Goal: Task Accomplishment & Management: Manage account settings

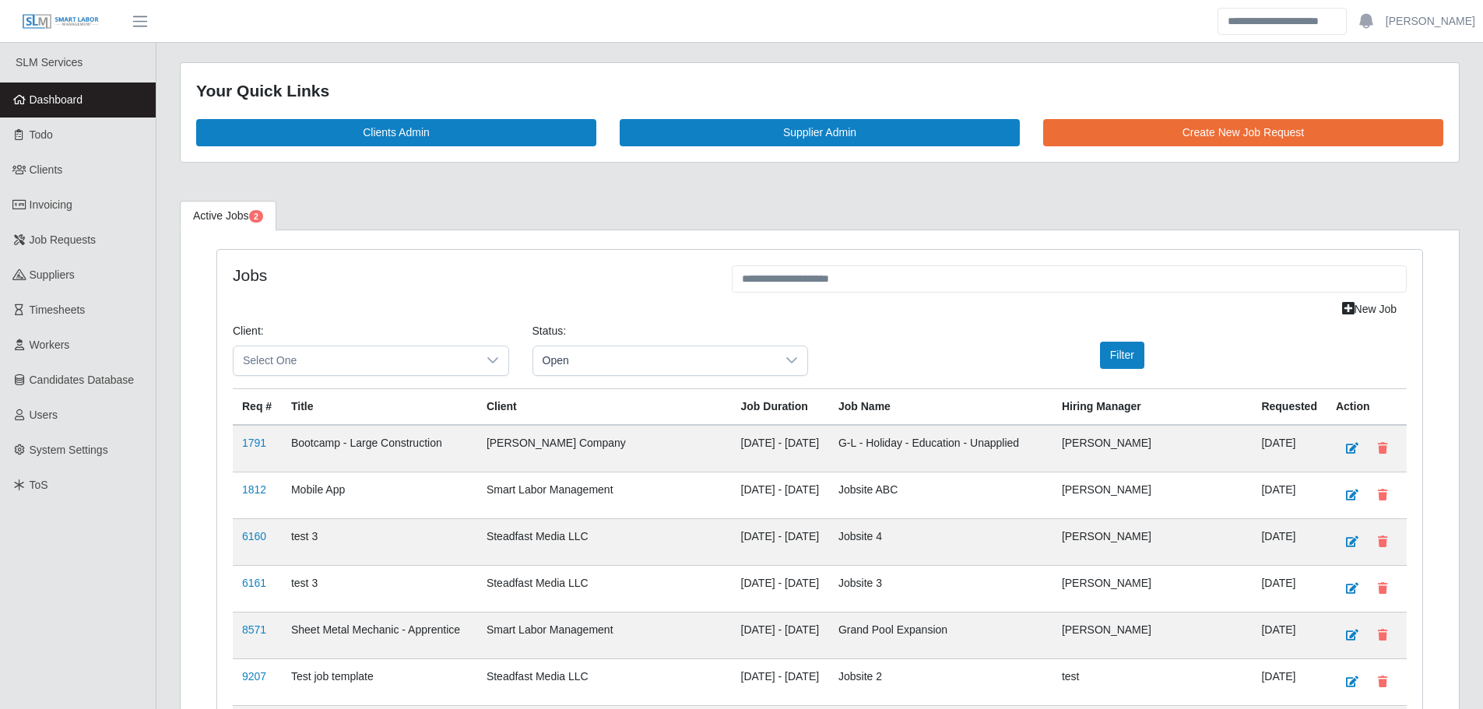
drag, startPoint x: 552, startPoint y: 361, endPoint x: 557, endPoint y: 376, distance: 15.8
click at [552, 361] on span "Open" at bounding box center [655, 360] width 244 height 29
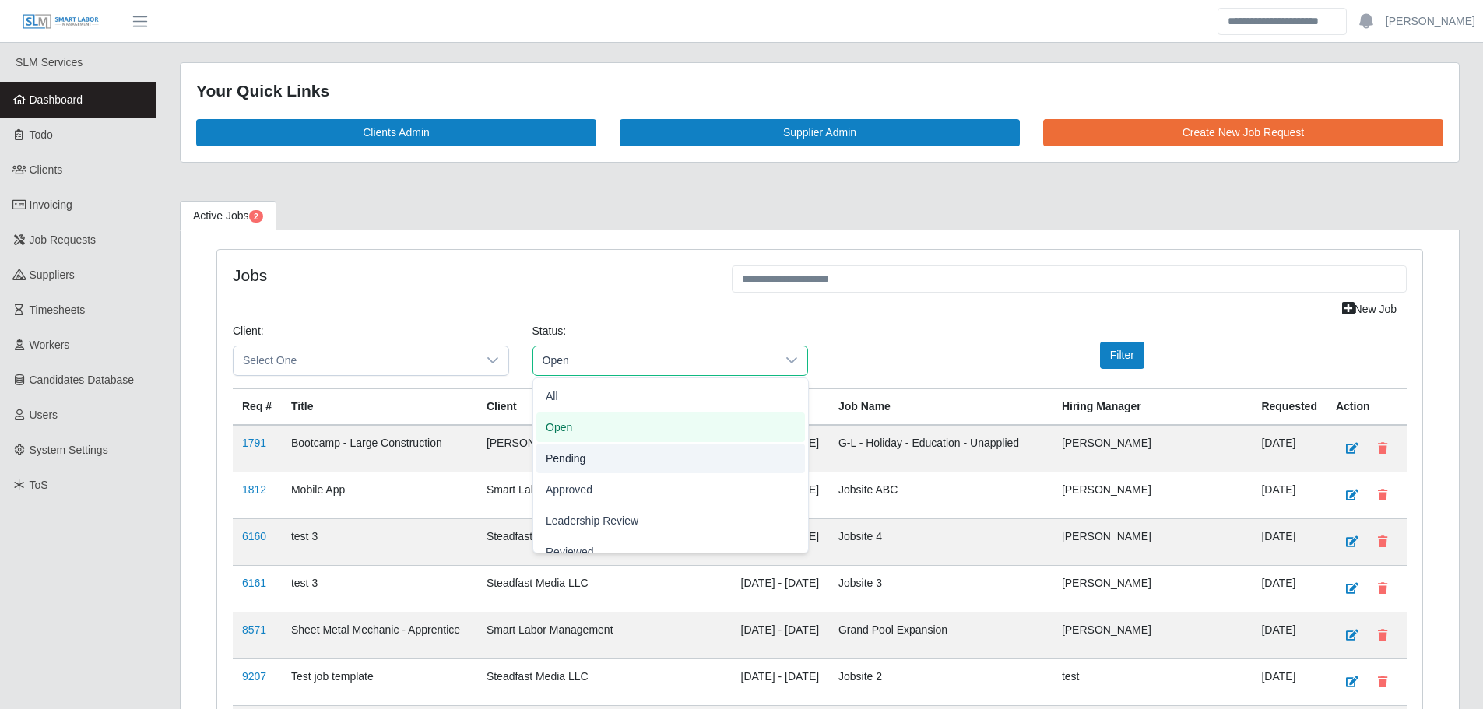
click at [575, 450] on span "Pending" at bounding box center [566, 458] width 40 height 16
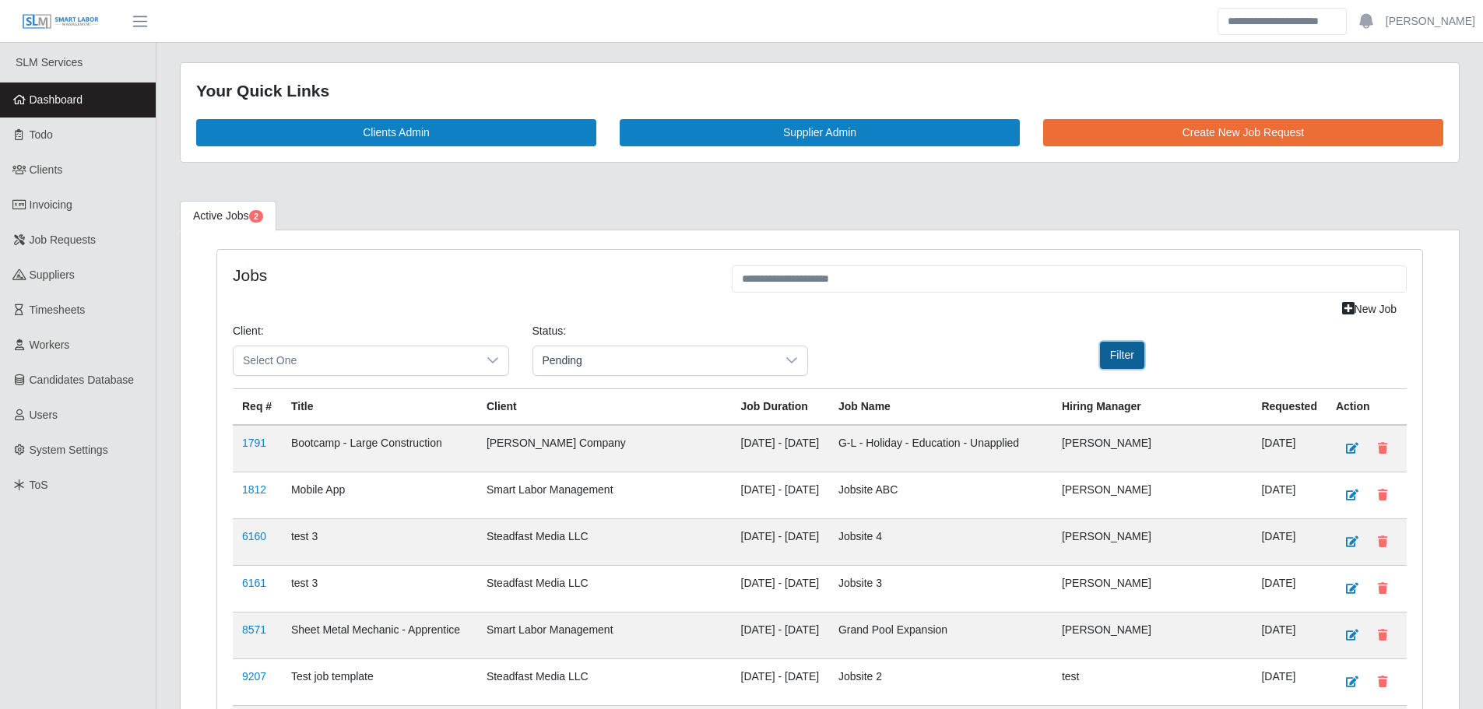
click at [1133, 361] on button "Filter" at bounding box center [1122, 355] width 44 height 27
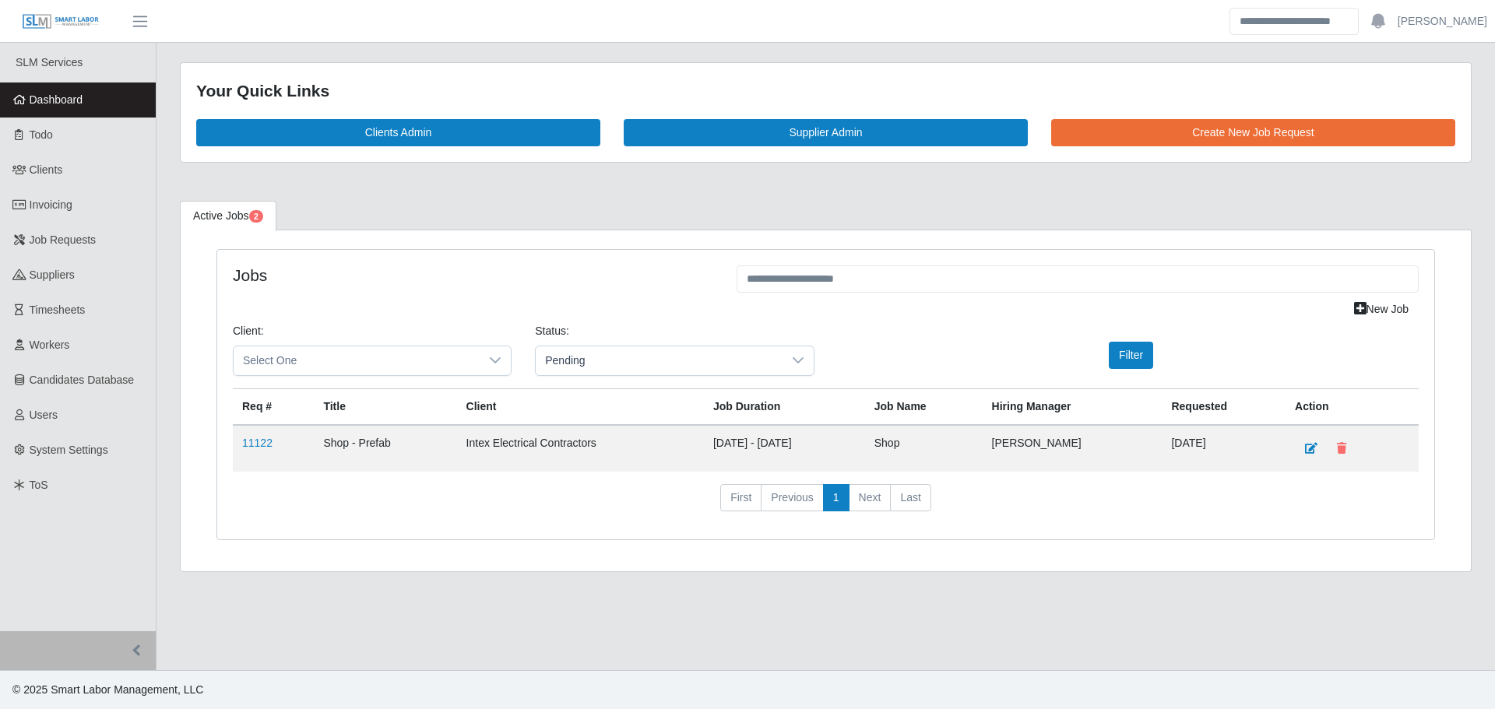
click at [60, 93] on span "Dashboard" at bounding box center [57, 99] width 54 height 12
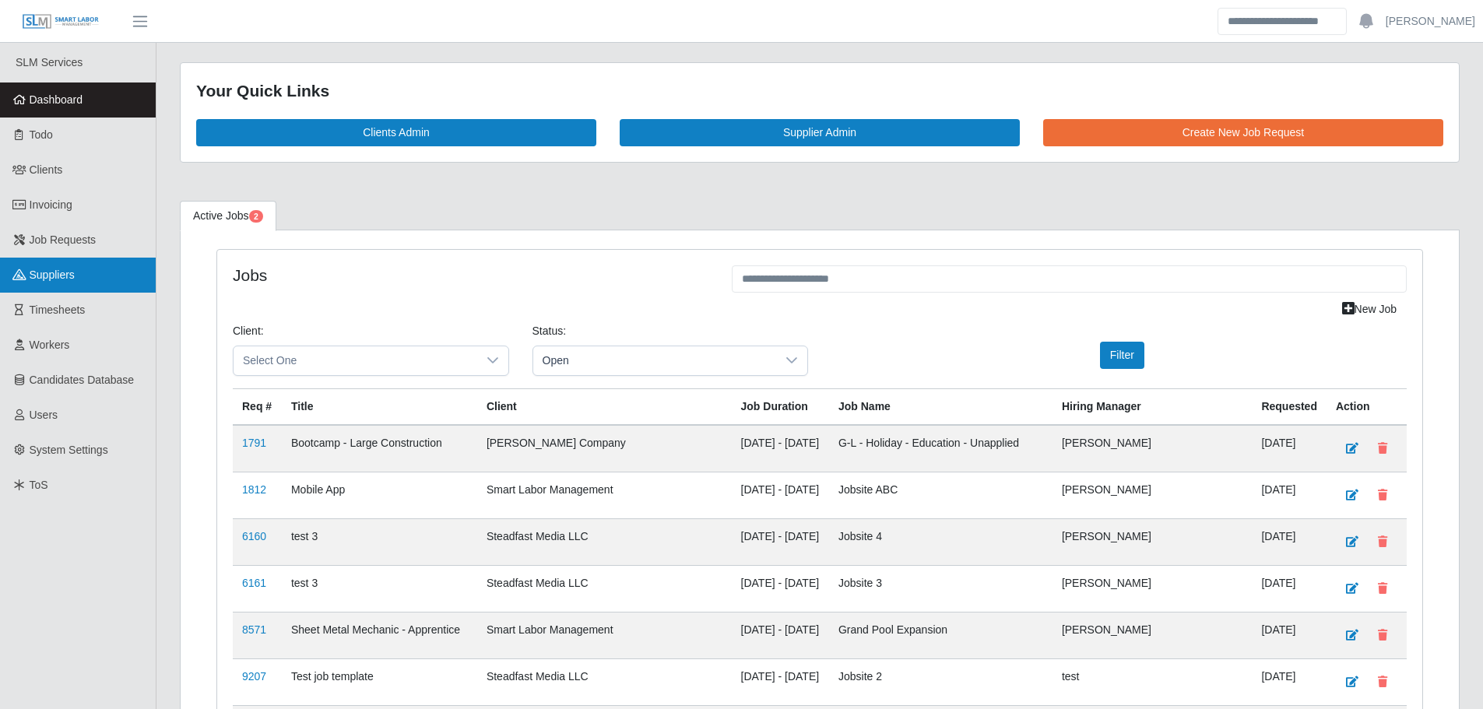
click at [89, 271] on link "Suppliers" at bounding box center [78, 275] width 156 height 35
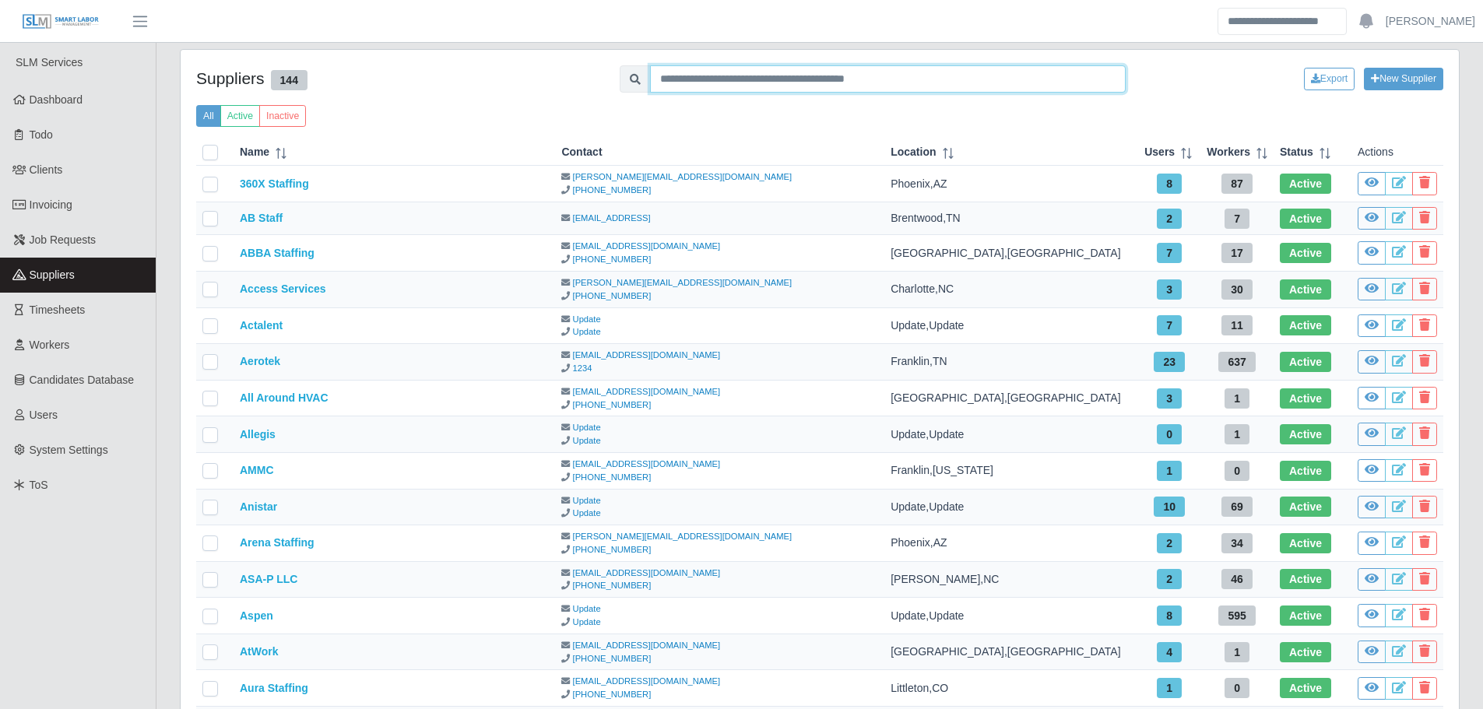
click at [765, 83] on input "text" at bounding box center [888, 78] width 476 height 27
type input "*****"
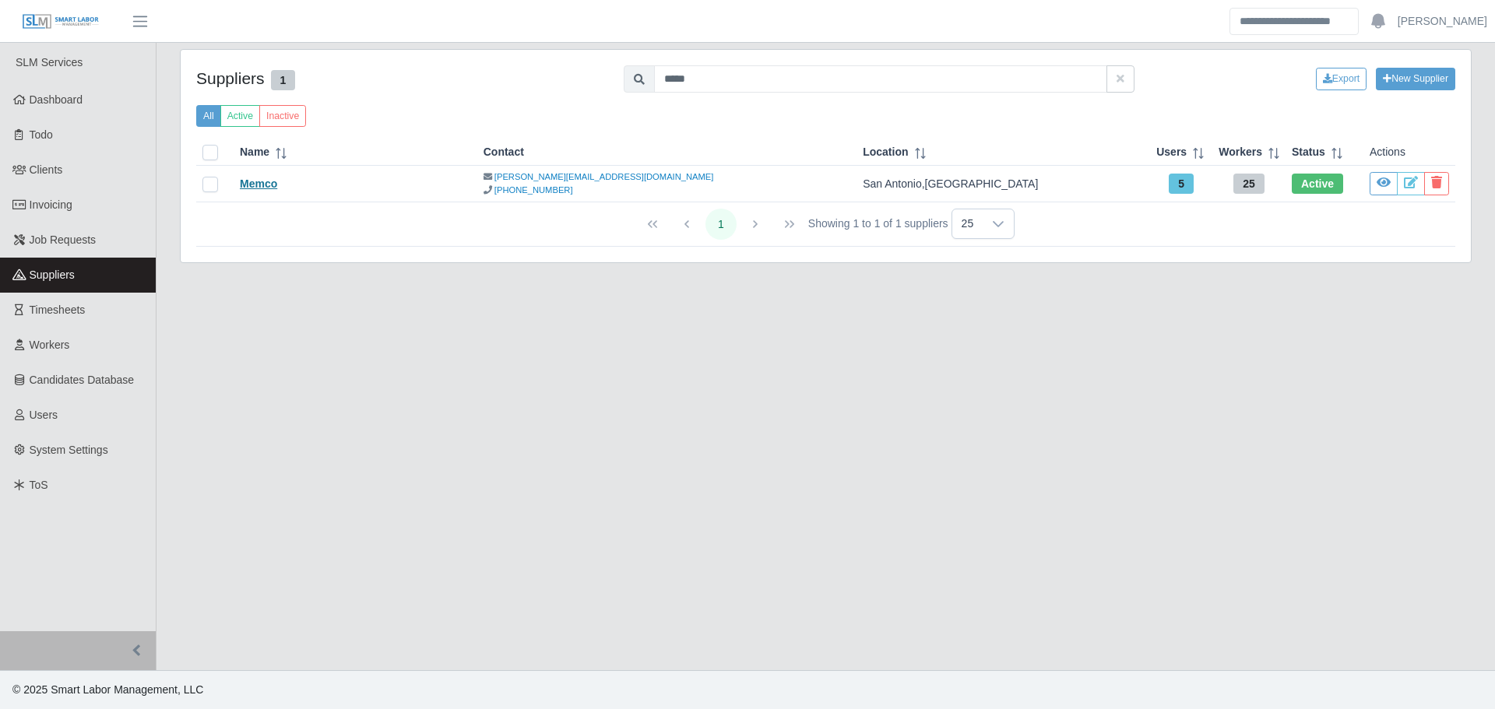
click at [250, 188] on link "Memco" at bounding box center [258, 183] width 37 height 12
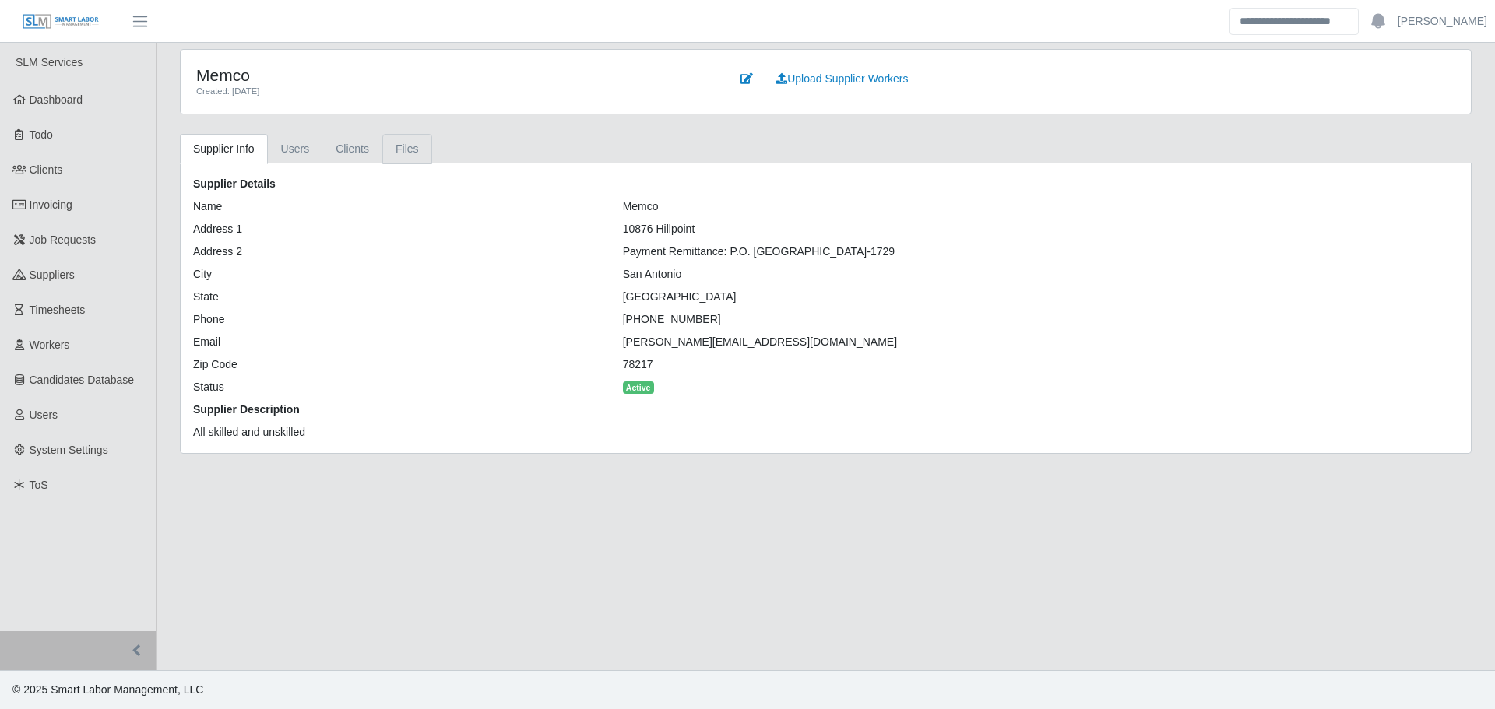
click at [406, 152] on link "Files" at bounding box center [407, 149] width 50 height 30
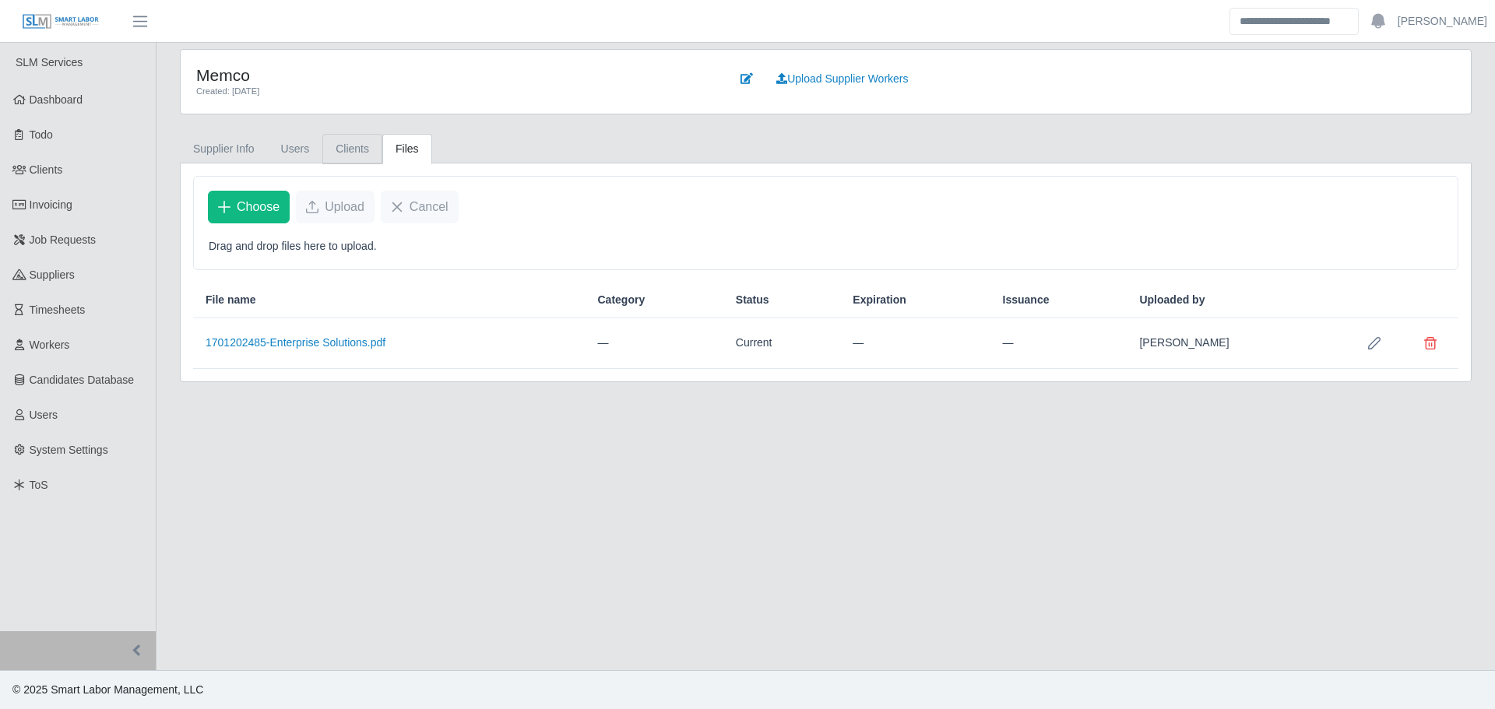
click at [343, 152] on link "Clients" at bounding box center [352, 149] width 60 height 30
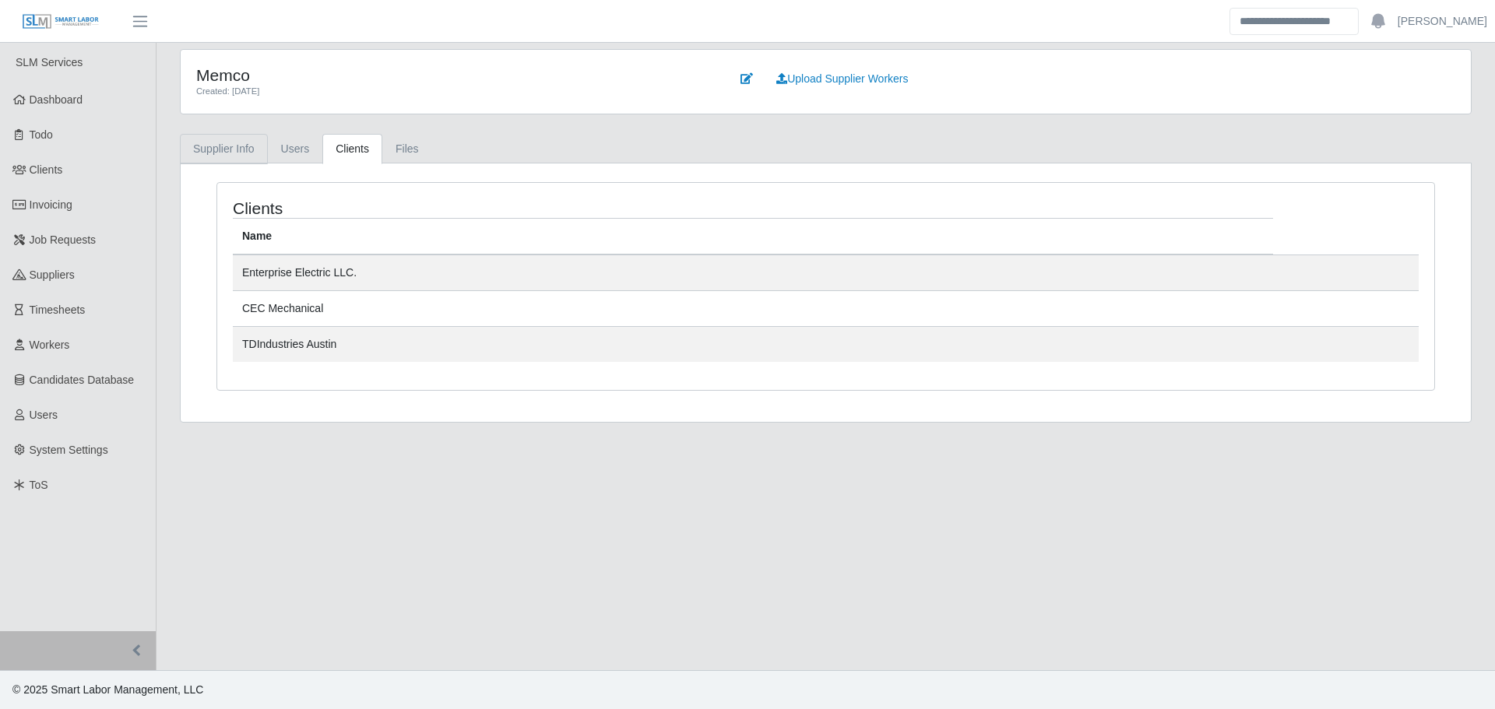
click at [223, 149] on link "Supplier Info" at bounding box center [224, 149] width 88 height 30
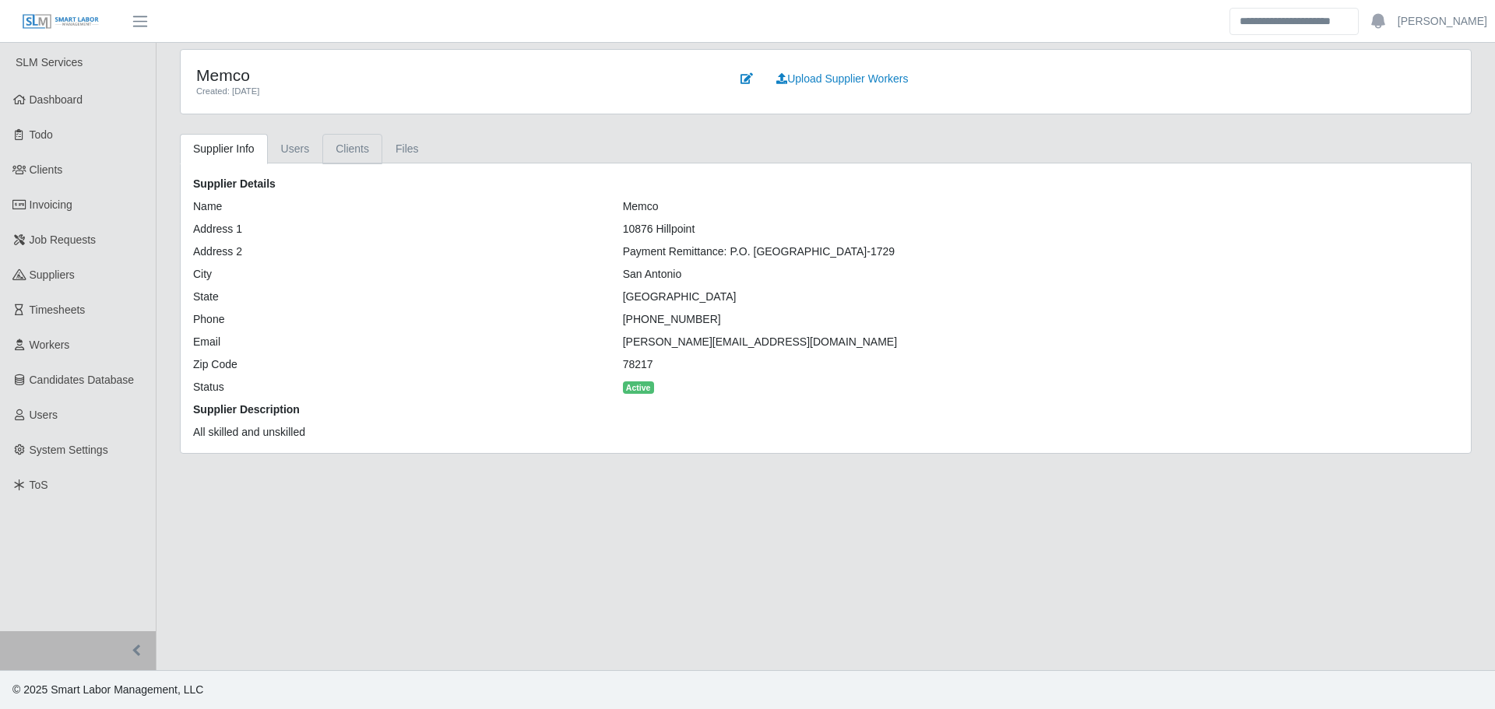
click at [363, 159] on link "Clients" at bounding box center [352, 149] width 60 height 30
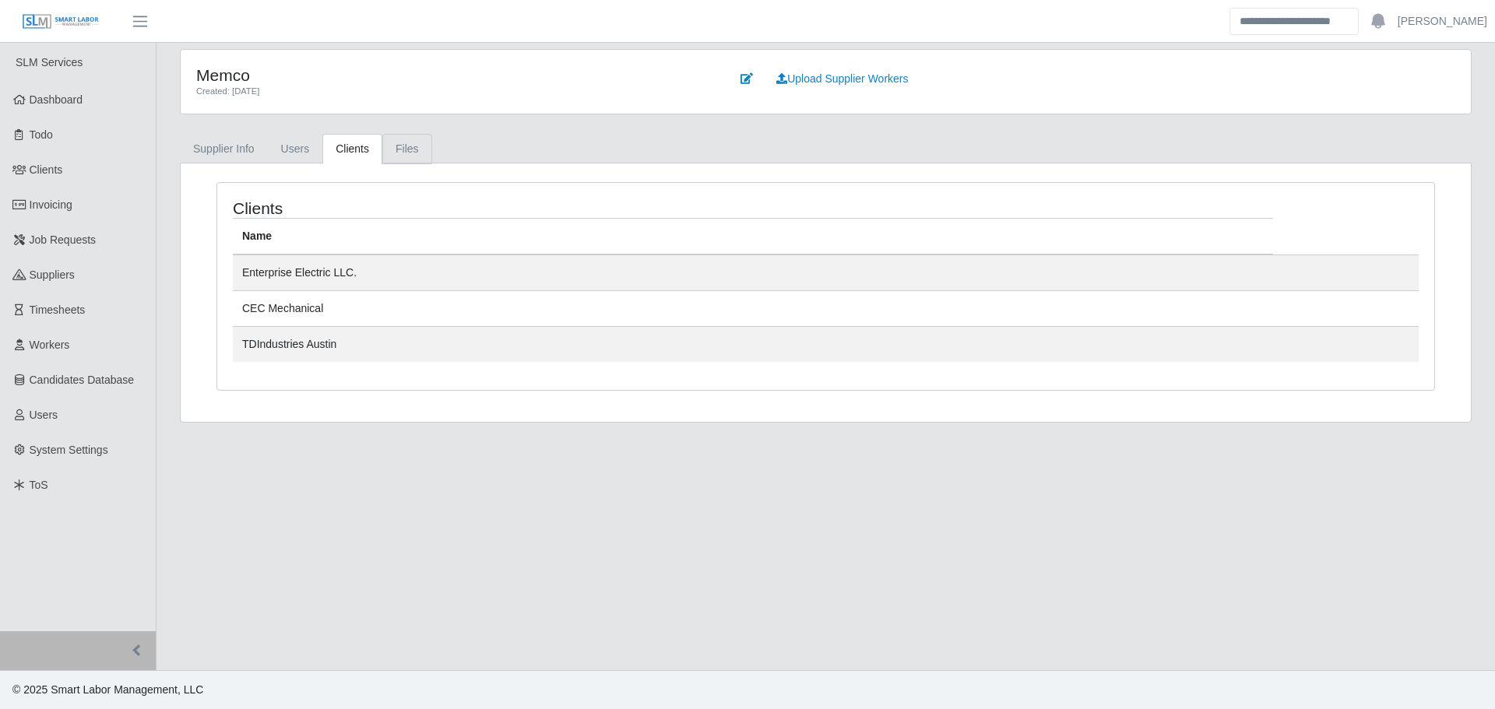
click at [398, 153] on link "Files" at bounding box center [407, 149] width 50 height 30
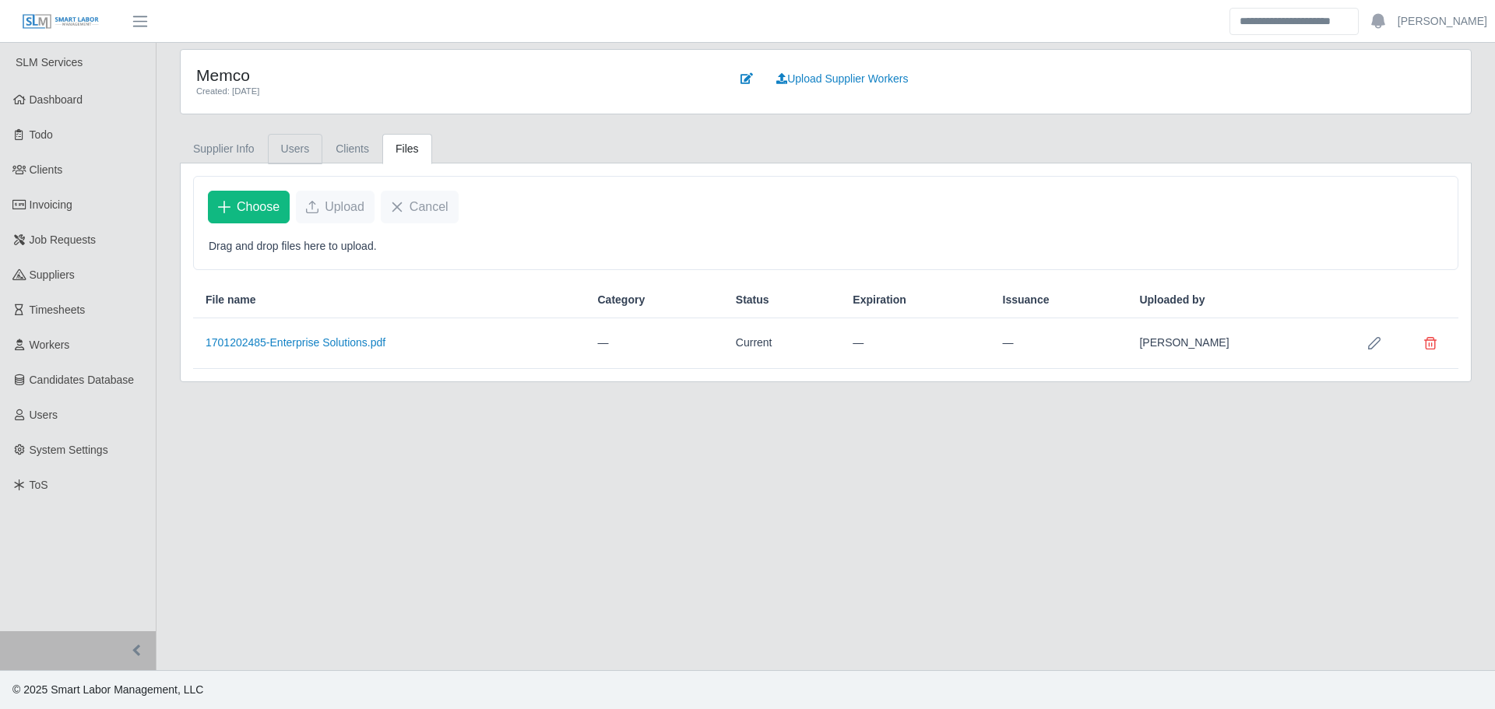
click at [290, 149] on link "Users" at bounding box center [295, 149] width 55 height 30
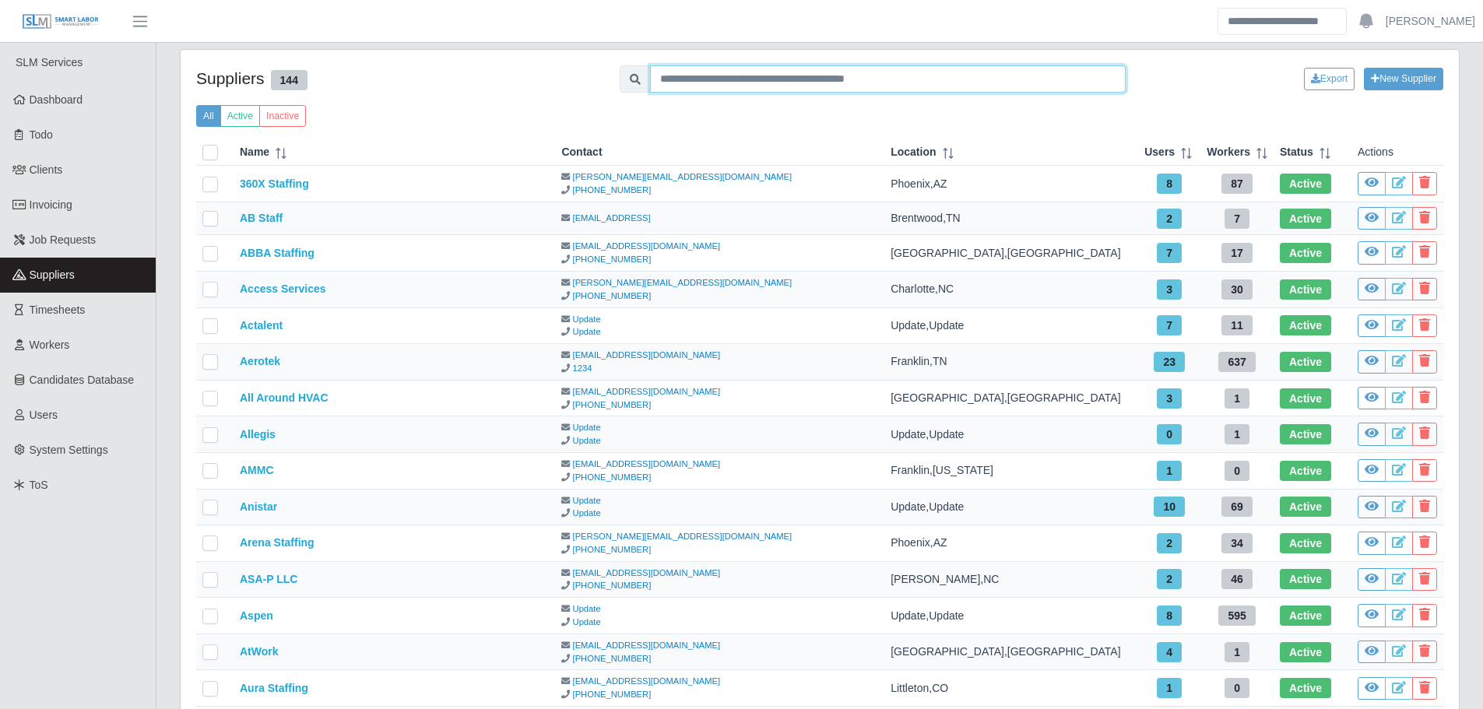
click at [787, 80] on input "text" at bounding box center [888, 78] width 476 height 27
type input "*****"
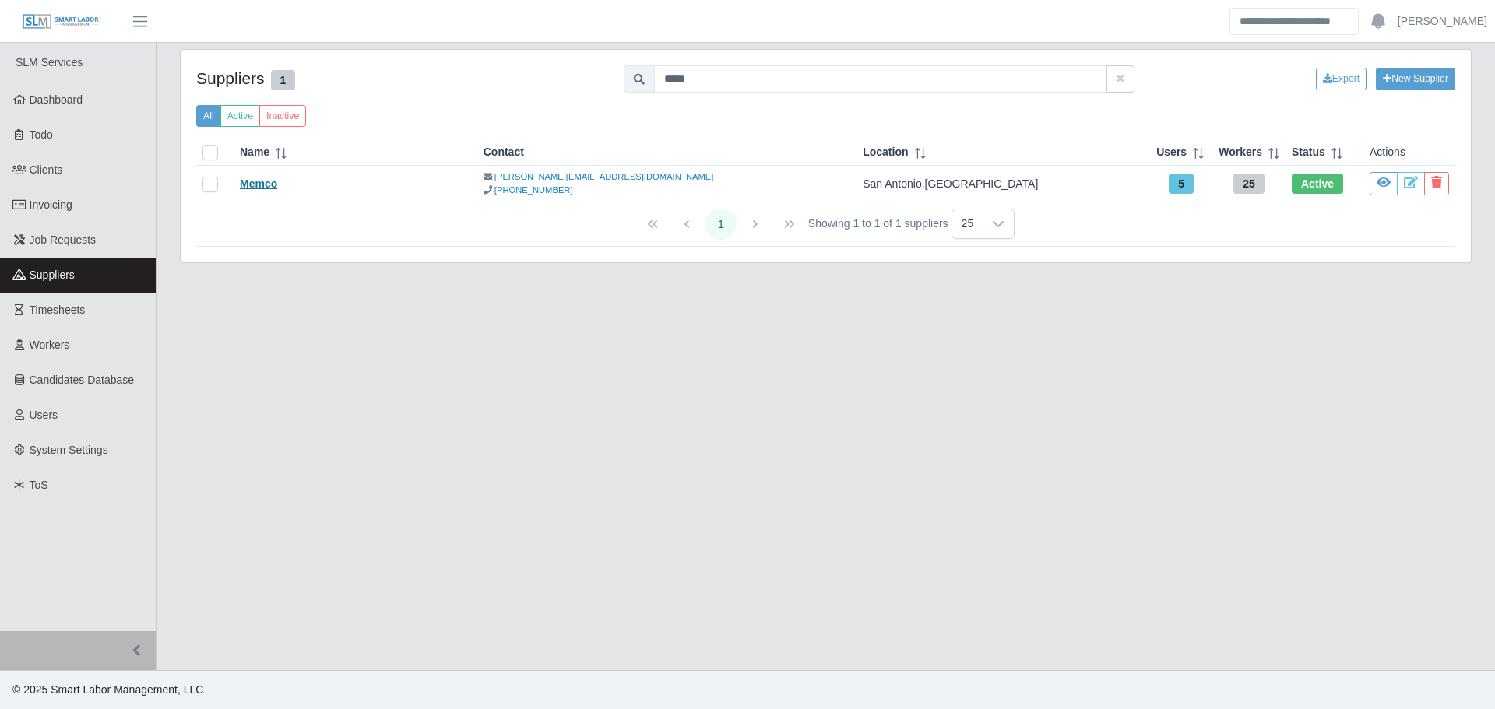
click at [253, 187] on link "Memco" at bounding box center [258, 183] width 37 height 12
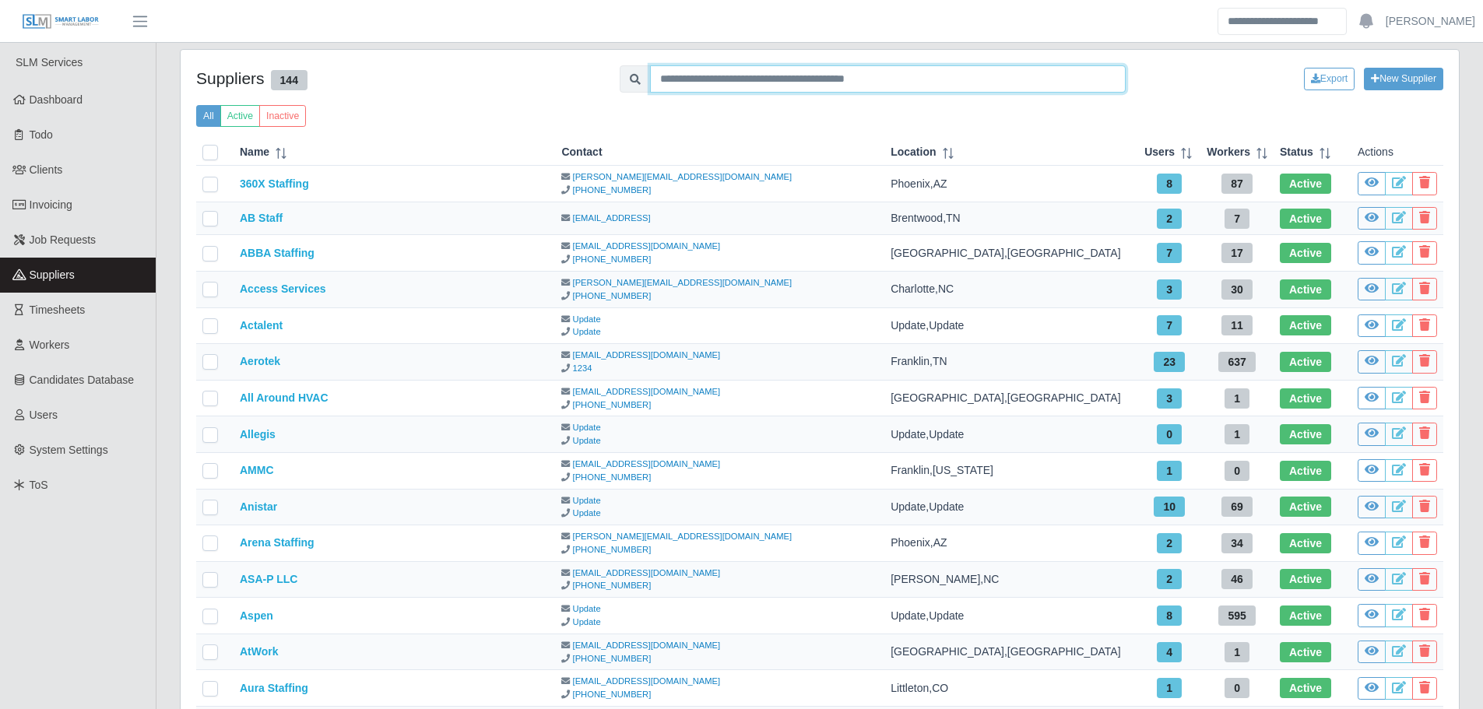
click at [771, 72] on input "text" at bounding box center [888, 78] width 476 height 27
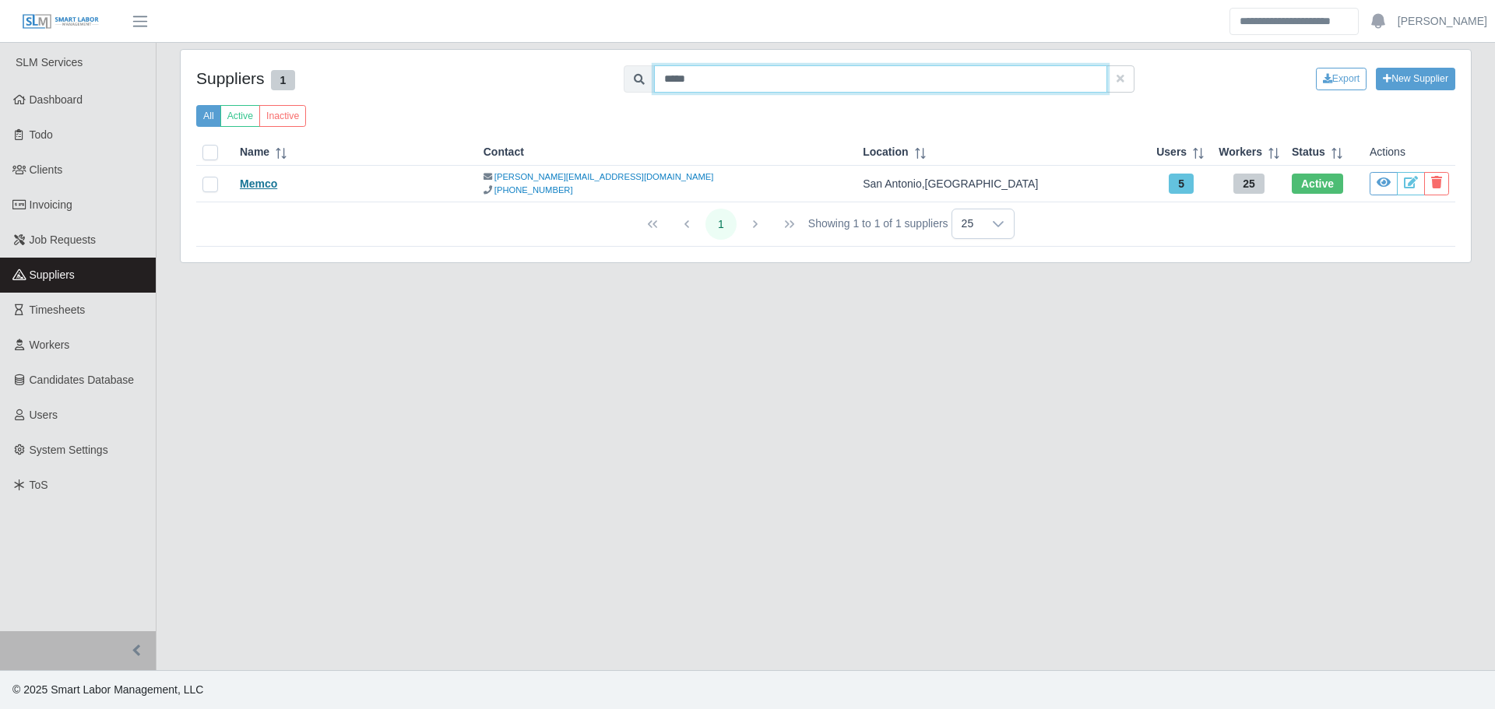
type input "*****"
click at [272, 186] on link "Memco" at bounding box center [258, 183] width 37 height 12
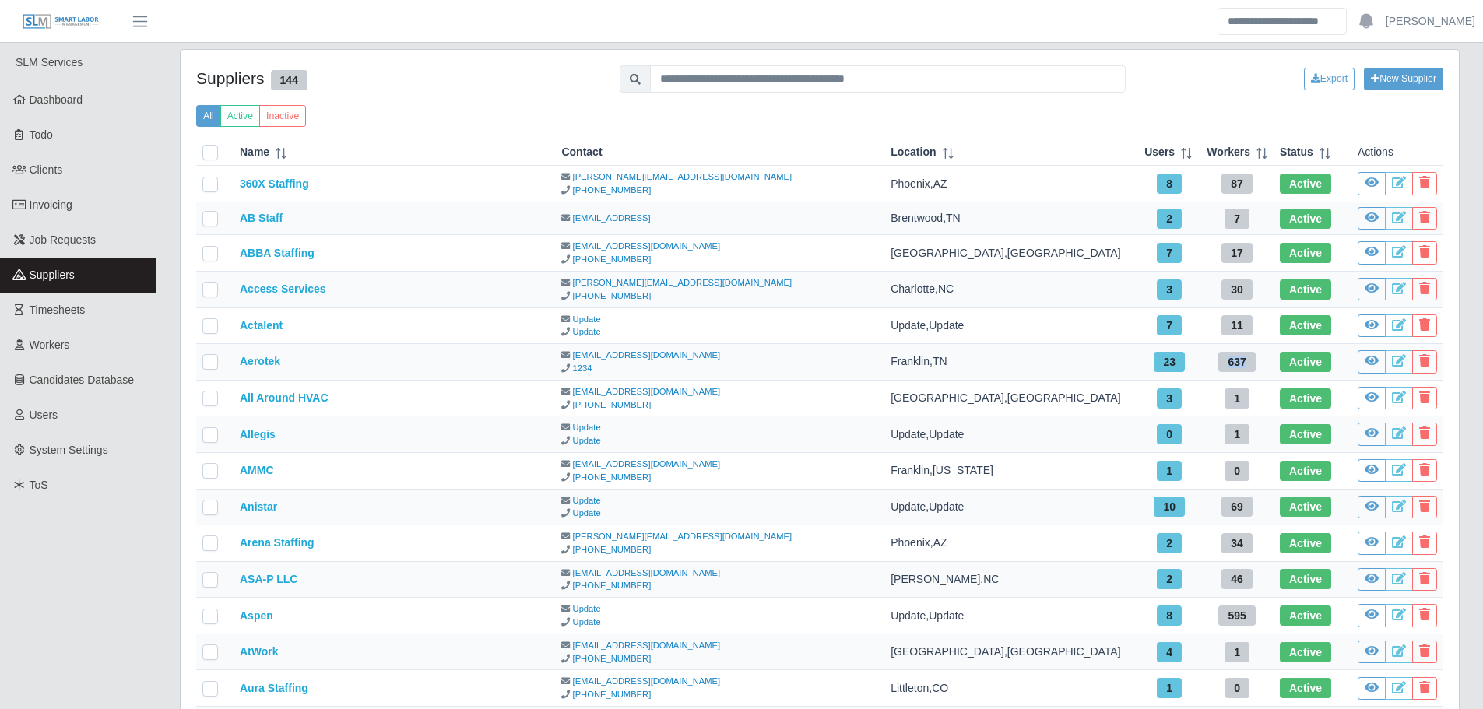
drag, startPoint x: 1229, startPoint y: 363, endPoint x: 1249, endPoint y: 359, distance: 19.8
click at [1249, 359] on span "637" at bounding box center [1236, 362] width 37 height 20
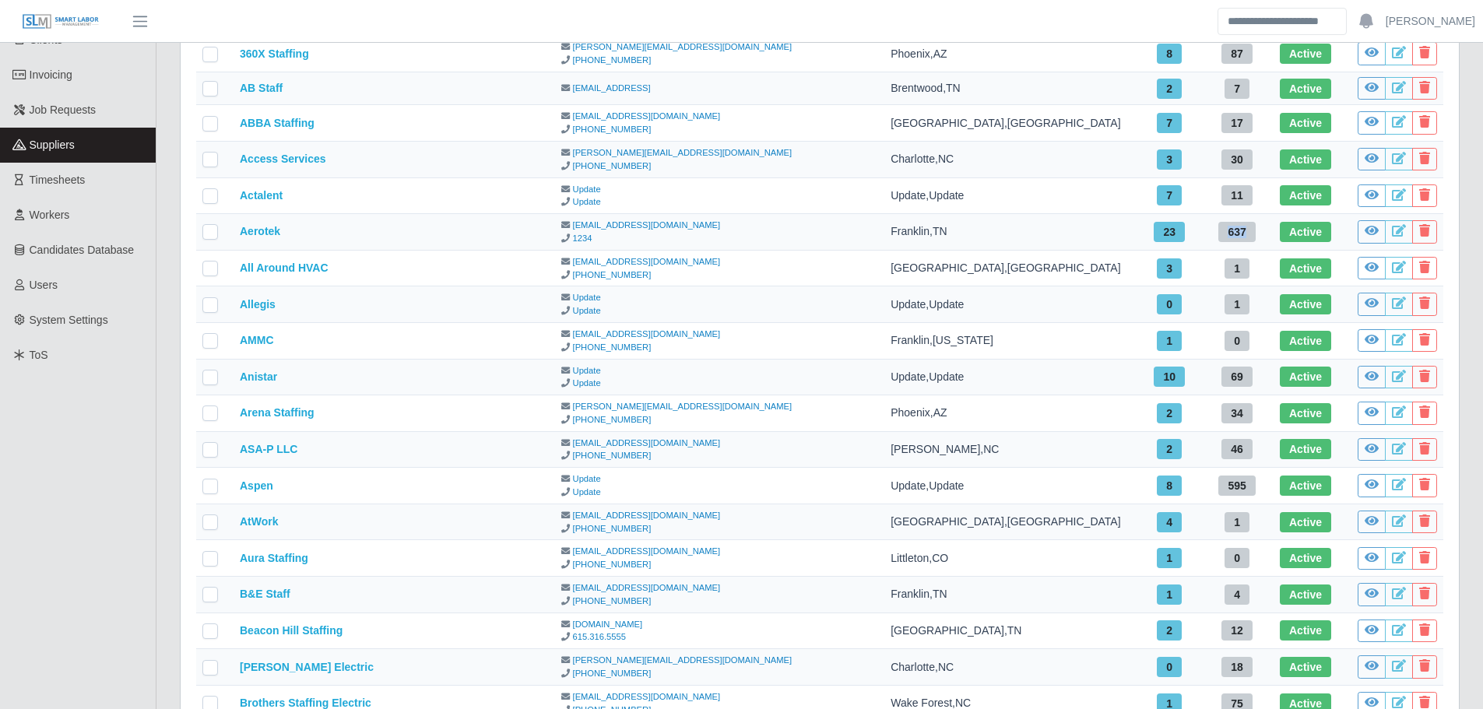
scroll to position [156, 0]
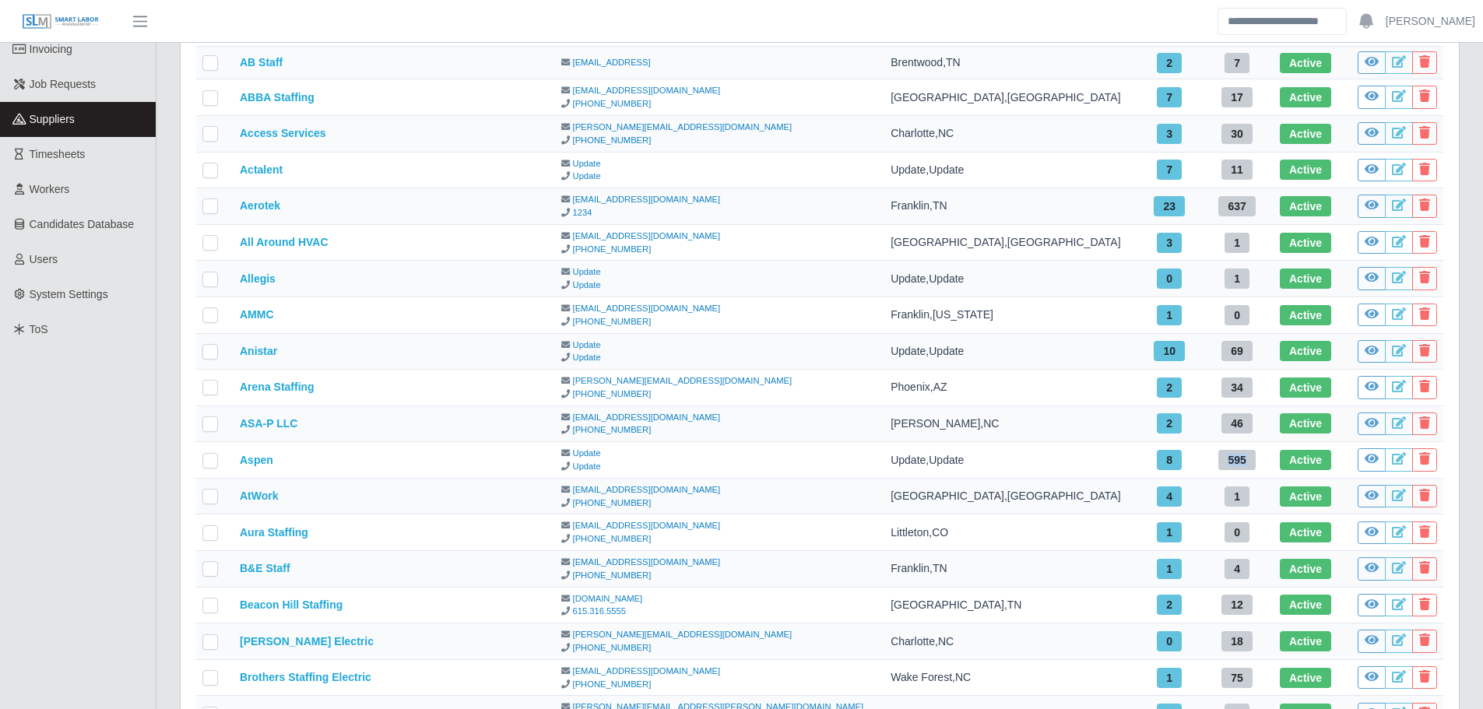
drag, startPoint x: 1246, startPoint y: 460, endPoint x: 1225, endPoint y: 461, distance: 21.0
click at [1225, 461] on span "595" at bounding box center [1236, 460] width 37 height 20
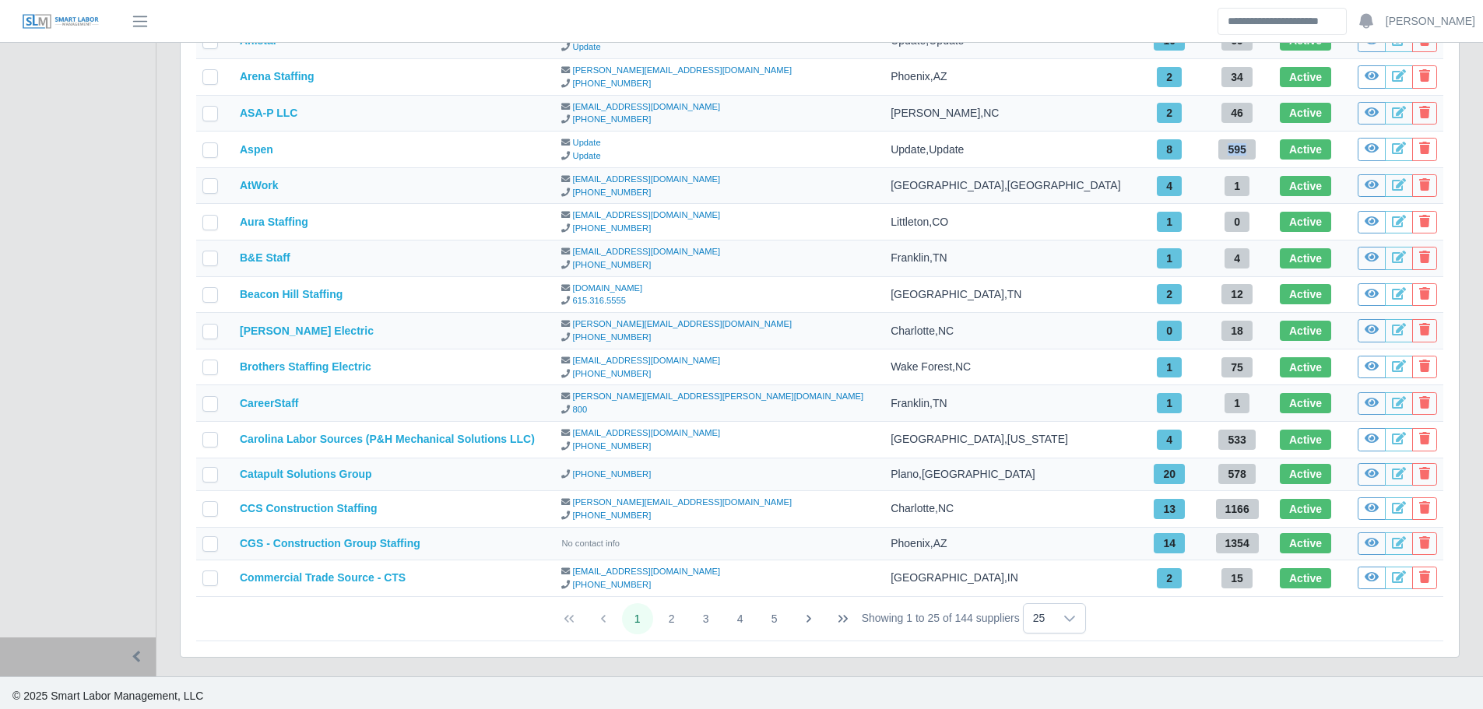
scroll to position [467, 0]
drag, startPoint x: 1250, startPoint y: 543, endPoint x: 1215, endPoint y: 543, distance: 35.0
click at [1215, 543] on td "1354" at bounding box center [1236, 543] width 73 height 33
click at [1374, 431] on icon at bounding box center [1372, 437] width 14 height 12
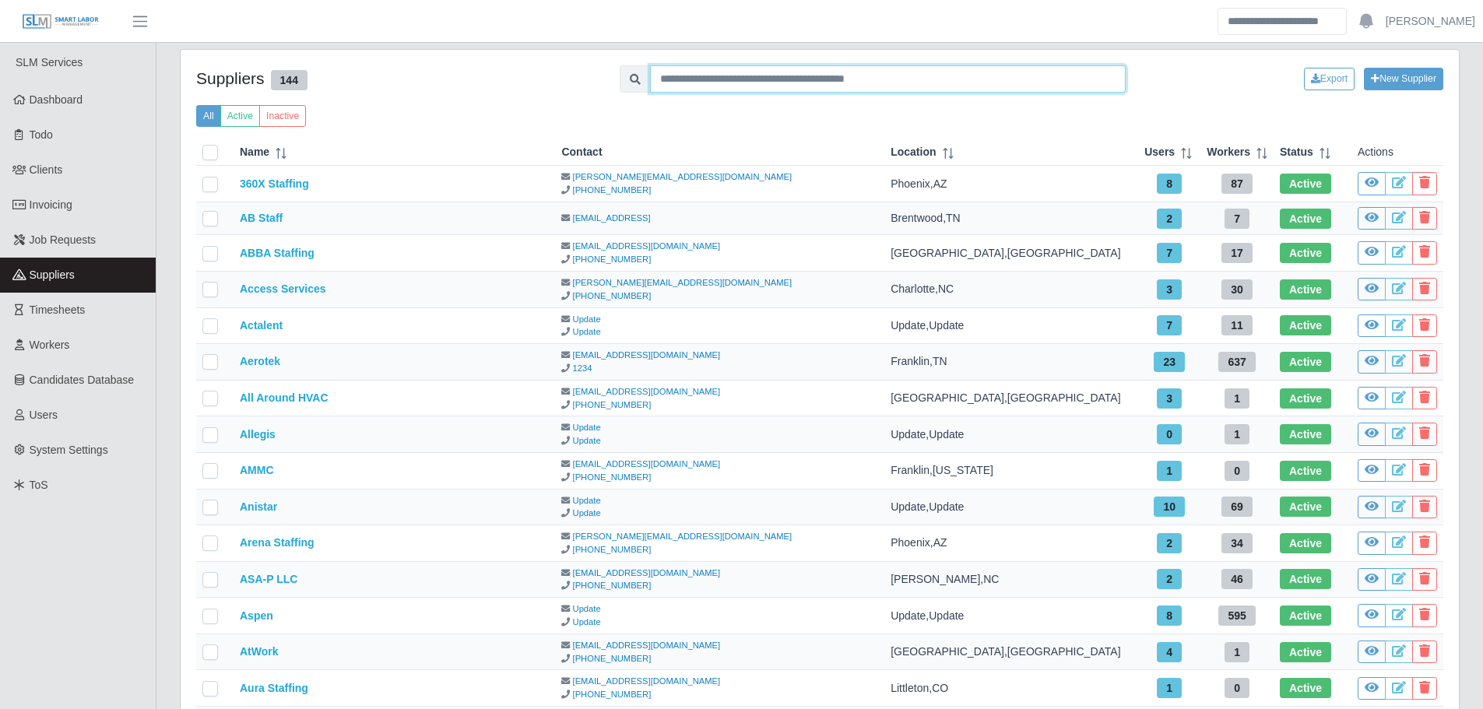
click at [700, 79] on input "text" at bounding box center [888, 78] width 476 height 27
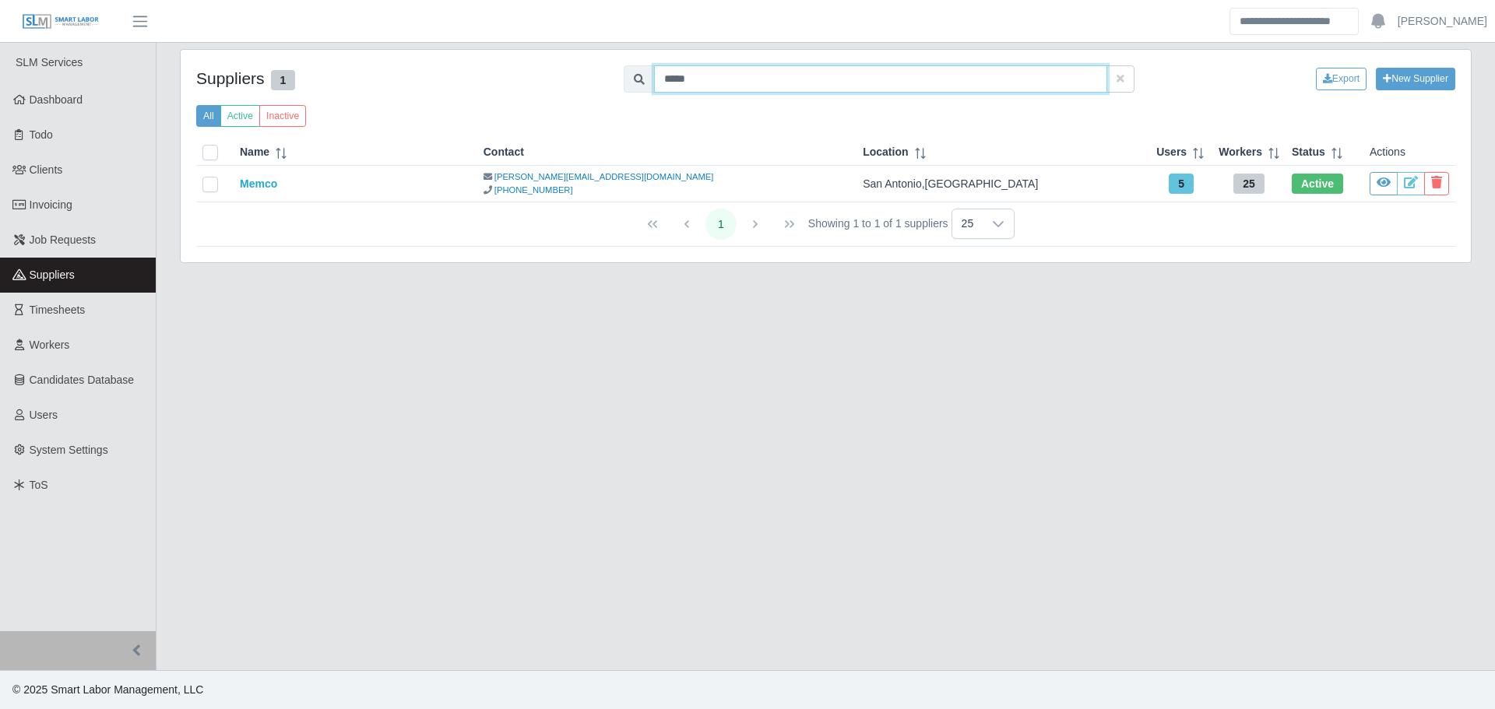
type input "*****"
click at [1122, 64] on div "Suppliers 1 ***** Export New Supplier All Active Inactive Name Contact Location…" at bounding box center [826, 156] width 1290 height 213
click at [1121, 69] on button "button" at bounding box center [1120, 78] width 28 height 27
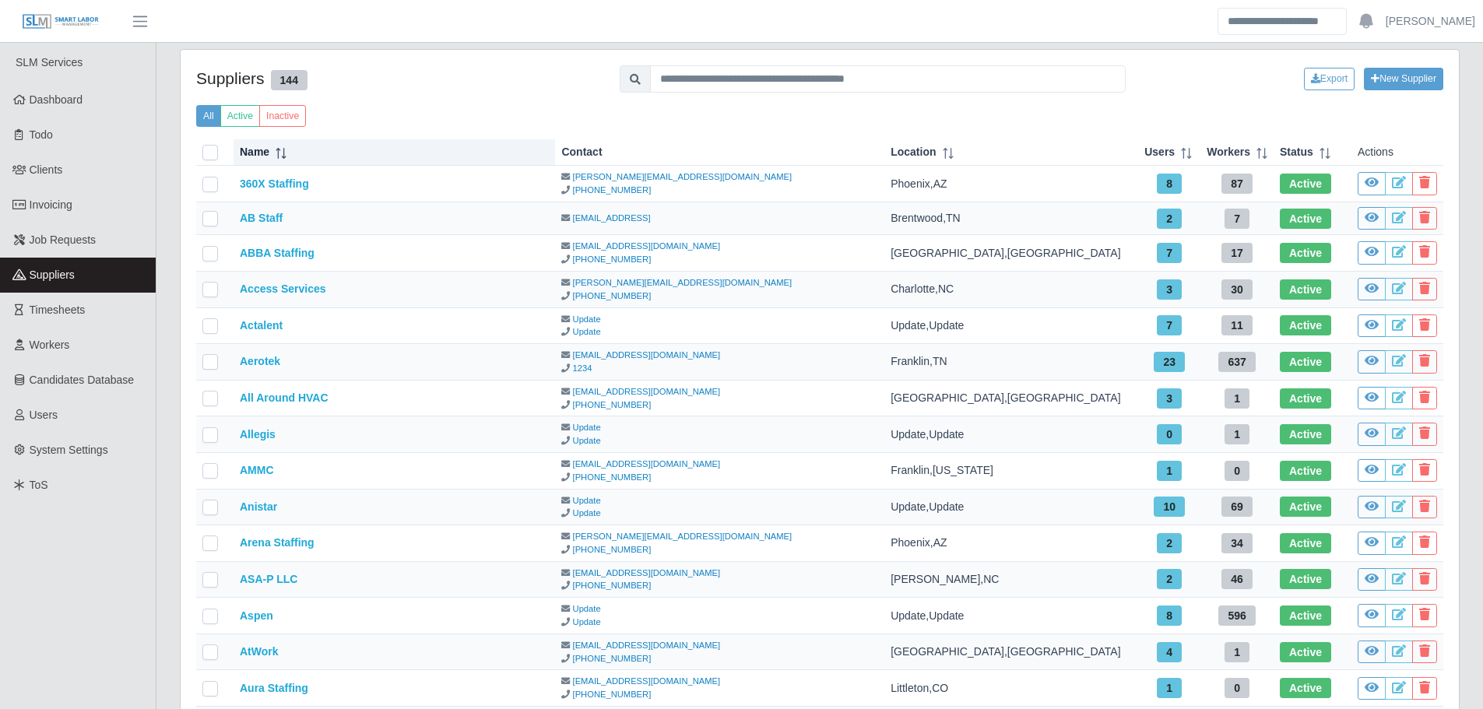
click at [279, 153] on icon at bounding box center [281, 153] width 11 height 11
click at [283, 153] on icon at bounding box center [281, 153] width 11 height 11
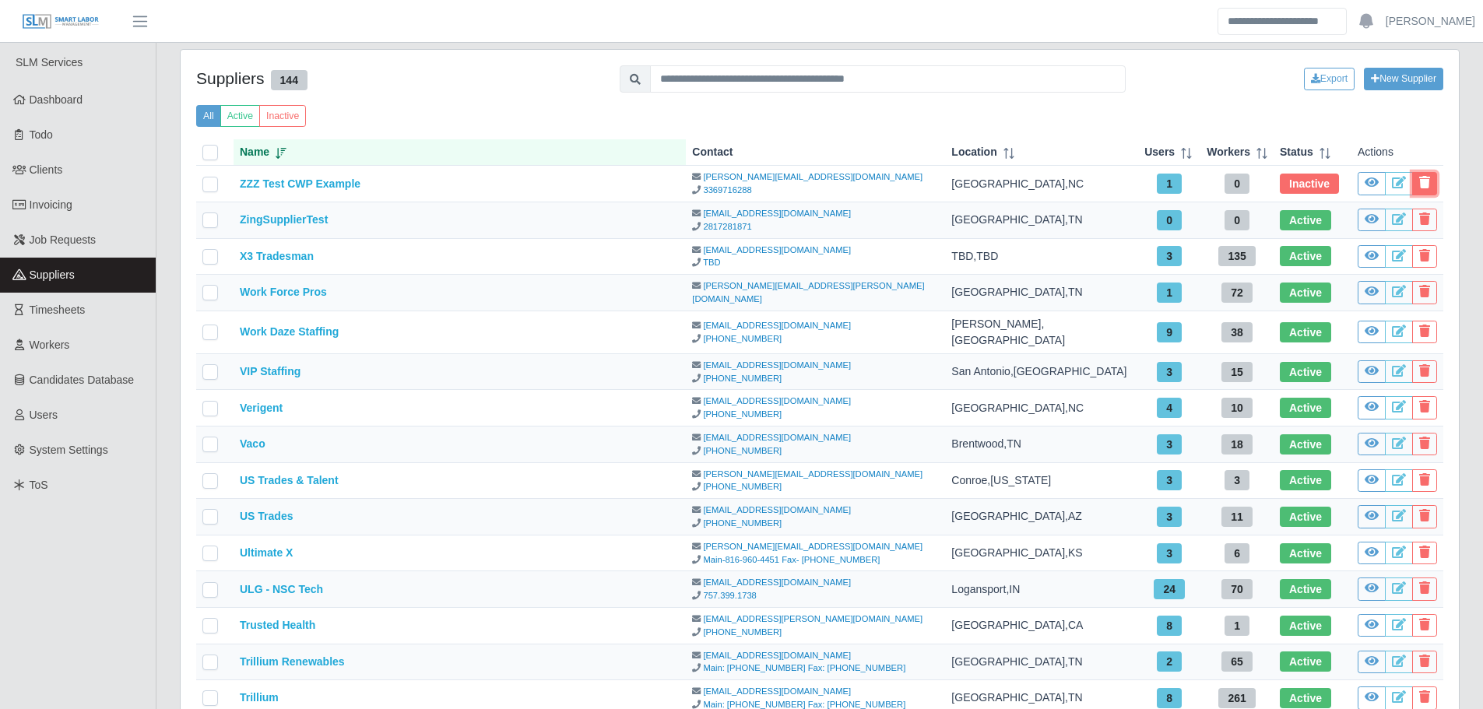
click at [1422, 184] on icon at bounding box center [1424, 182] width 11 height 12
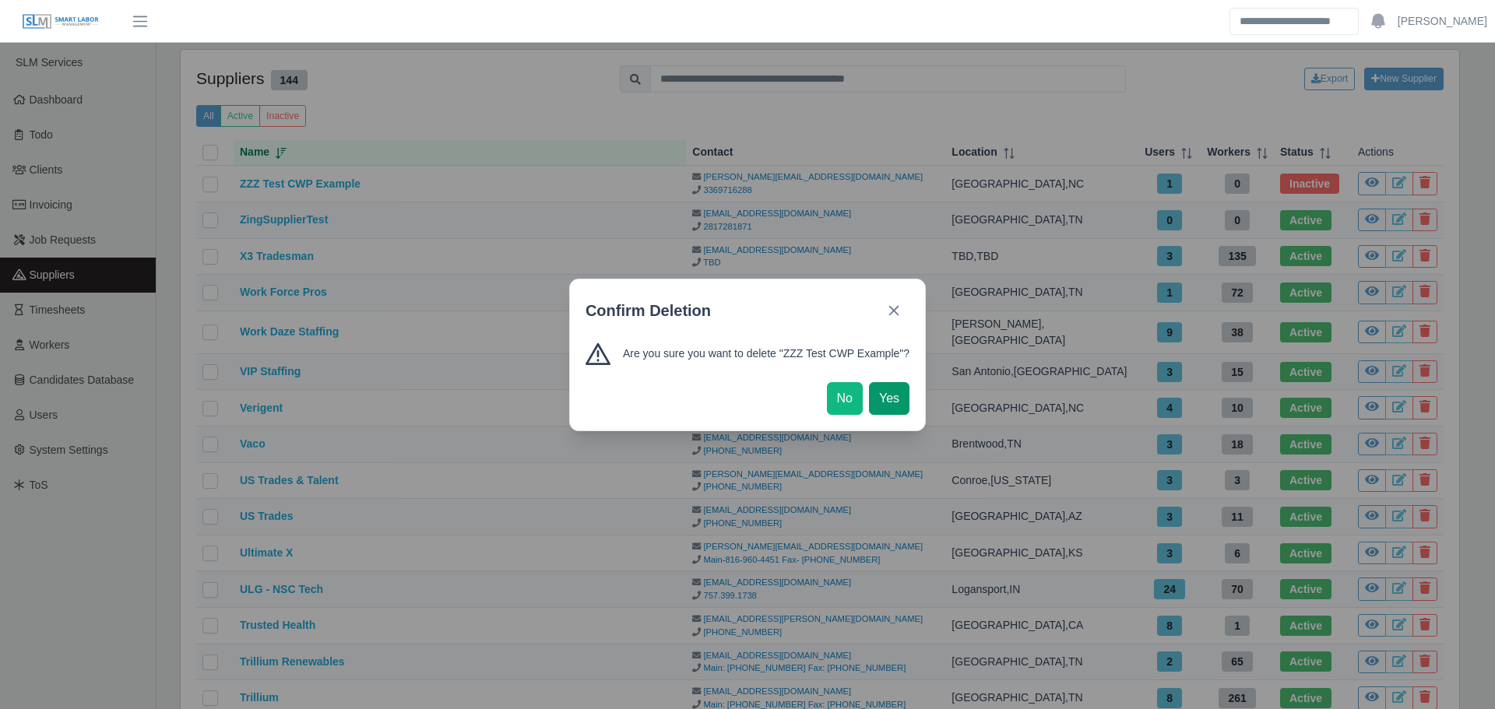
click at [895, 396] on span "Yes" at bounding box center [889, 398] width 20 height 19
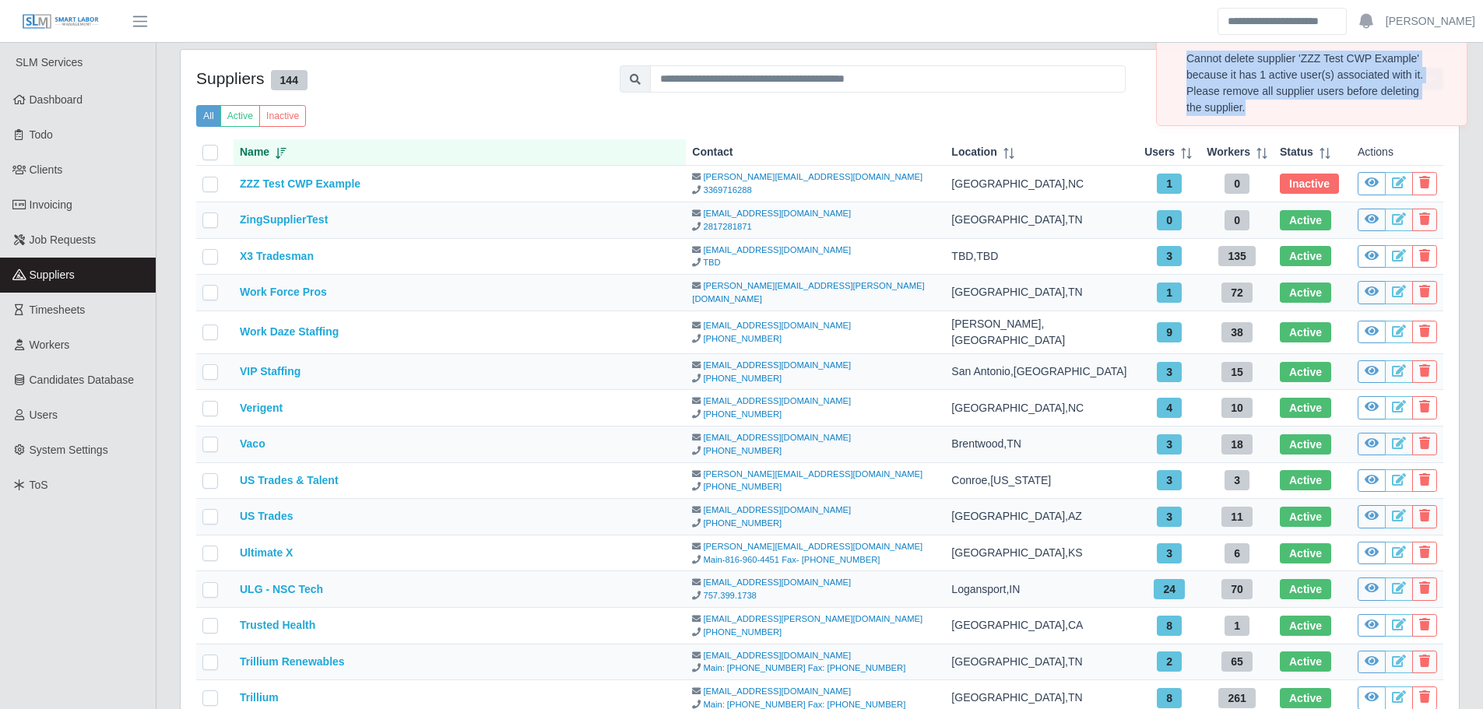
drag, startPoint x: 1185, startPoint y: 56, endPoint x: 1276, endPoint y: 113, distance: 107.4
click at [1276, 113] on div "Cannot Delete Supplier Cannot delete supplier 'ZZZ Test CWP Example' because it…" at bounding box center [1312, 70] width 310 height 109
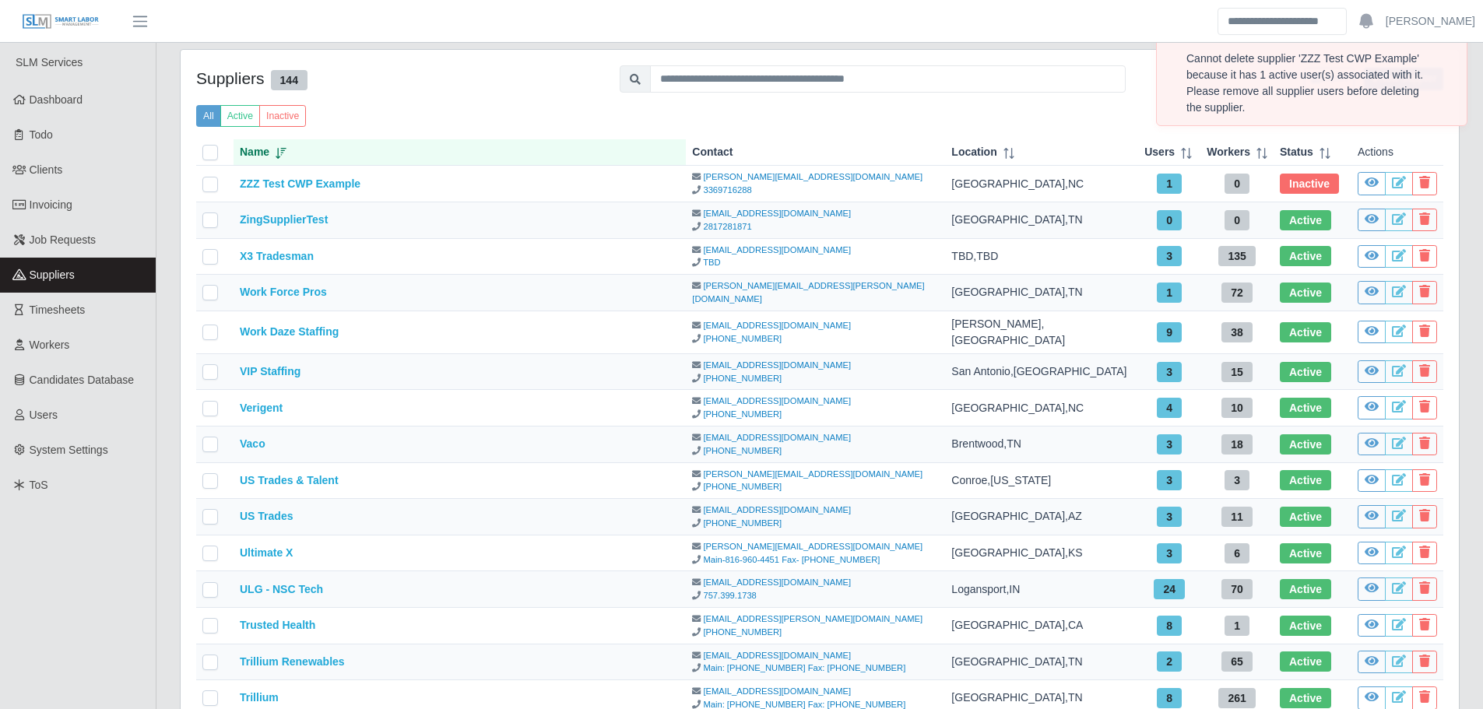
click at [1421, 142] on th "Actions" at bounding box center [1397, 152] width 92 height 26
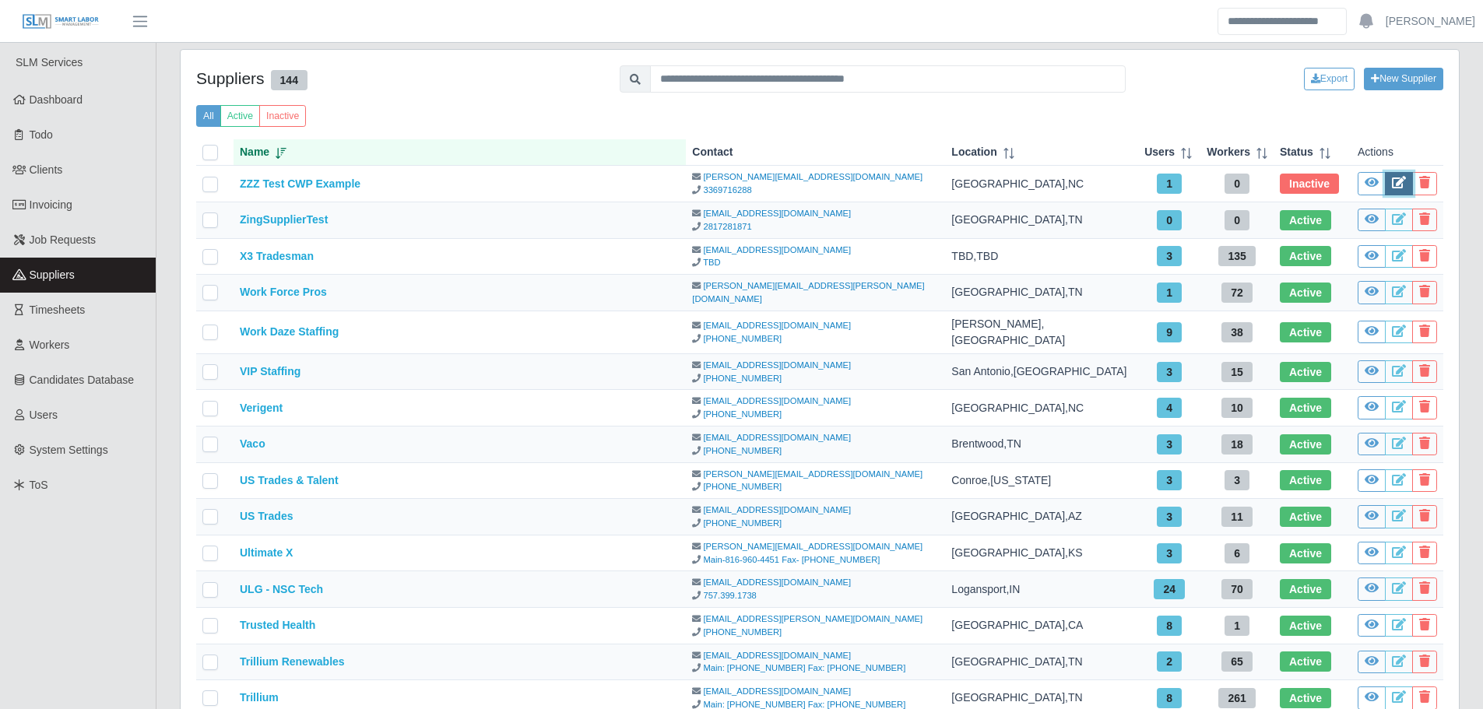
click at [1393, 179] on icon at bounding box center [1399, 182] width 14 height 12
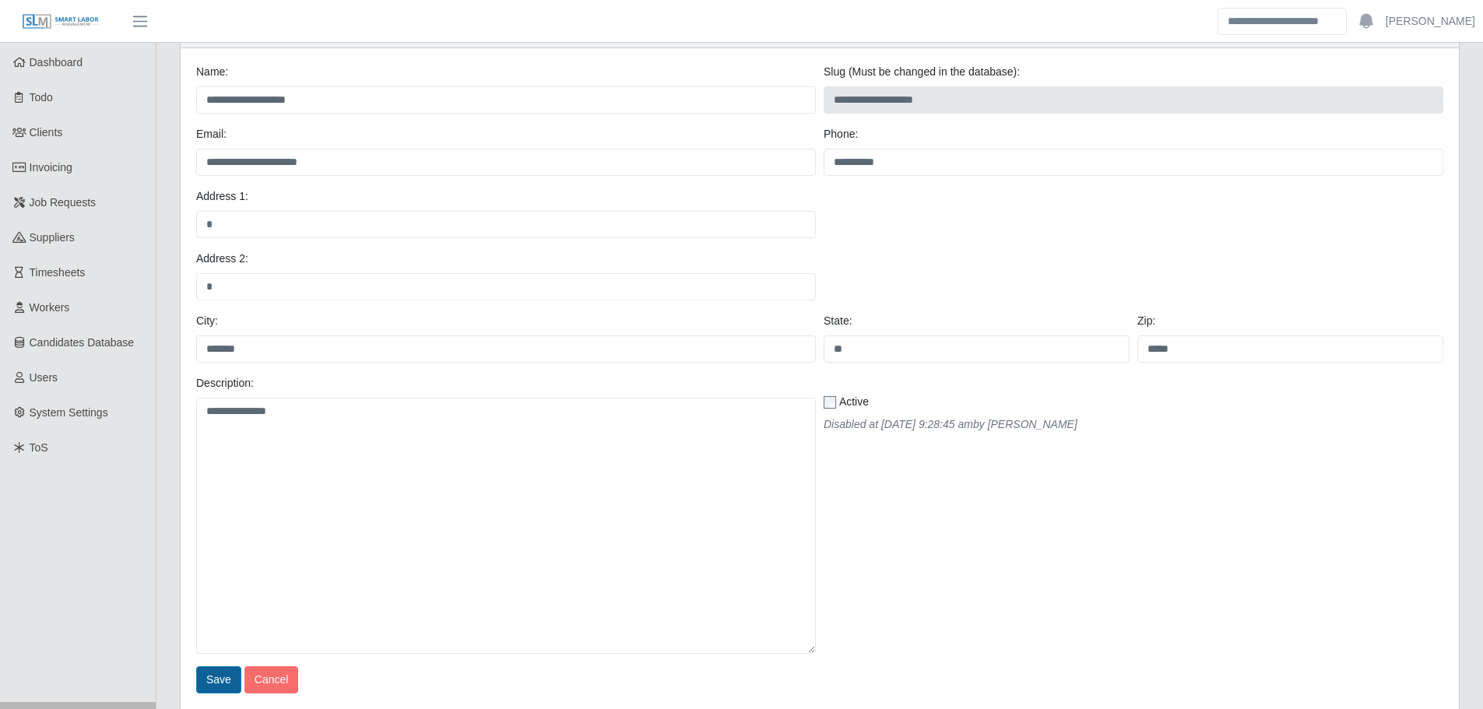
scroll to position [108, 0]
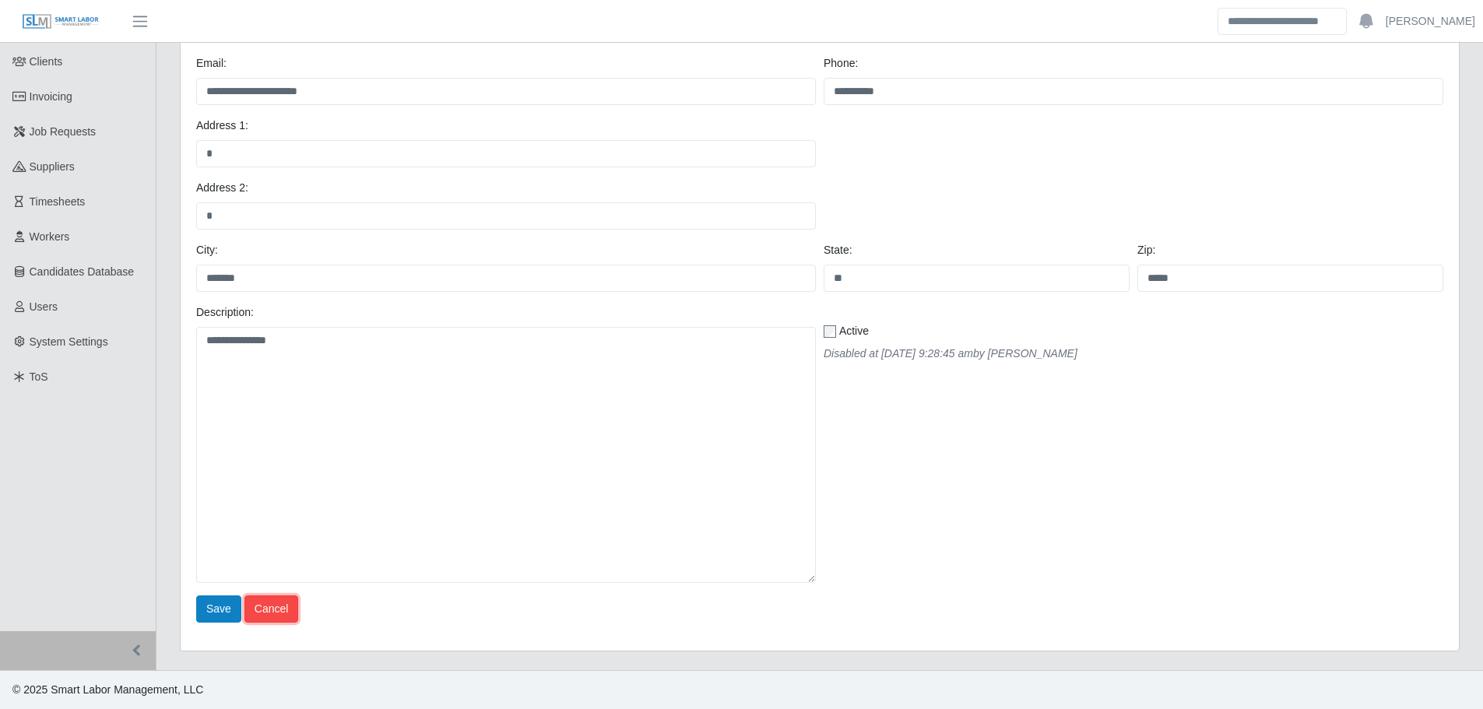
click at [270, 601] on link "Cancel" at bounding box center [271, 609] width 54 height 27
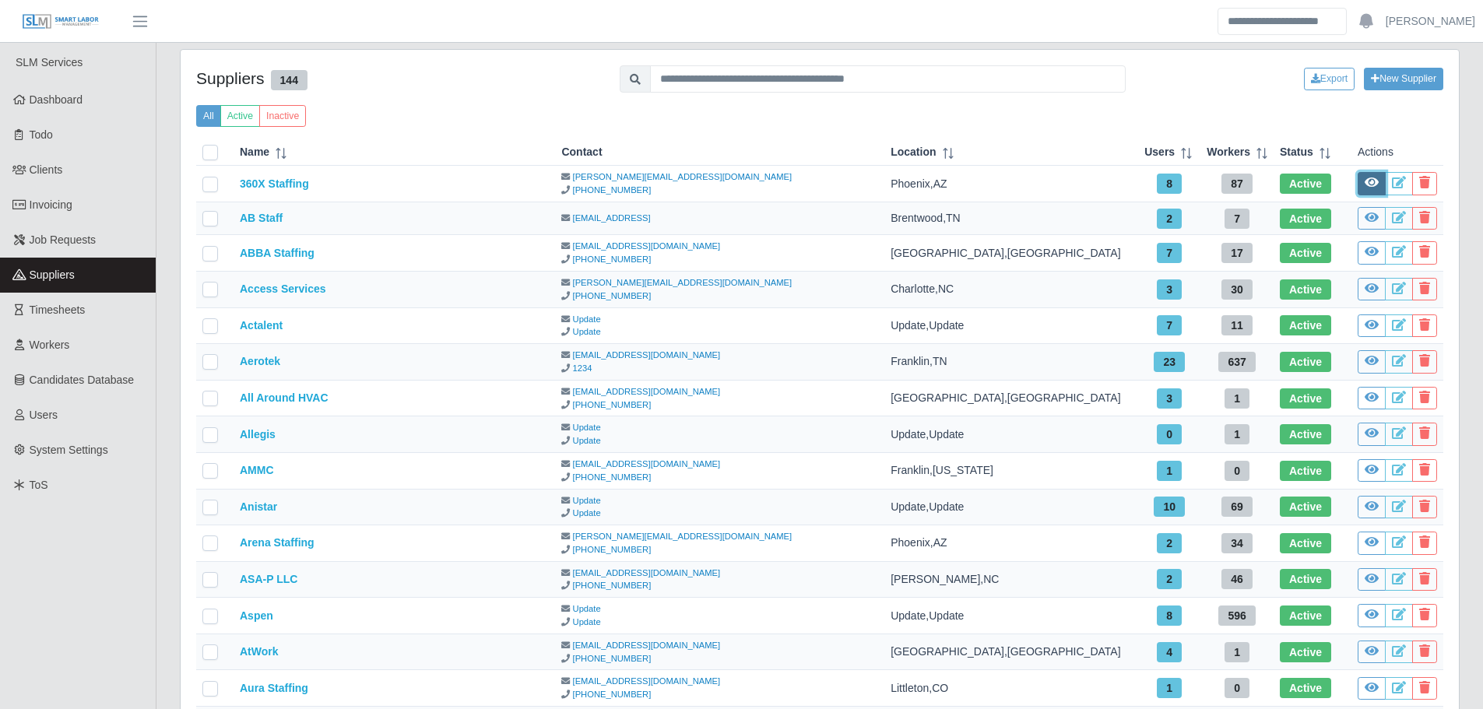
click at [1373, 181] on icon at bounding box center [1372, 182] width 14 height 12
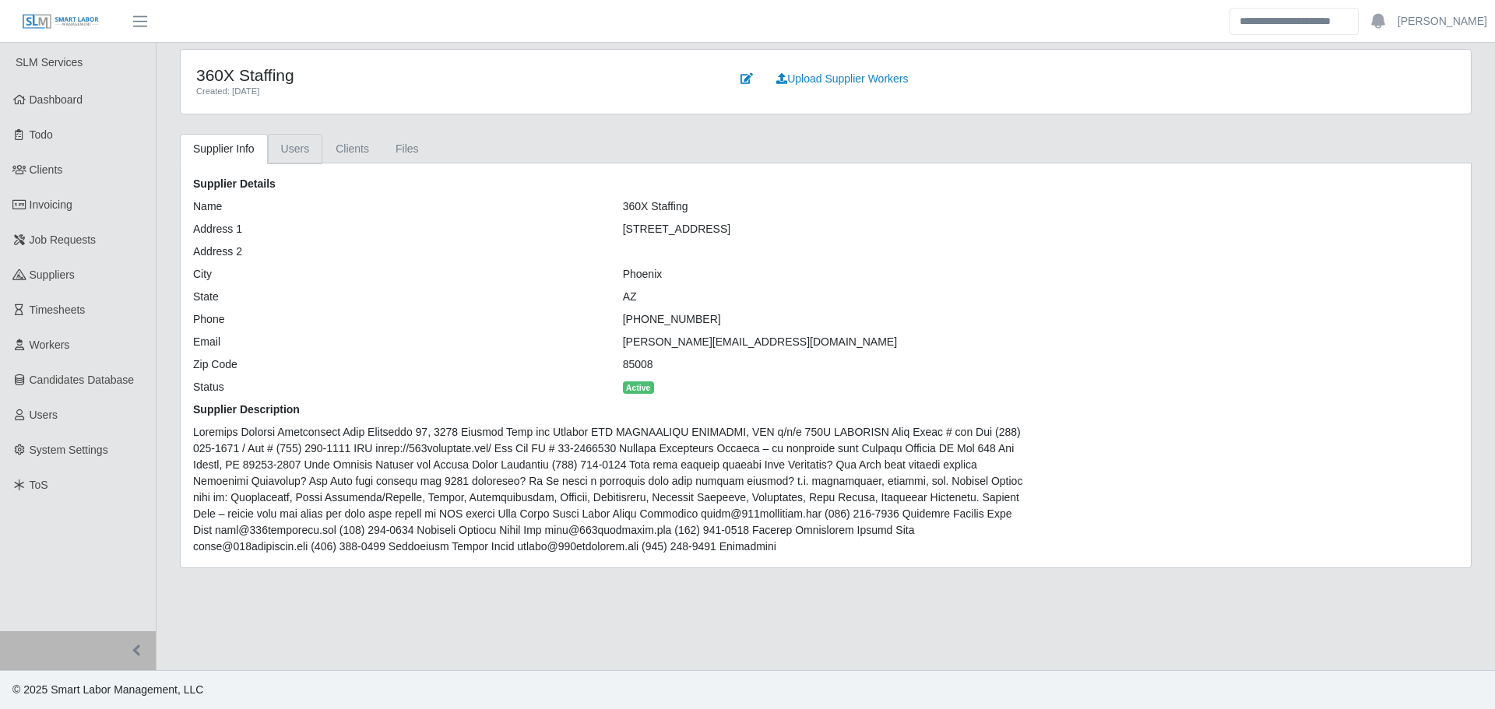
click at [303, 151] on link "Users" at bounding box center [295, 149] width 55 height 30
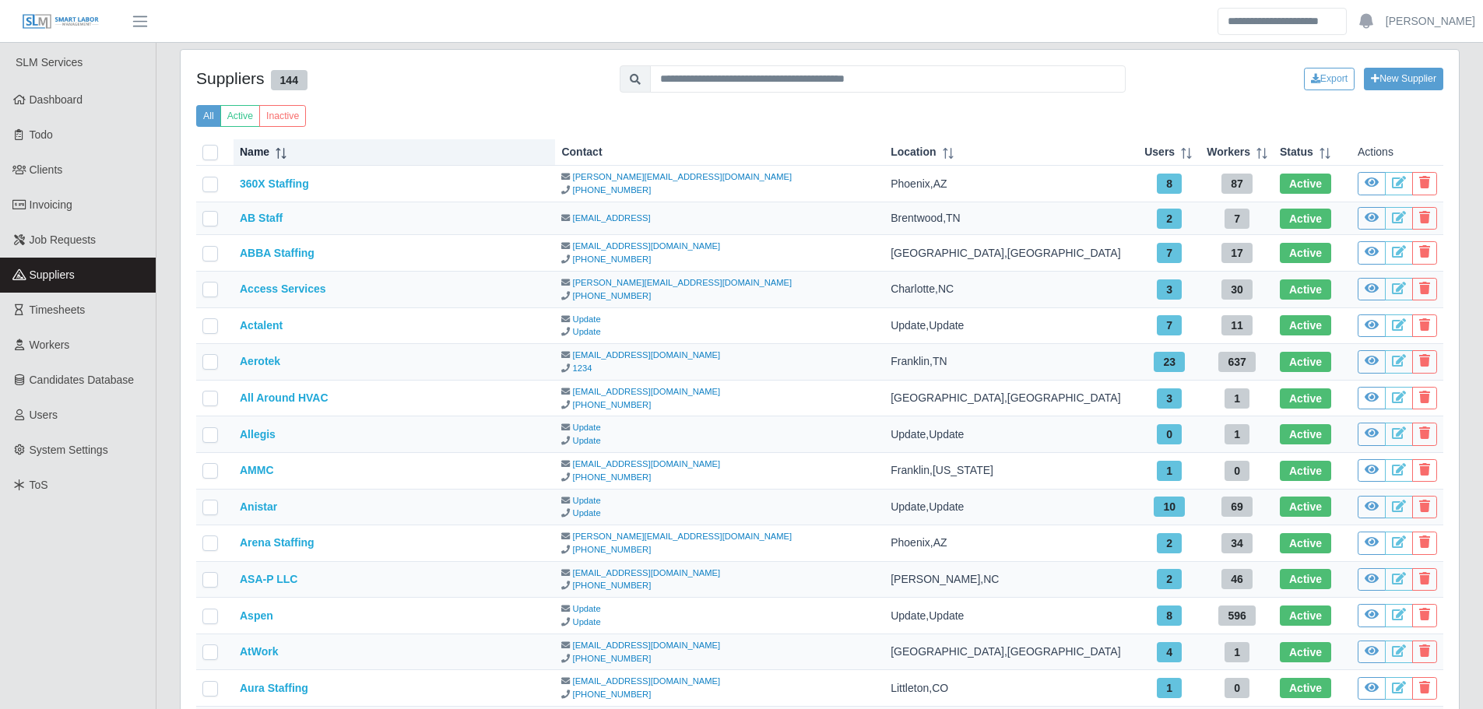
click at [283, 155] on icon at bounding box center [283, 153] width 1 height 11
click at [279, 155] on icon at bounding box center [281, 153] width 11 height 11
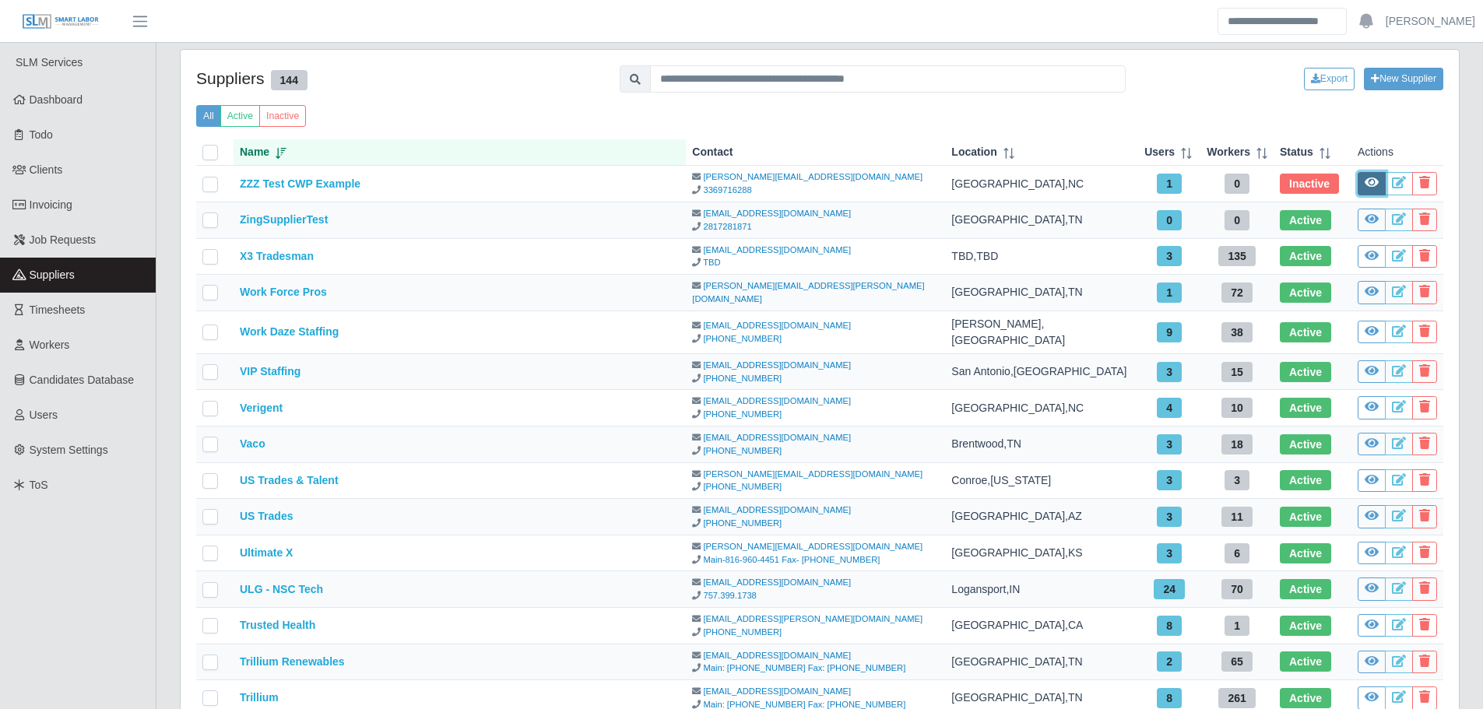
click at [1372, 183] on icon at bounding box center [1372, 182] width 14 height 12
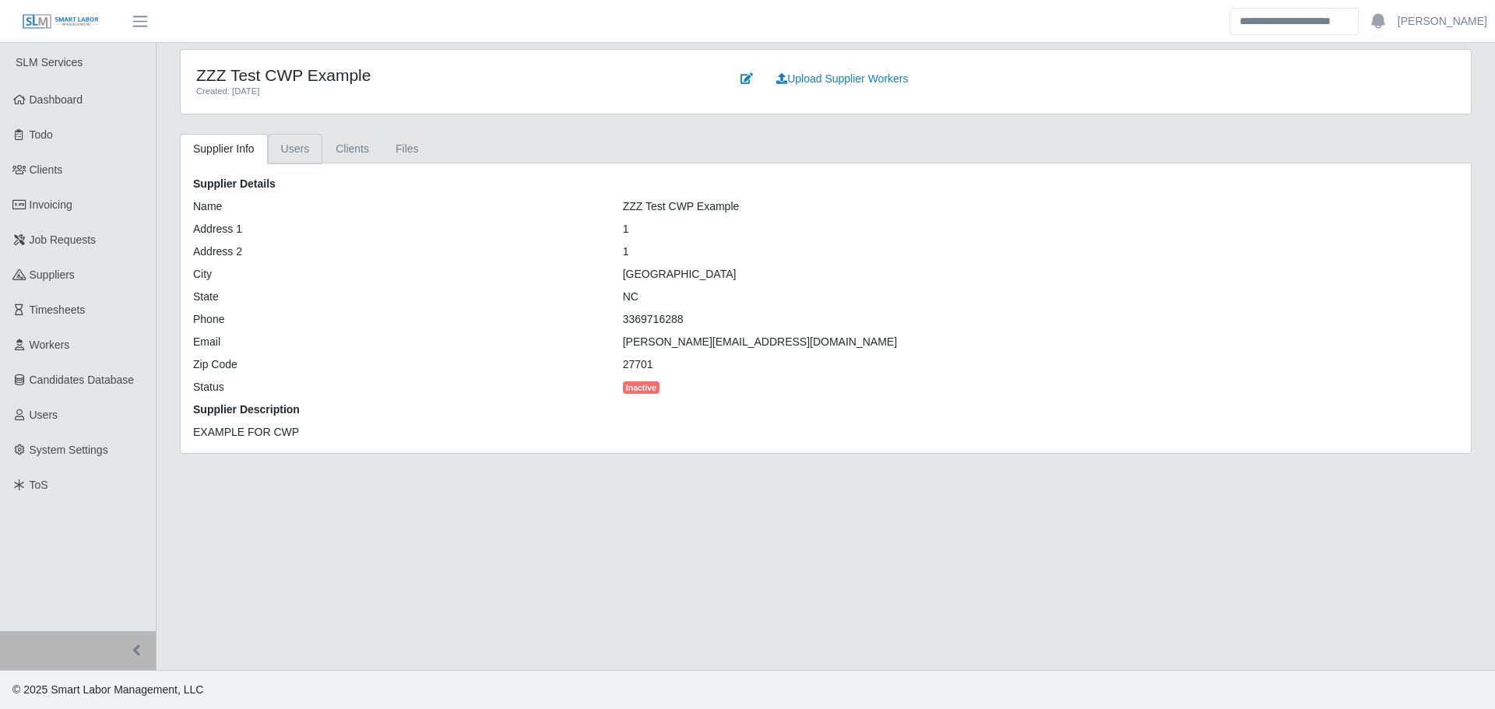
click at [304, 152] on link "Users" at bounding box center [295, 149] width 55 height 30
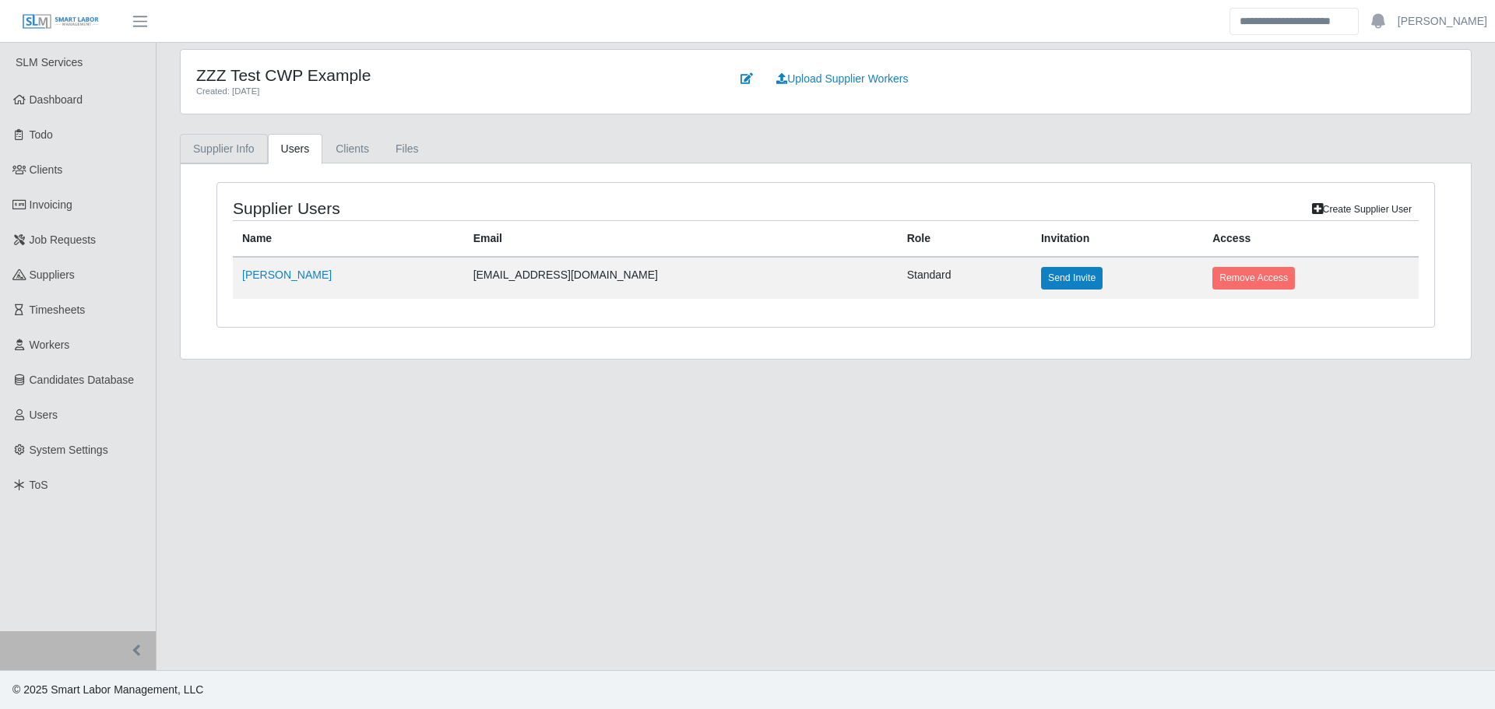
click at [244, 152] on link "Supplier Info" at bounding box center [224, 149] width 88 height 30
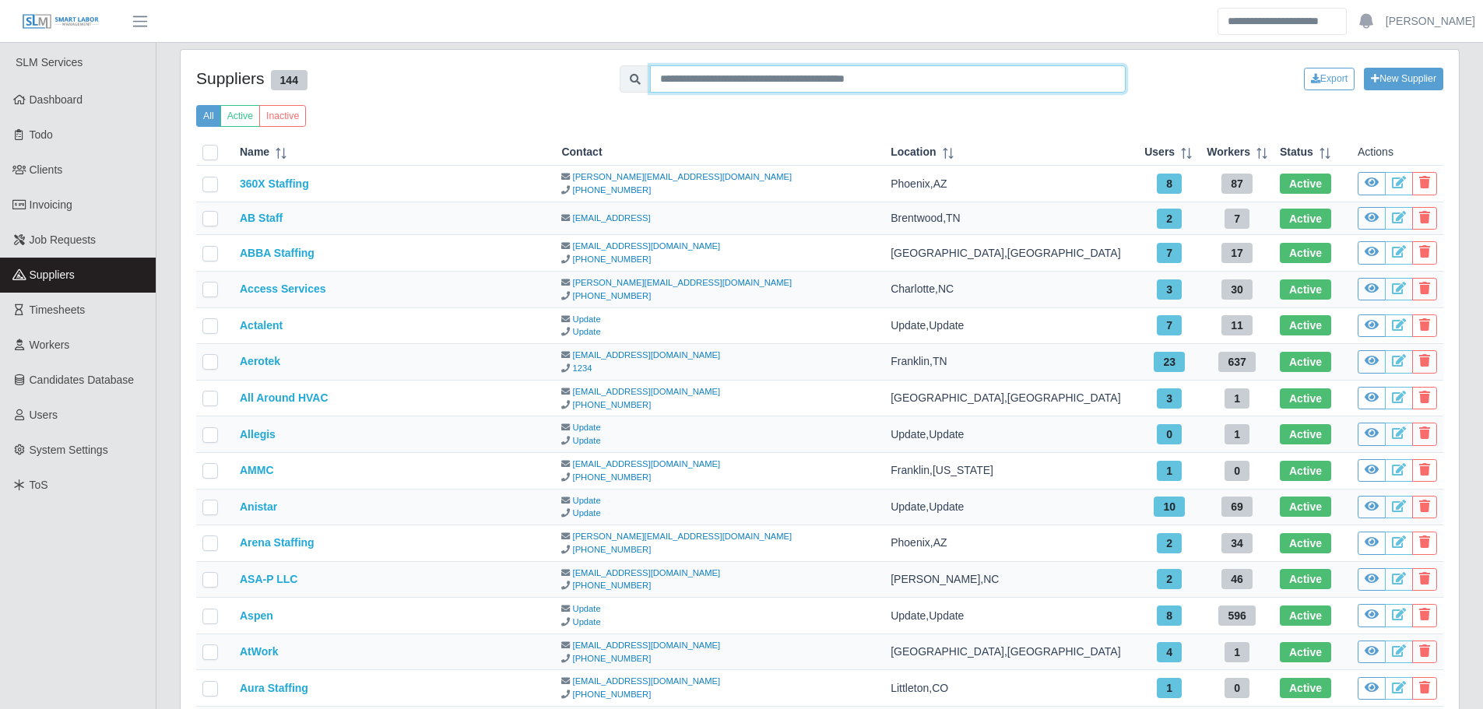
click at [770, 79] on input "text" at bounding box center [888, 78] width 476 height 27
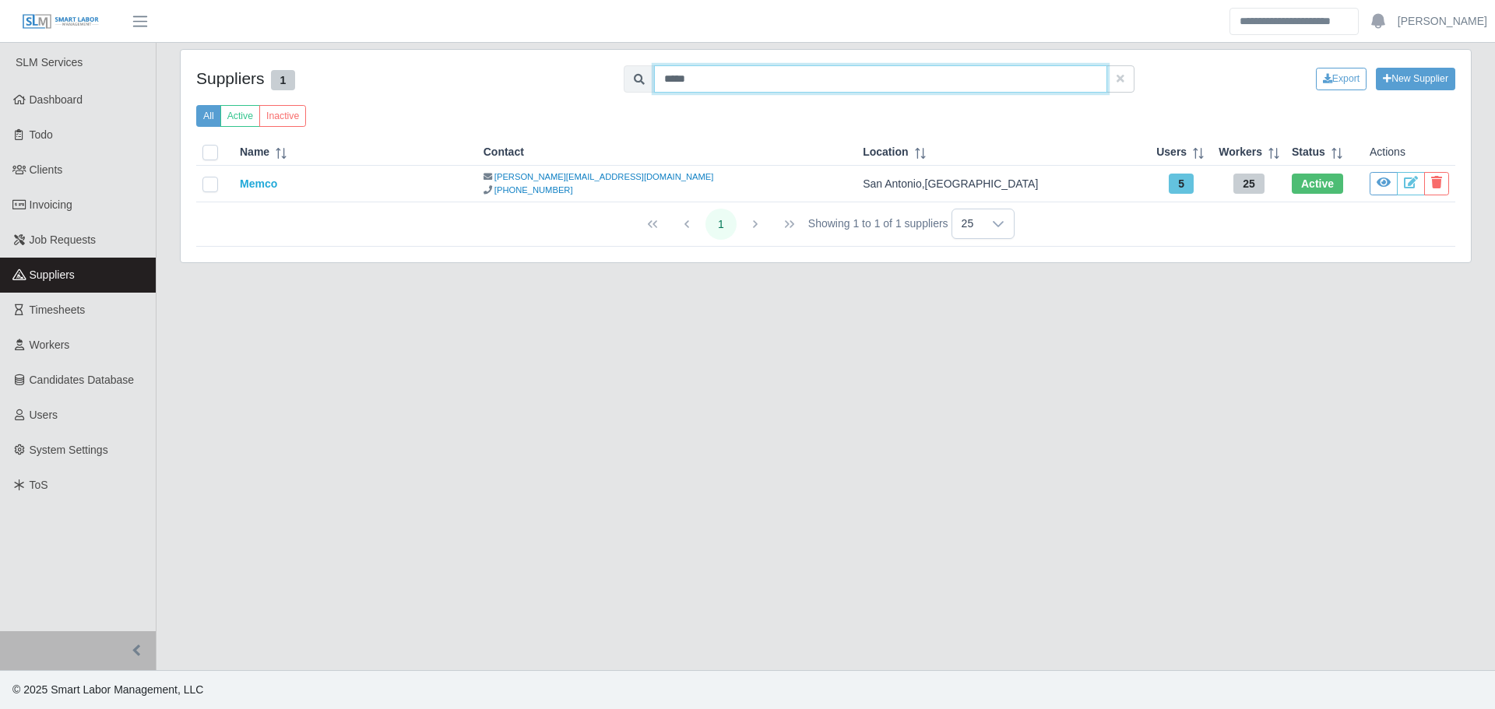
type input "*****"
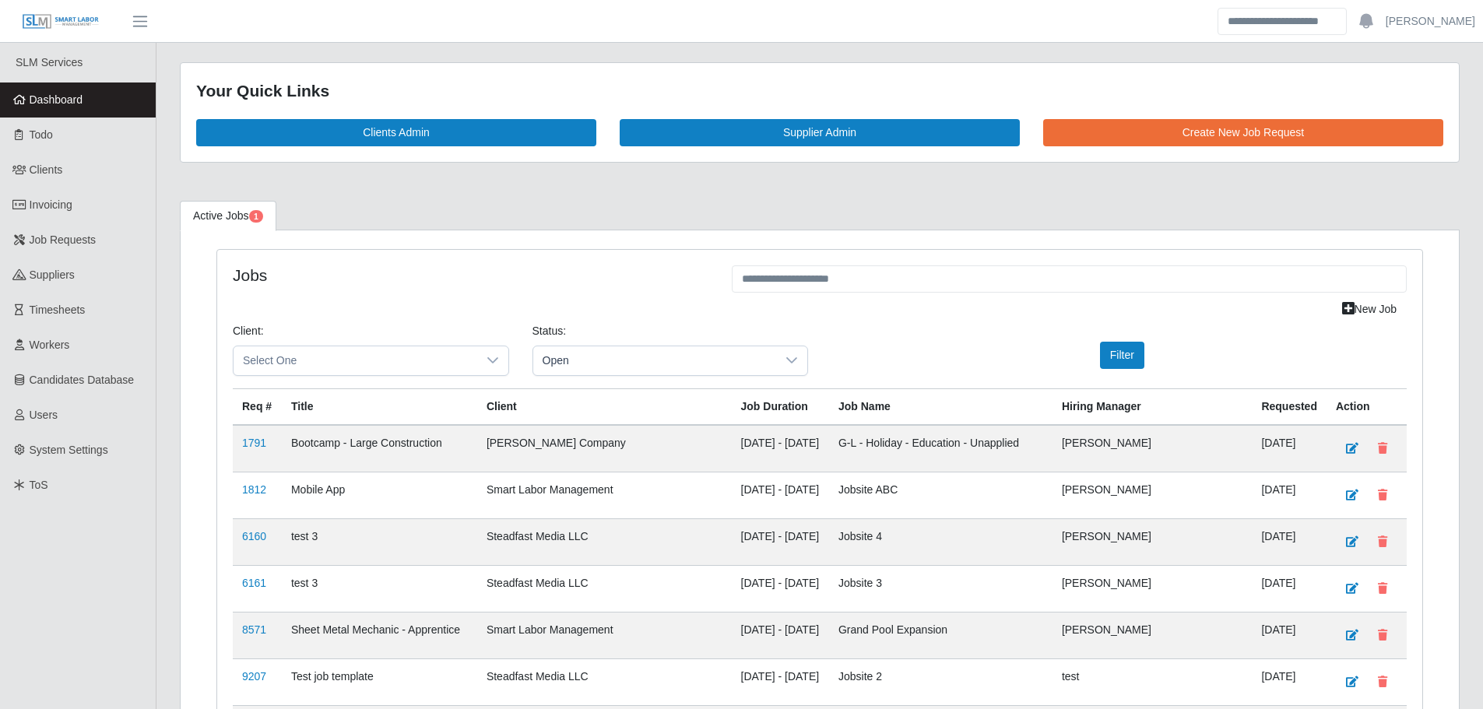
click at [51, 93] on span "Dashboard" at bounding box center [57, 99] width 54 height 12
click at [44, 95] on span "Dashboard" at bounding box center [57, 99] width 54 height 12
click at [66, 105] on span "Dashboard" at bounding box center [57, 99] width 54 height 12
click at [144, 97] on link "Dashboard" at bounding box center [78, 100] width 156 height 35
click at [100, 109] on link "Dashboard" at bounding box center [78, 100] width 156 height 35
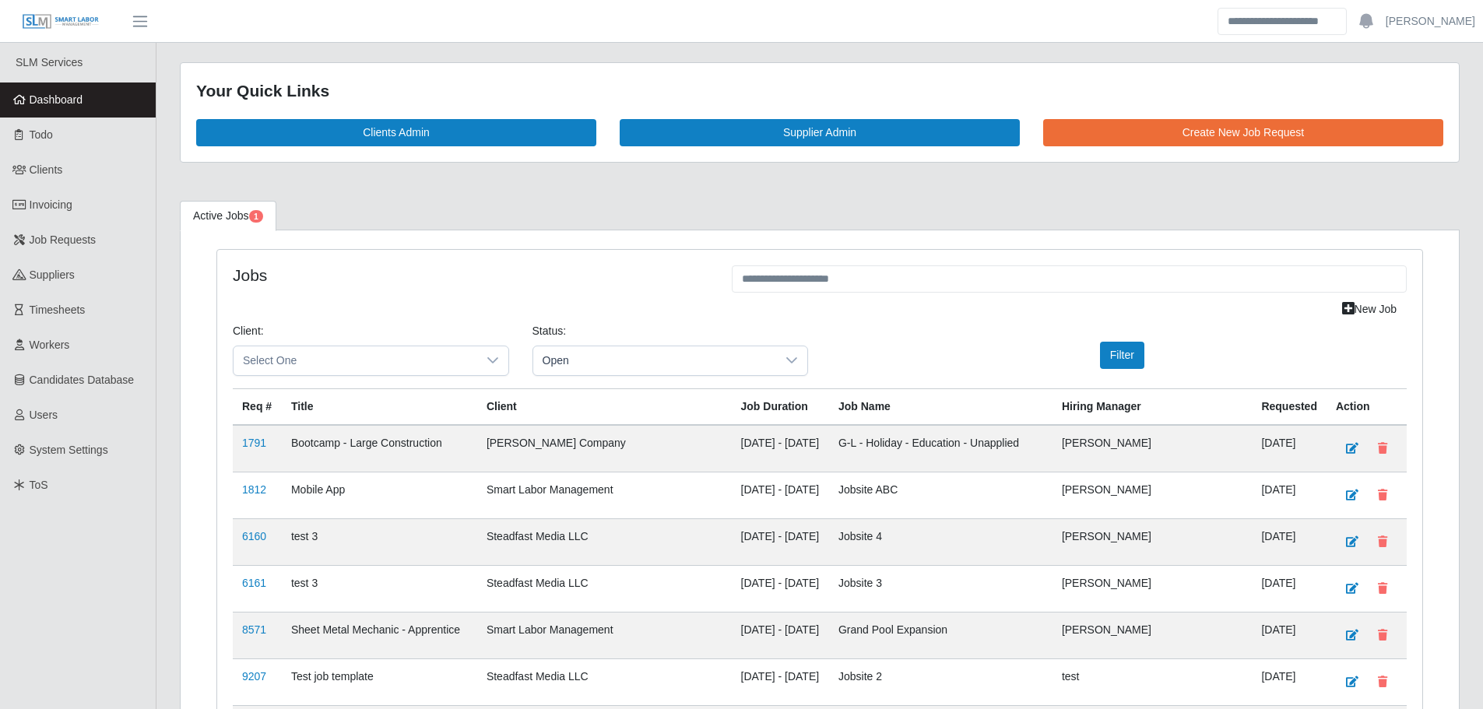
click at [32, 110] on link "Dashboard" at bounding box center [78, 100] width 156 height 35
drag, startPoint x: 100, startPoint y: 100, endPoint x: 143, endPoint y: 107, distance: 44.2
click at [100, 100] on link "Dashboard" at bounding box center [78, 100] width 156 height 35
click at [101, 91] on link "Dashboard" at bounding box center [78, 100] width 156 height 35
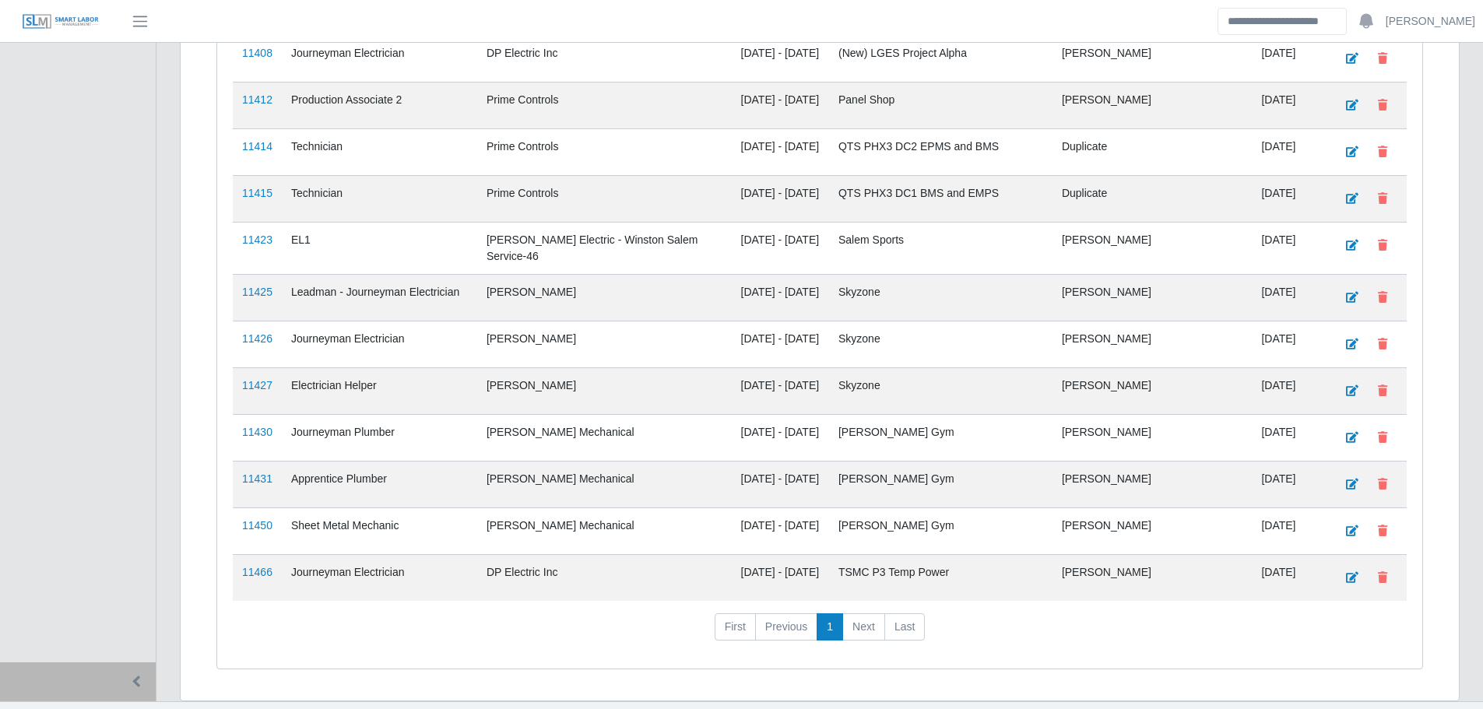
scroll to position [2237, 0]
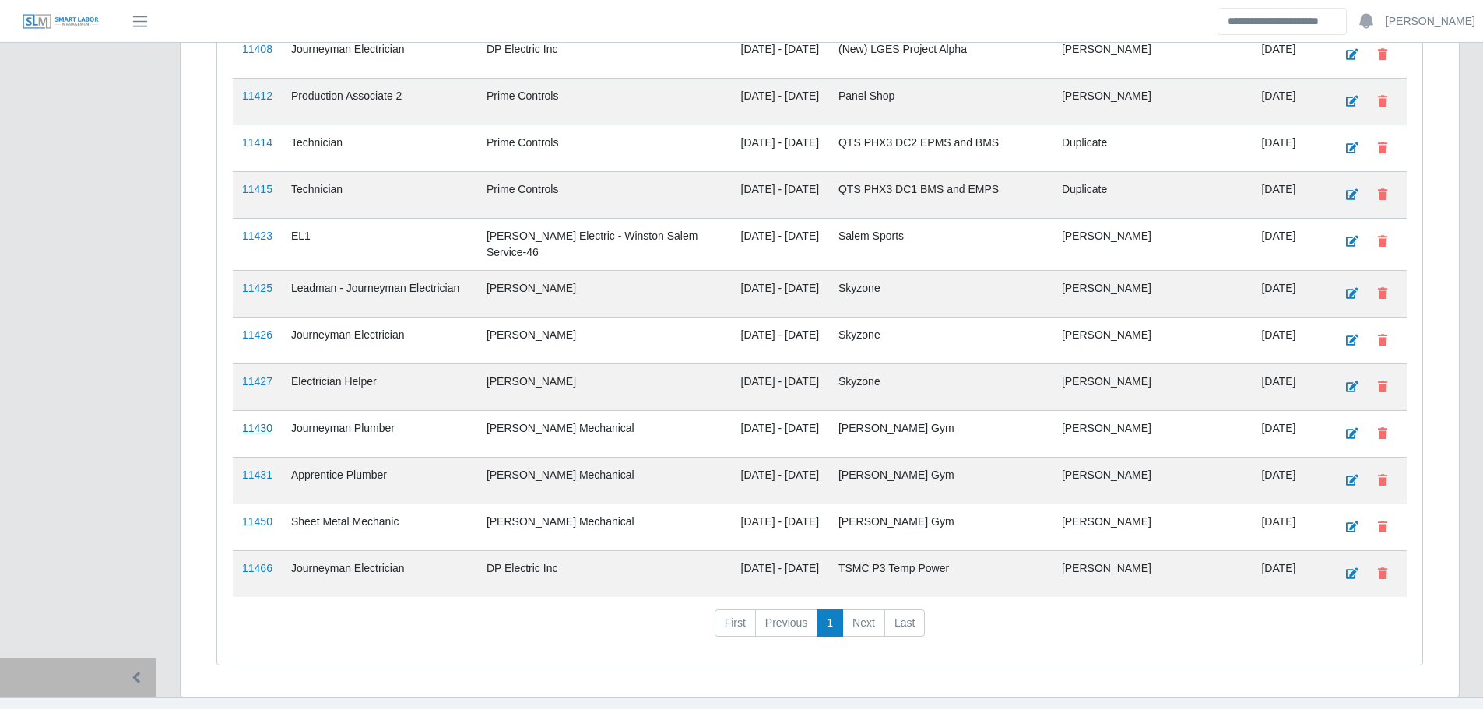
click at [263, 422] on link "11430" at bounding box center [257, 428] width 30 height 12
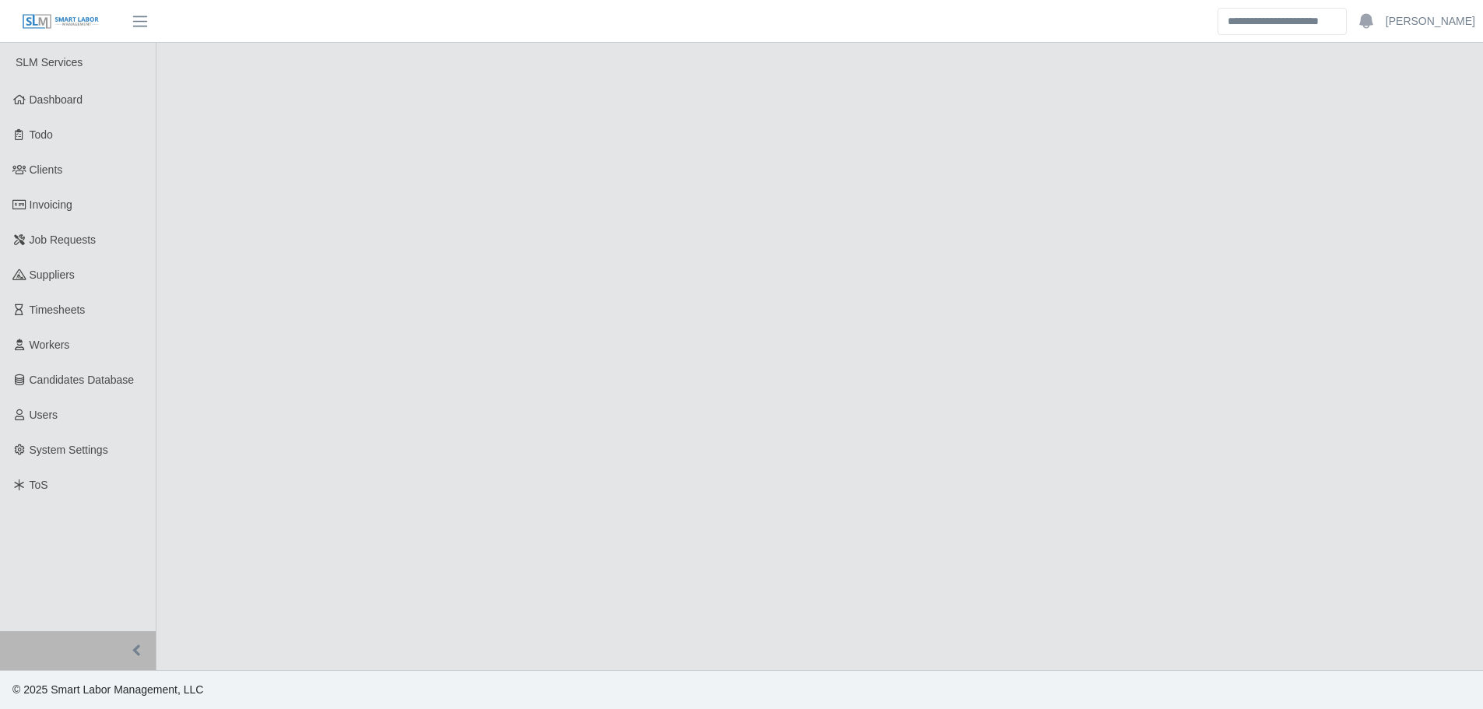
select select "****"
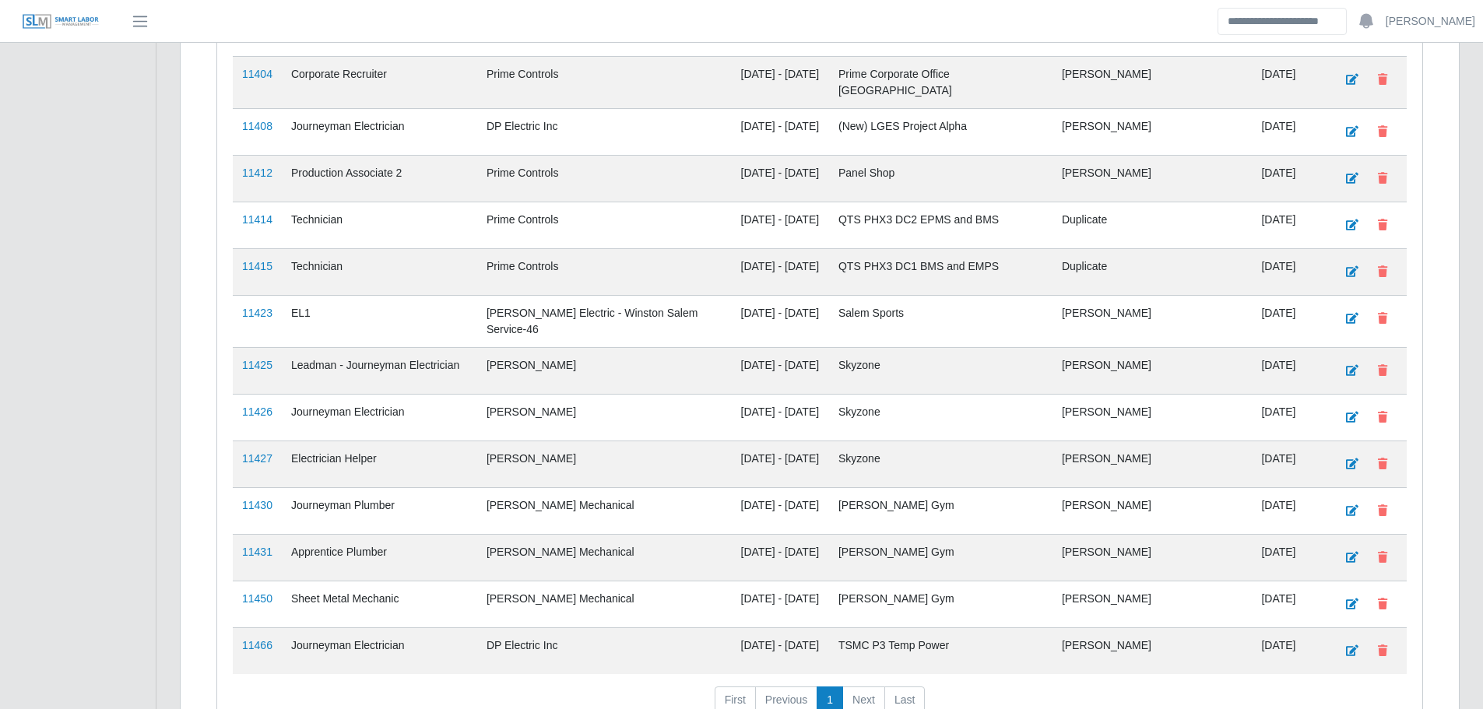
scroll to position [2237, 0]
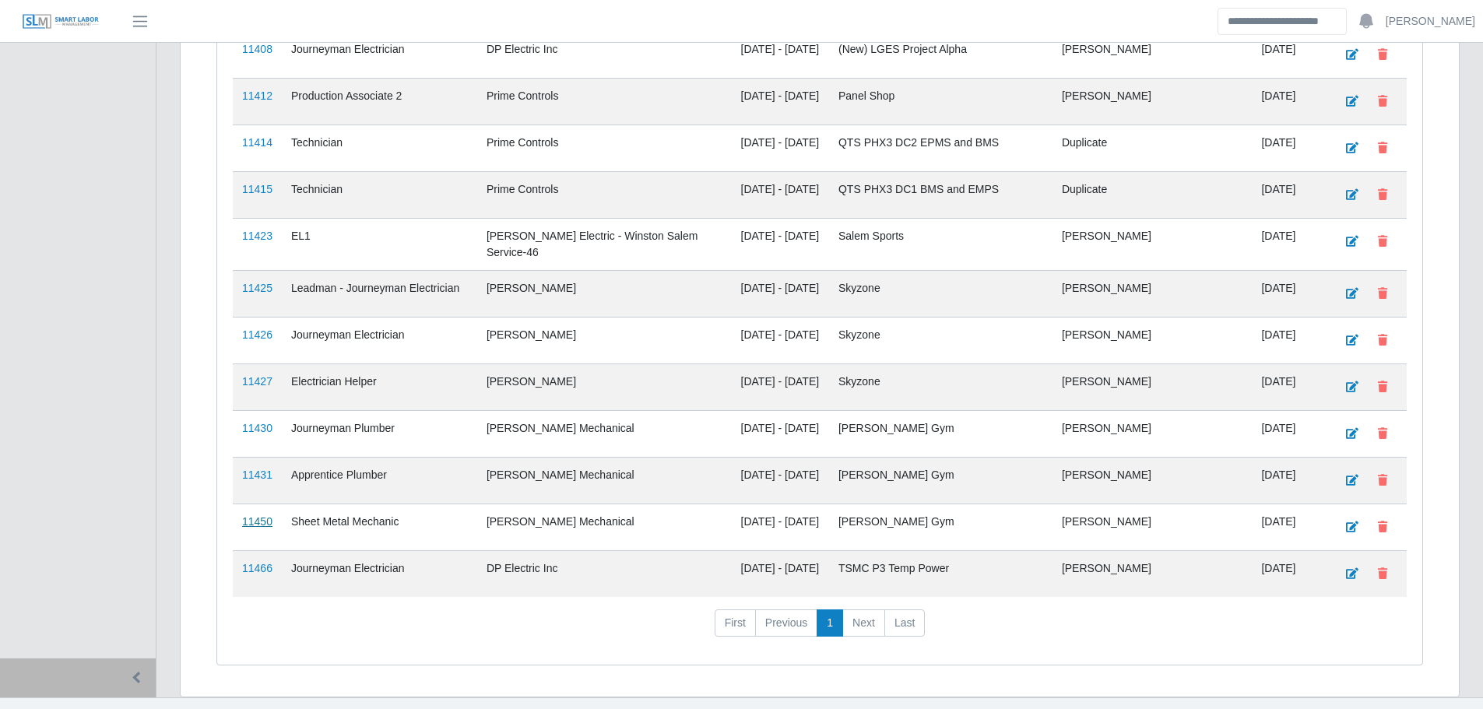
click at [265, 515] on link "11450" at bounding box center [257, 521] width 30 height 12
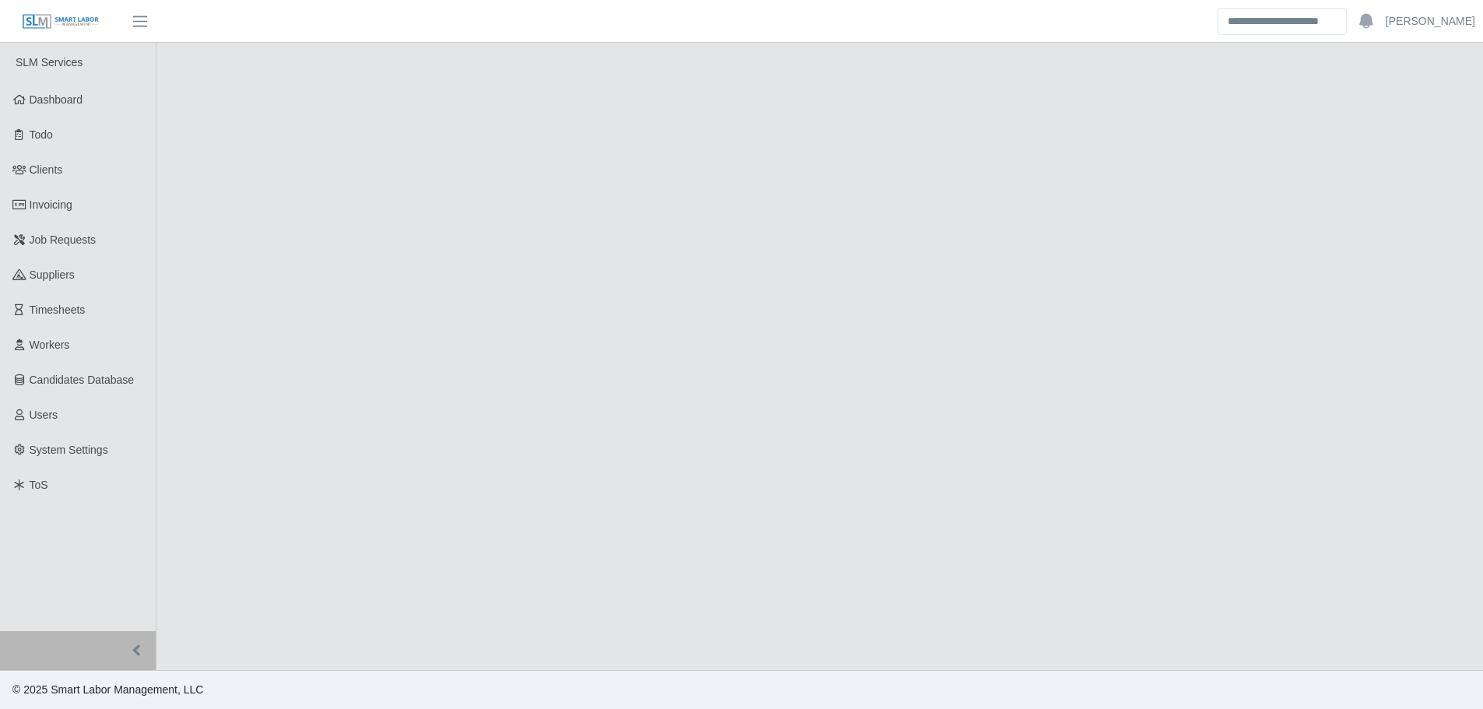
select select "****"
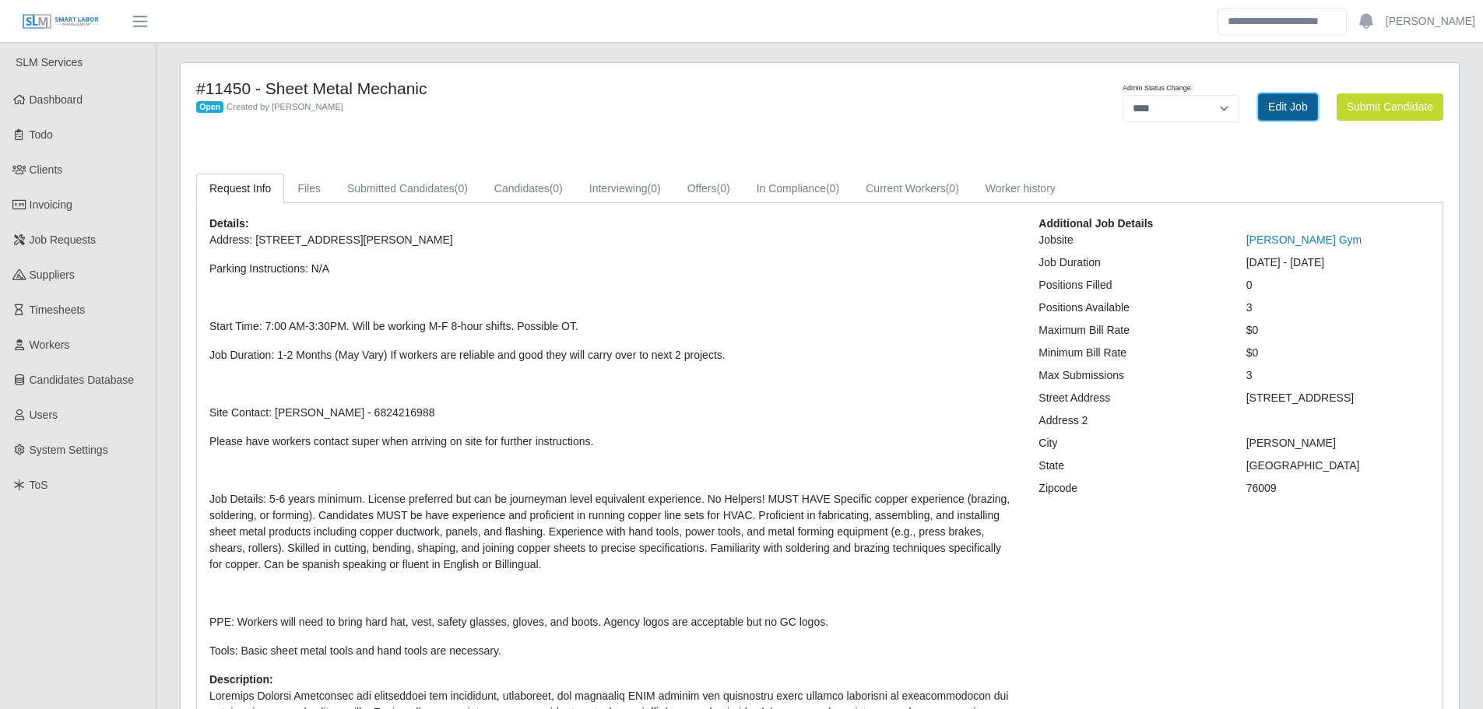
click at [1299, 114] on link "Edit Job" at bounding box center [1288, 106] width 60 height 27
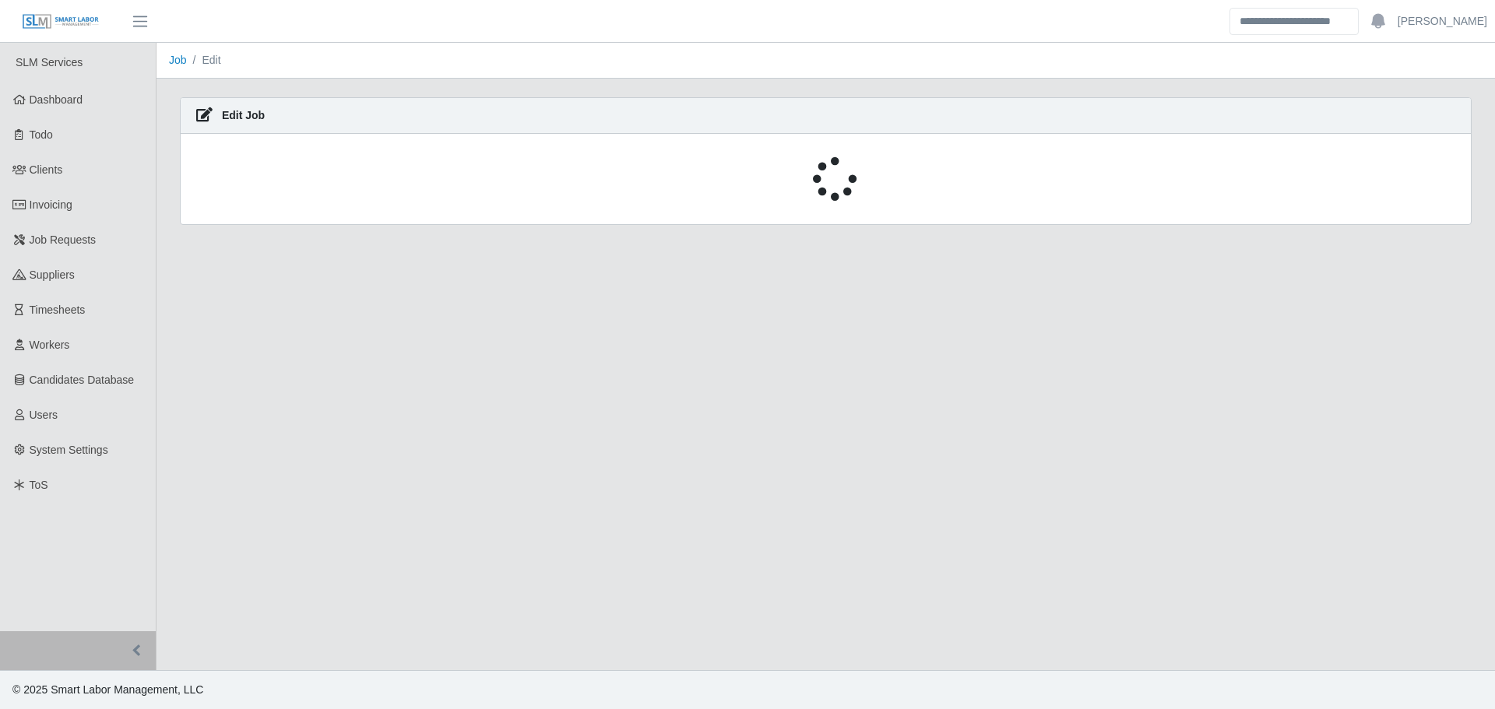
select select "****"
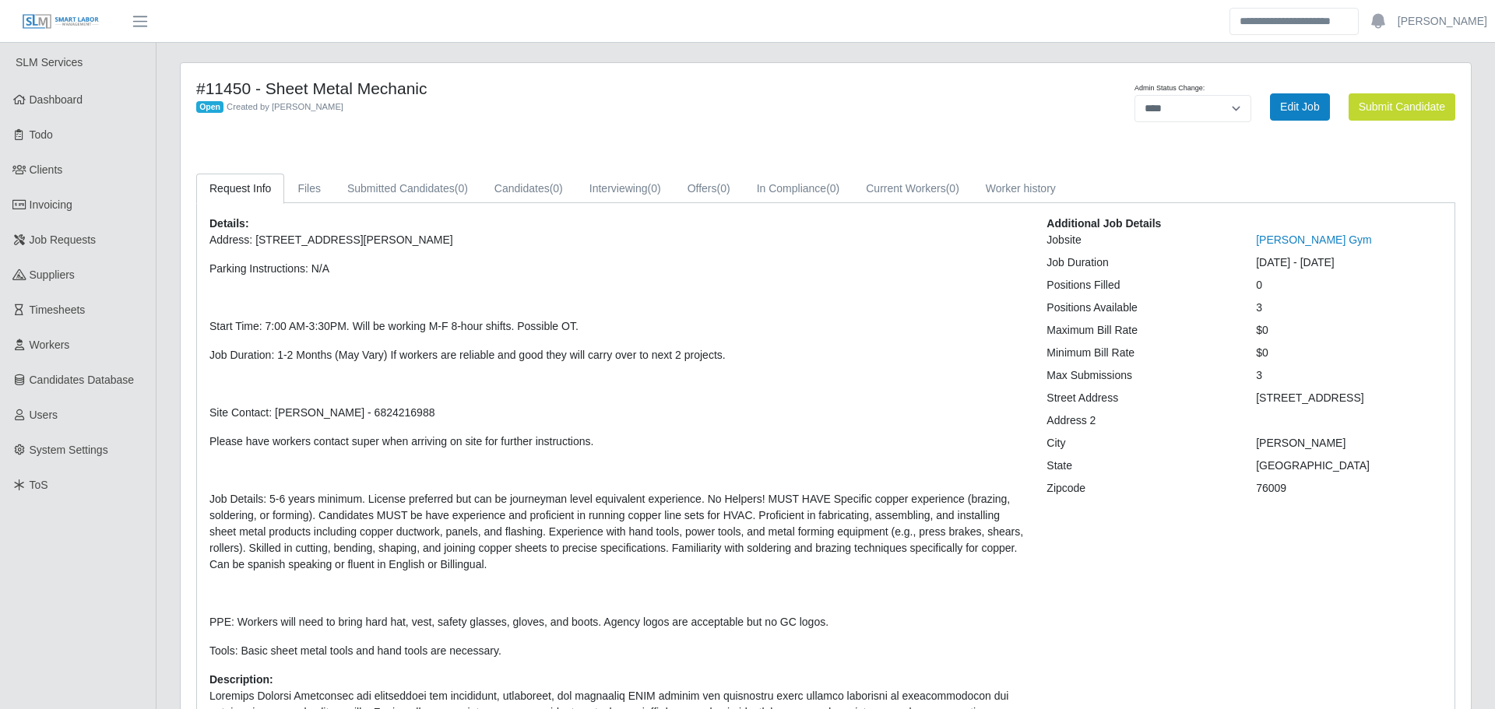
select select "****"
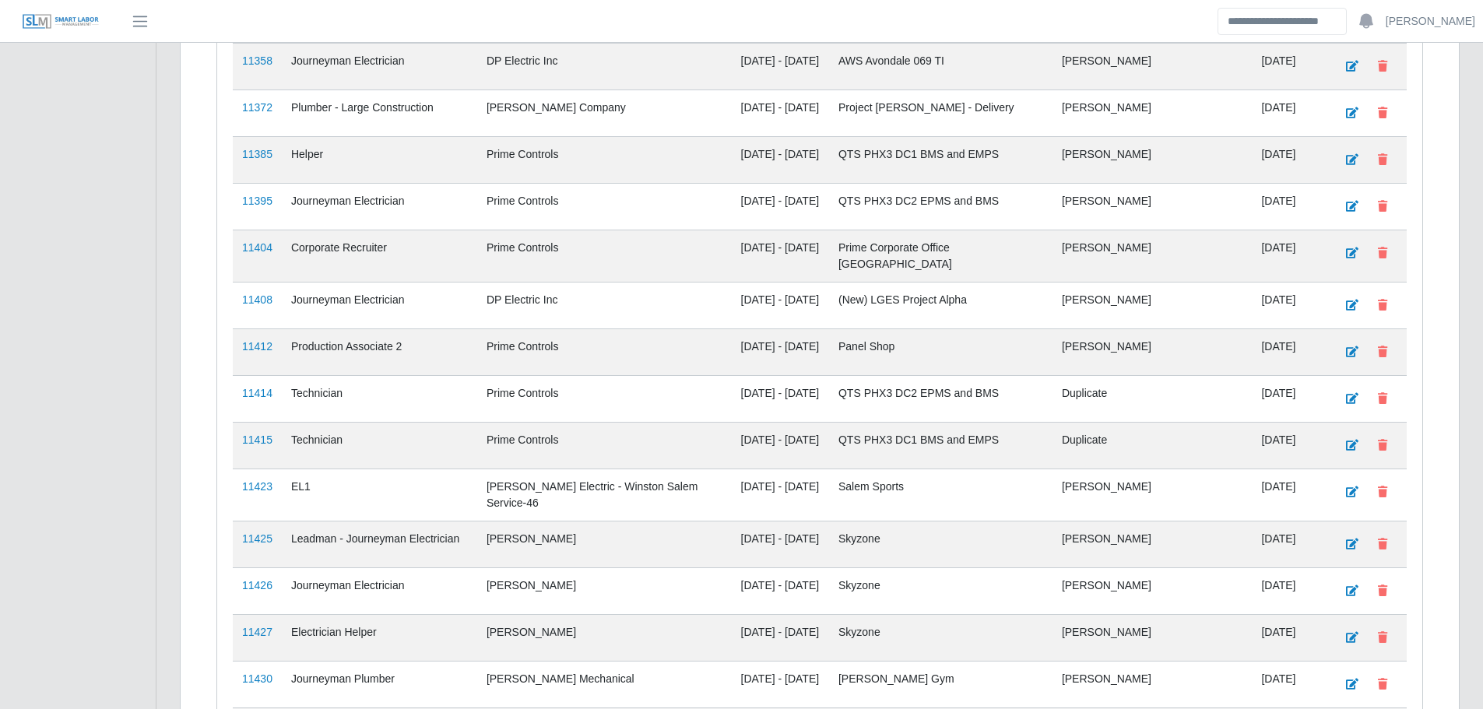
scroll to position [2237, 0]
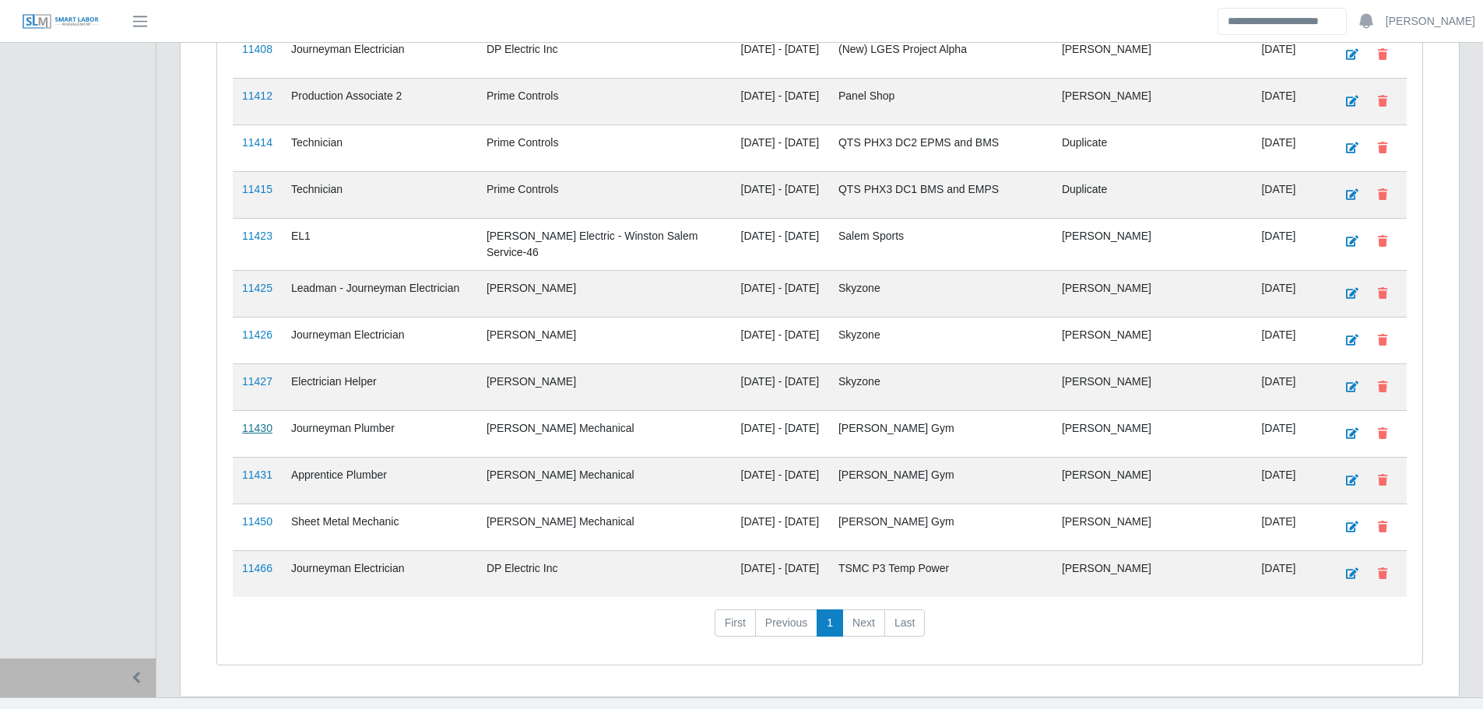
click at [260, 422] on link "11430" at bounding box center [257, 428] width 30 height 12
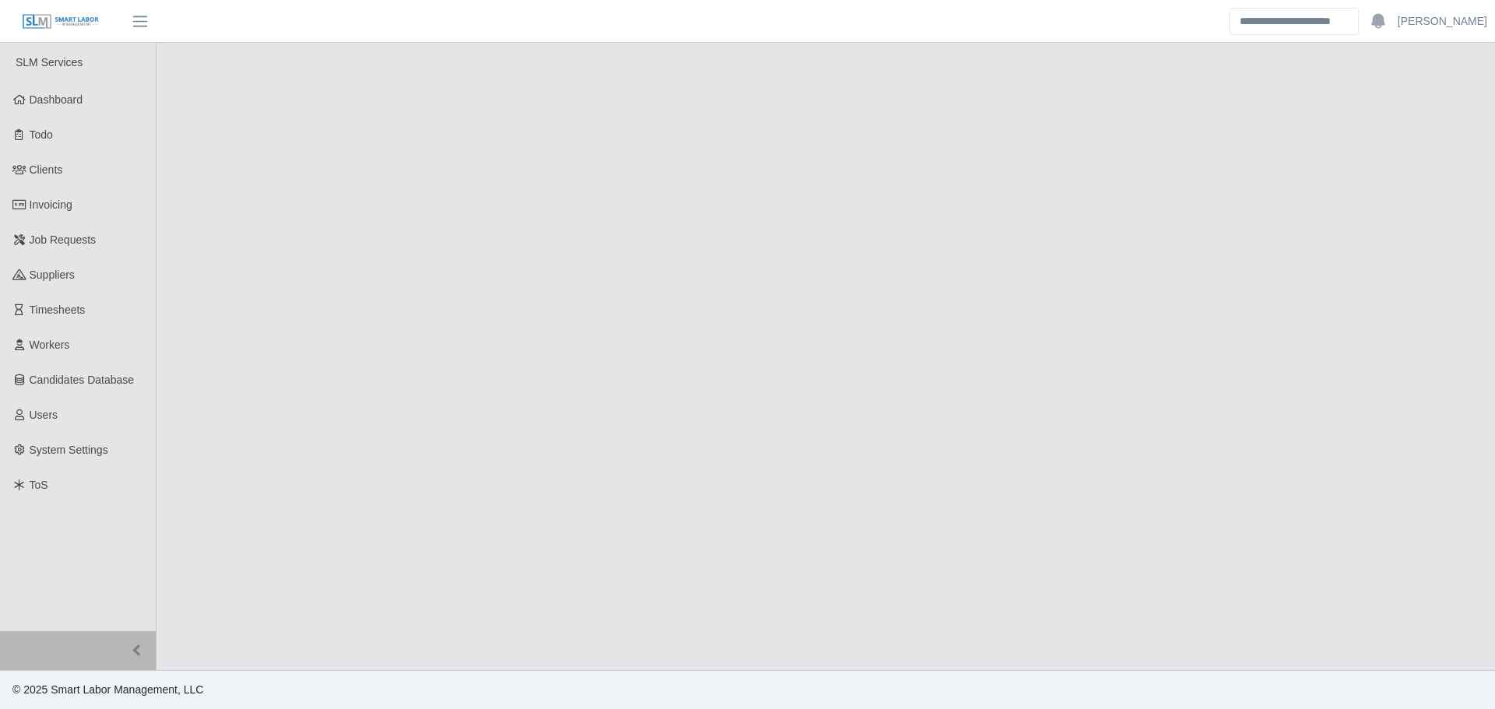
select select "****"
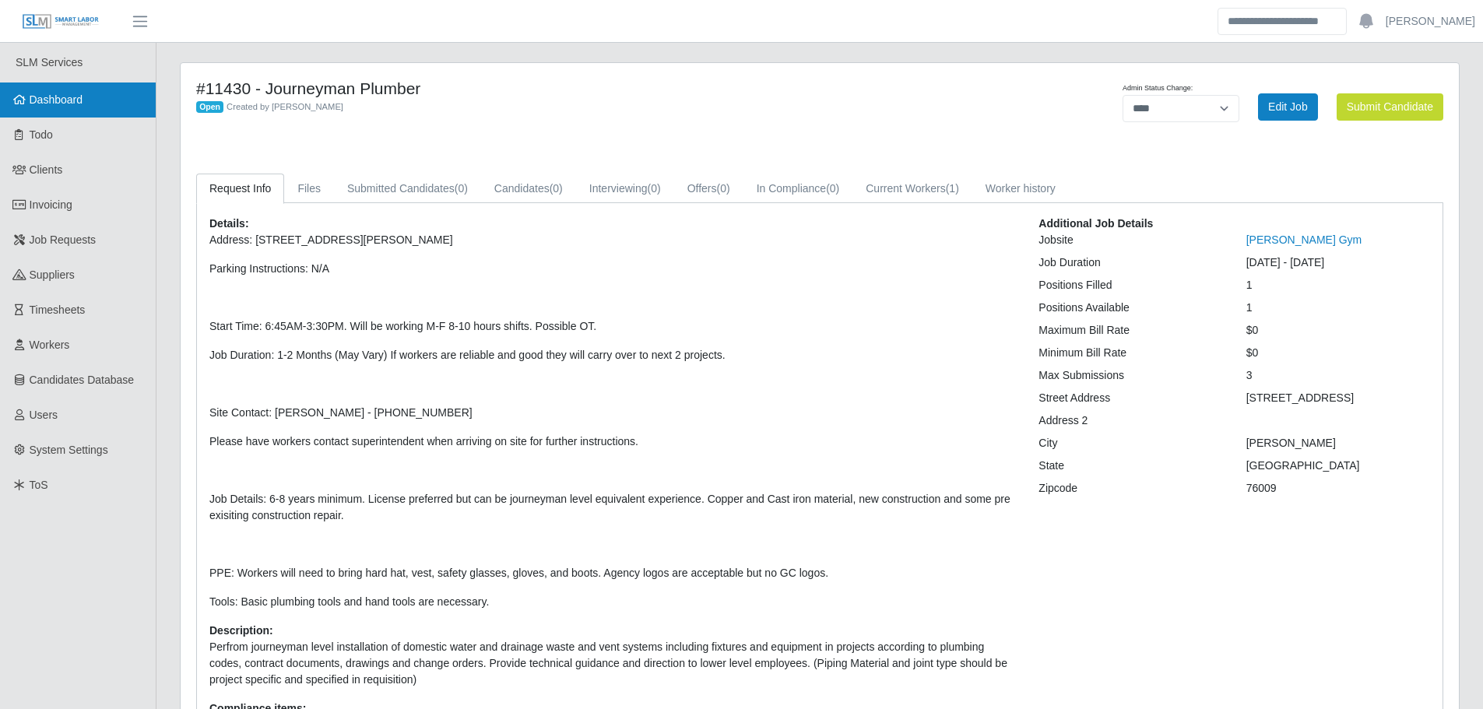
click at [105, 97] on link "Dashboard" at bounding box center [78, 100] width 156 height 35
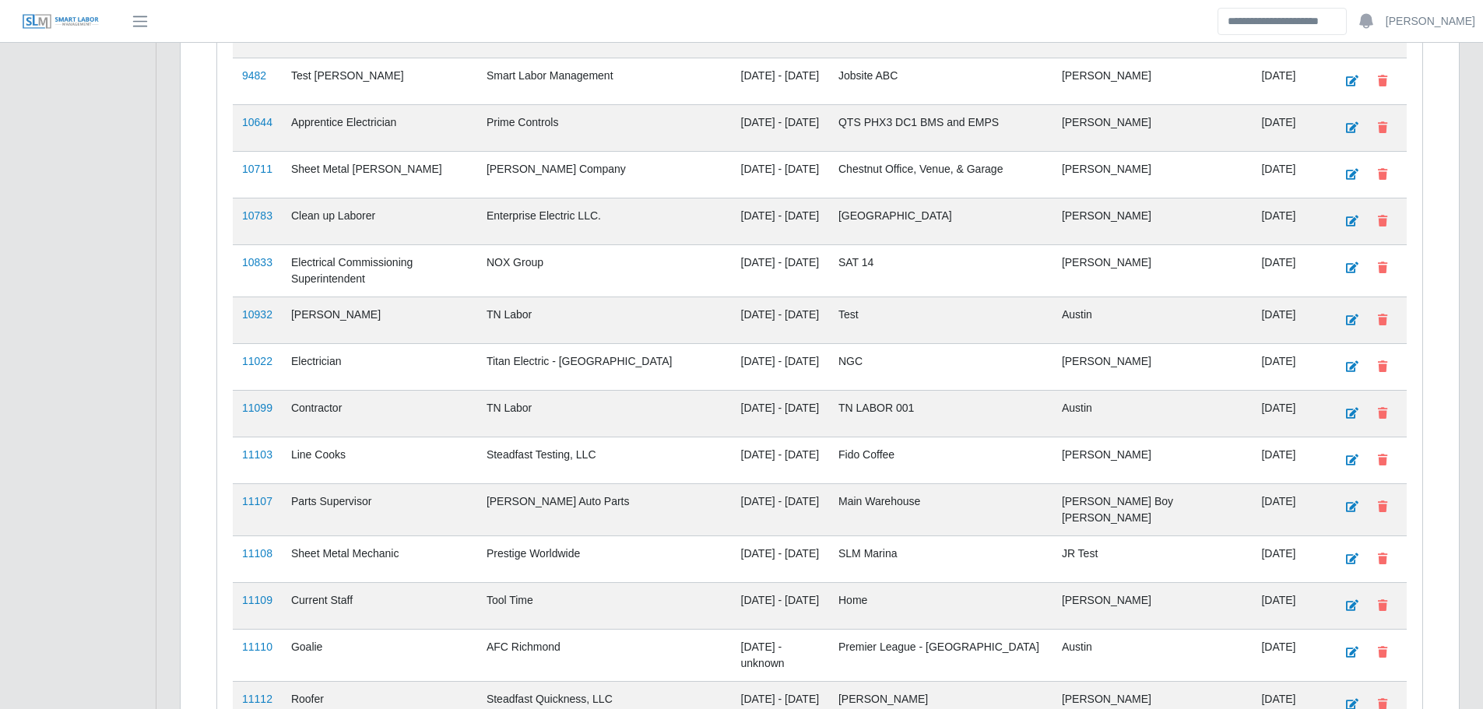
scroll to position [2237, 0]
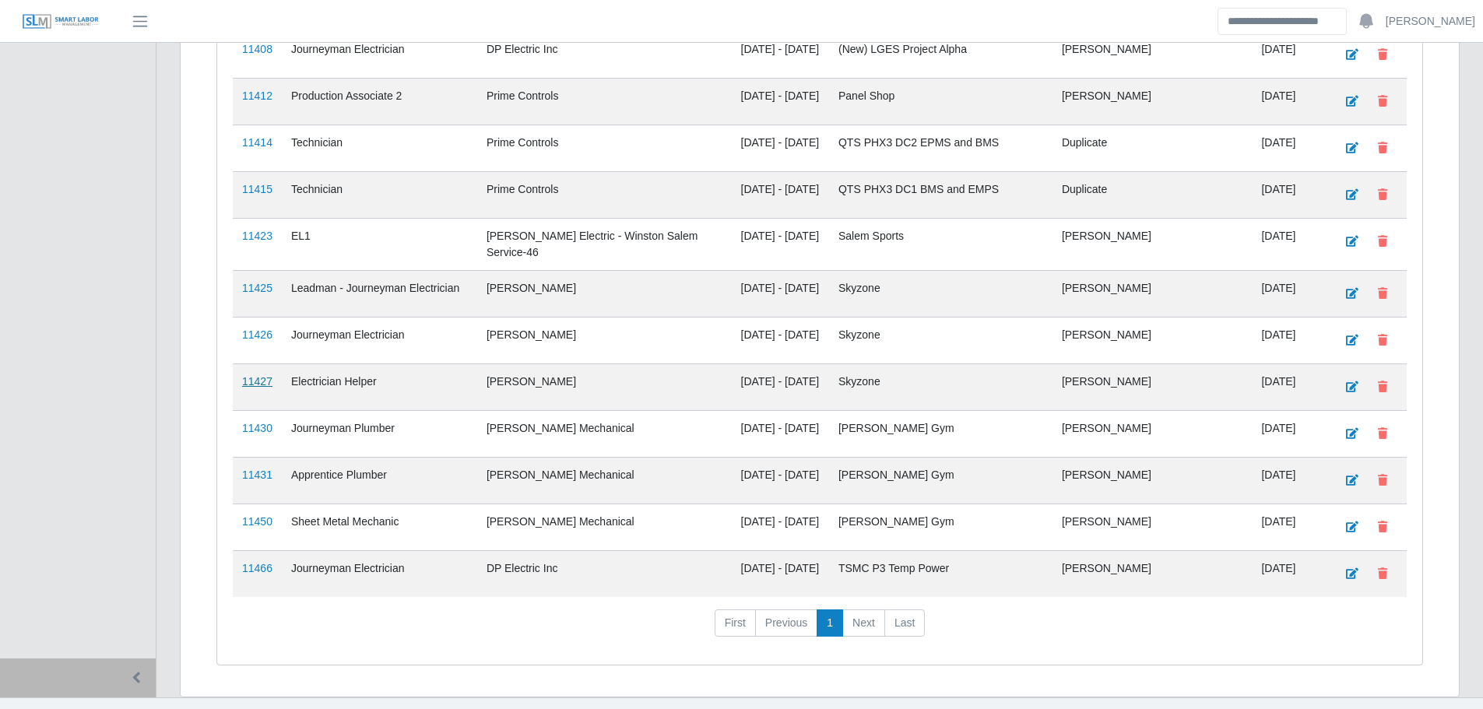
click at [269, 375] on link "11427" at bounding box center [257, 381] width 30 height 12
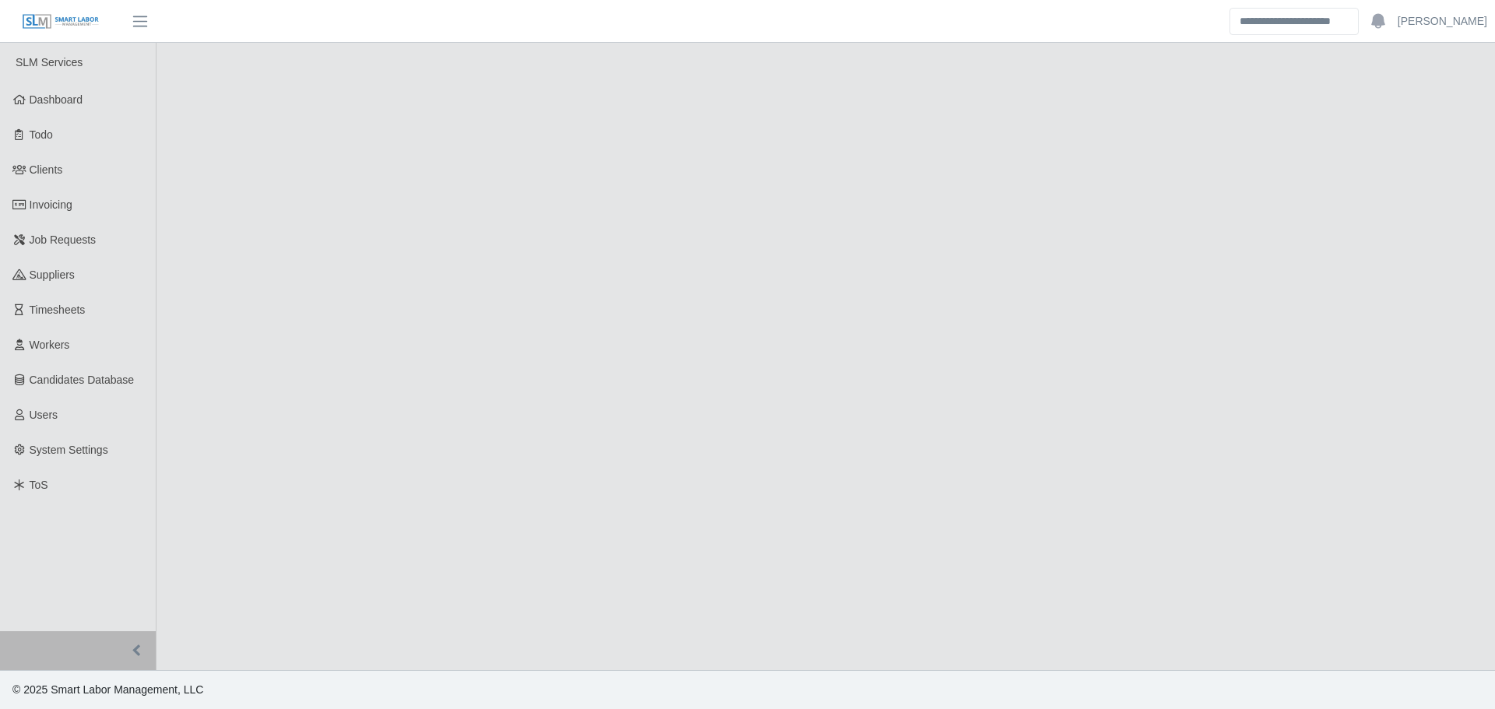
select select "****"
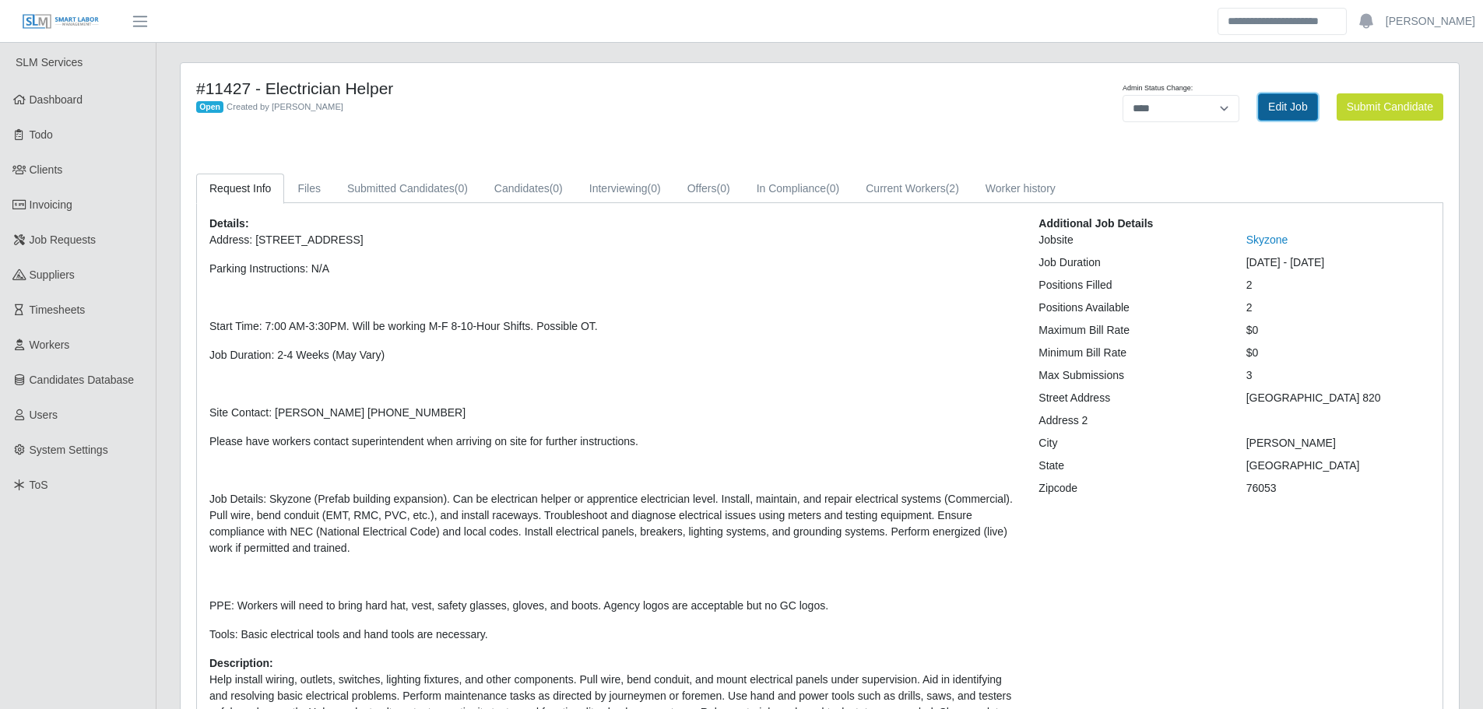
click at [1288, 109] on link "Edit Job" at bounding box center [1288, 106] width 60 height 27
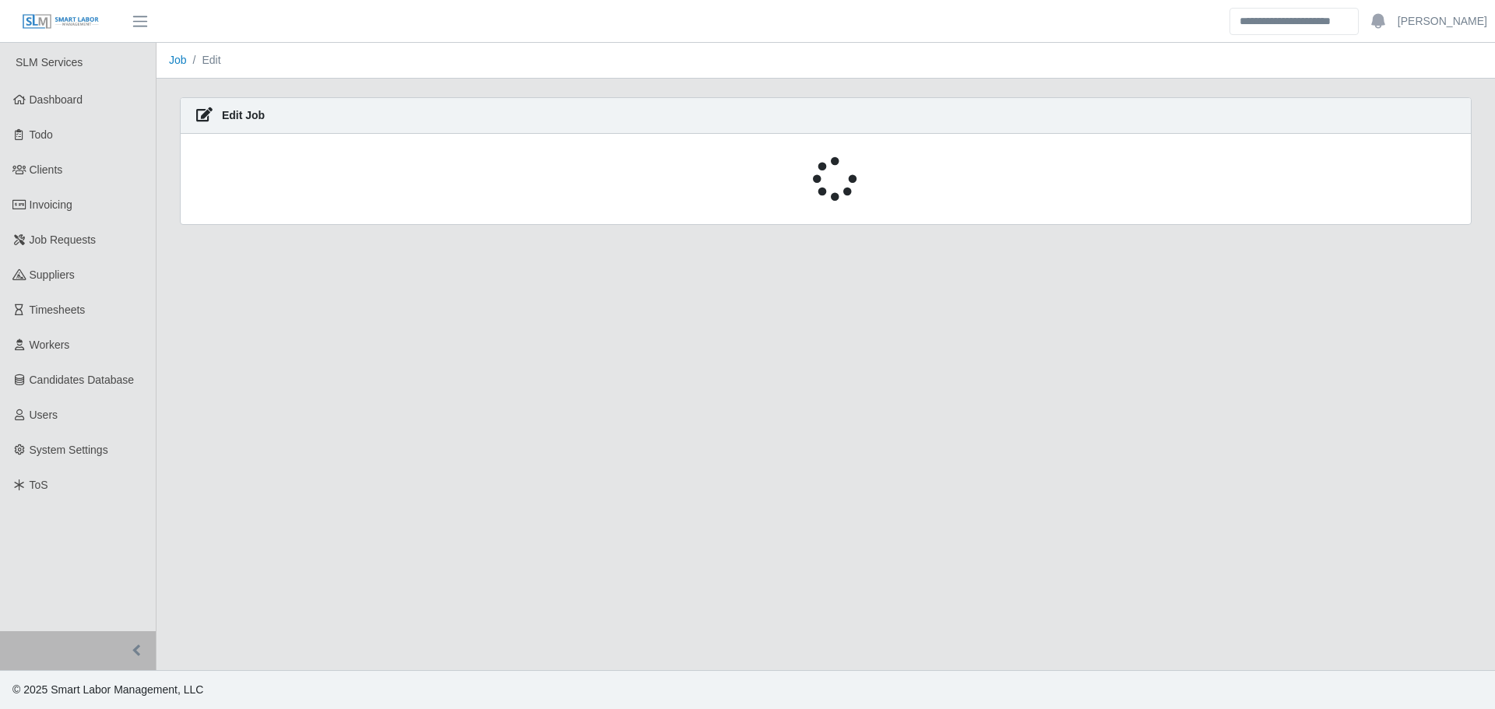
select select "****"
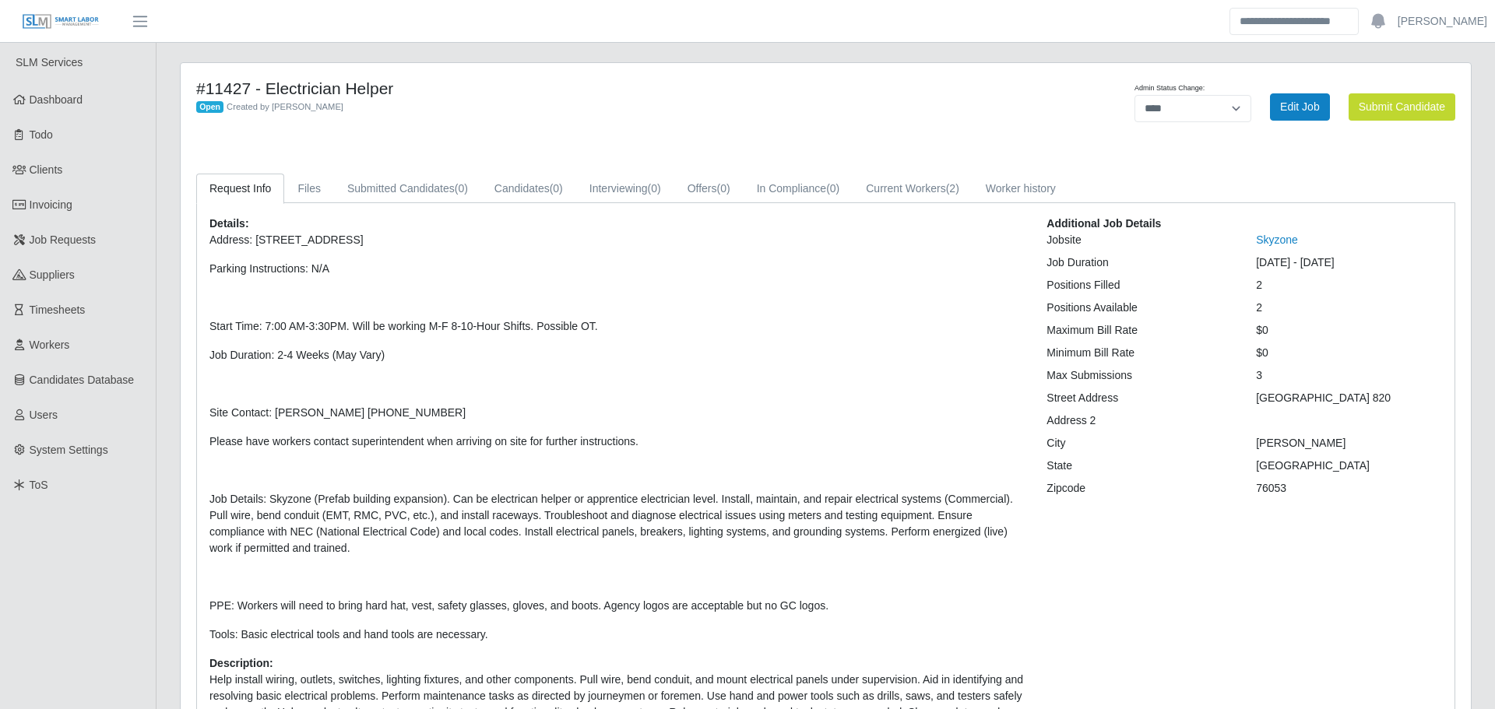
select select "****"
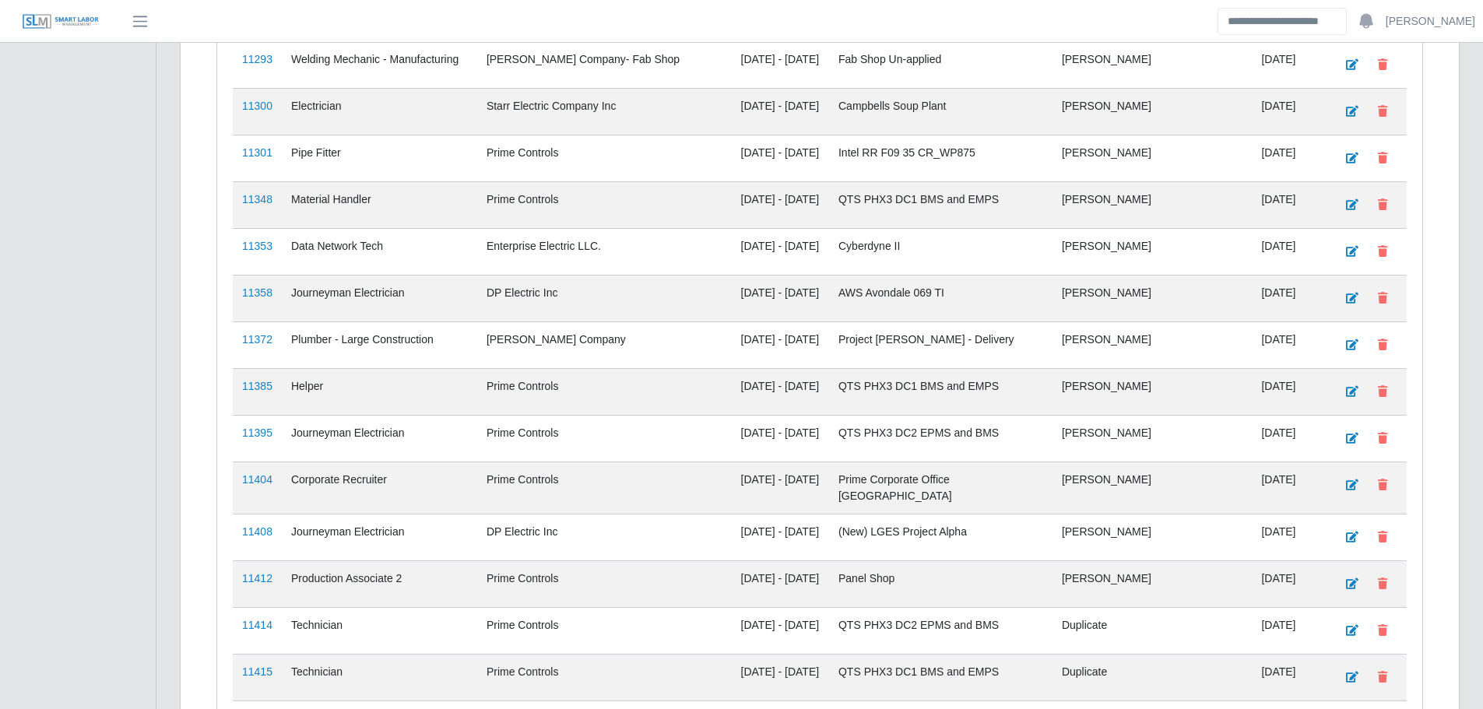
scroll to position [2237, 0]
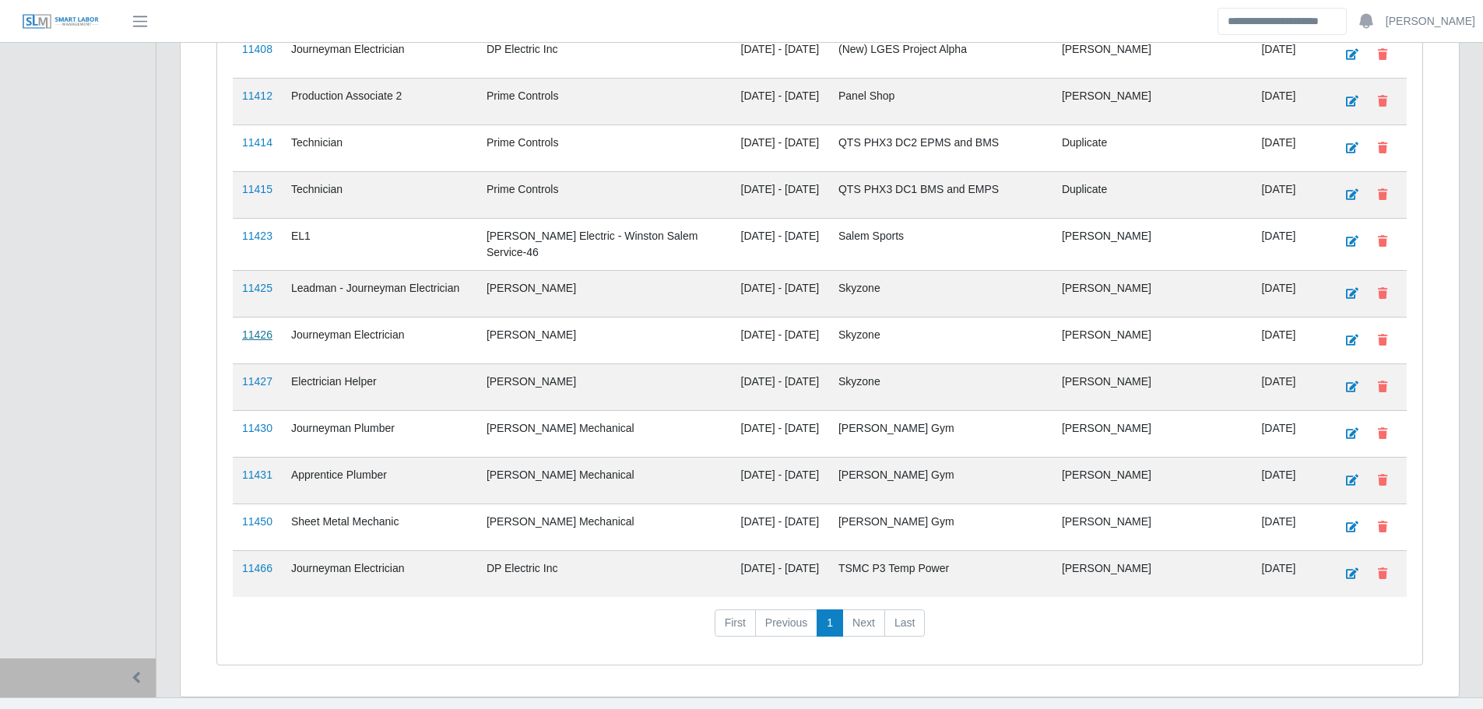
click at [259, 329] on link "11426" at bounding box center [257, 335] width 30 height 12
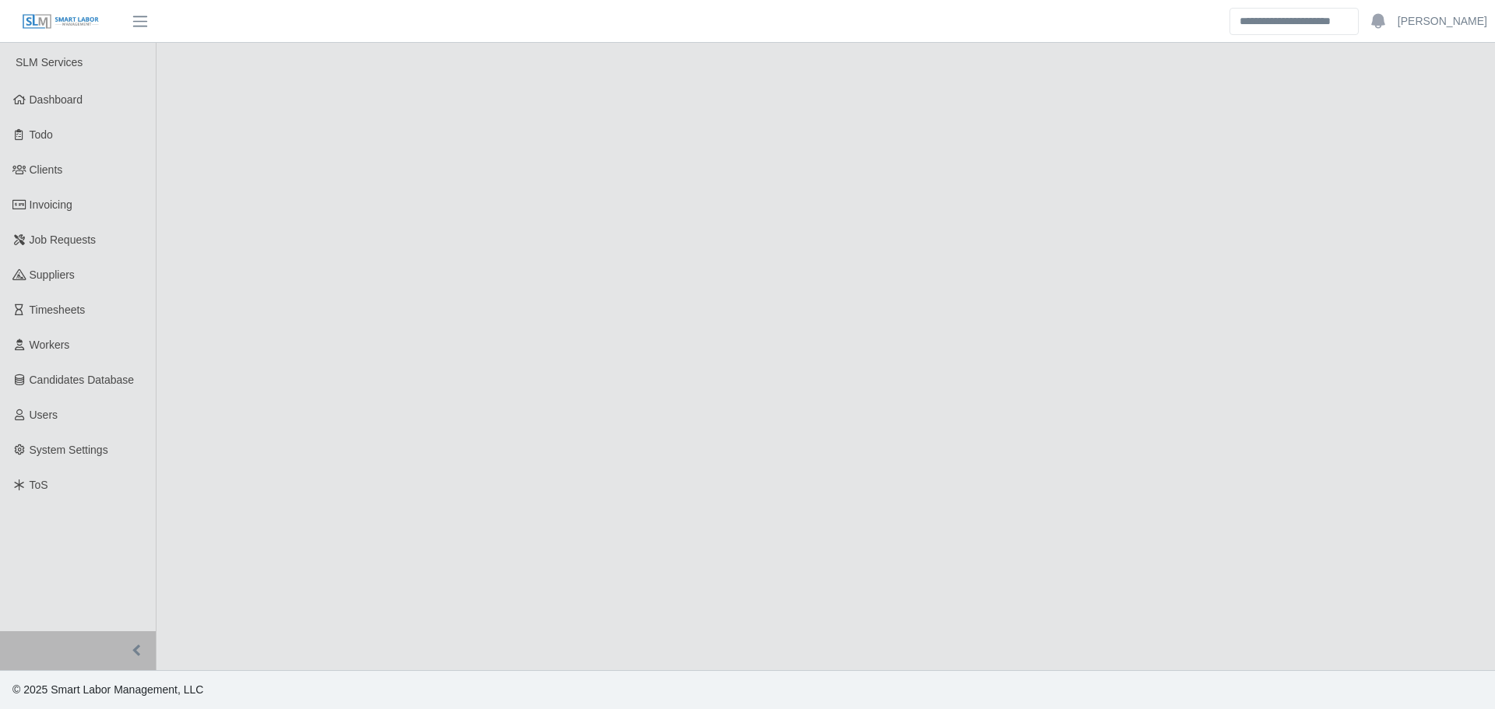
select select "****"
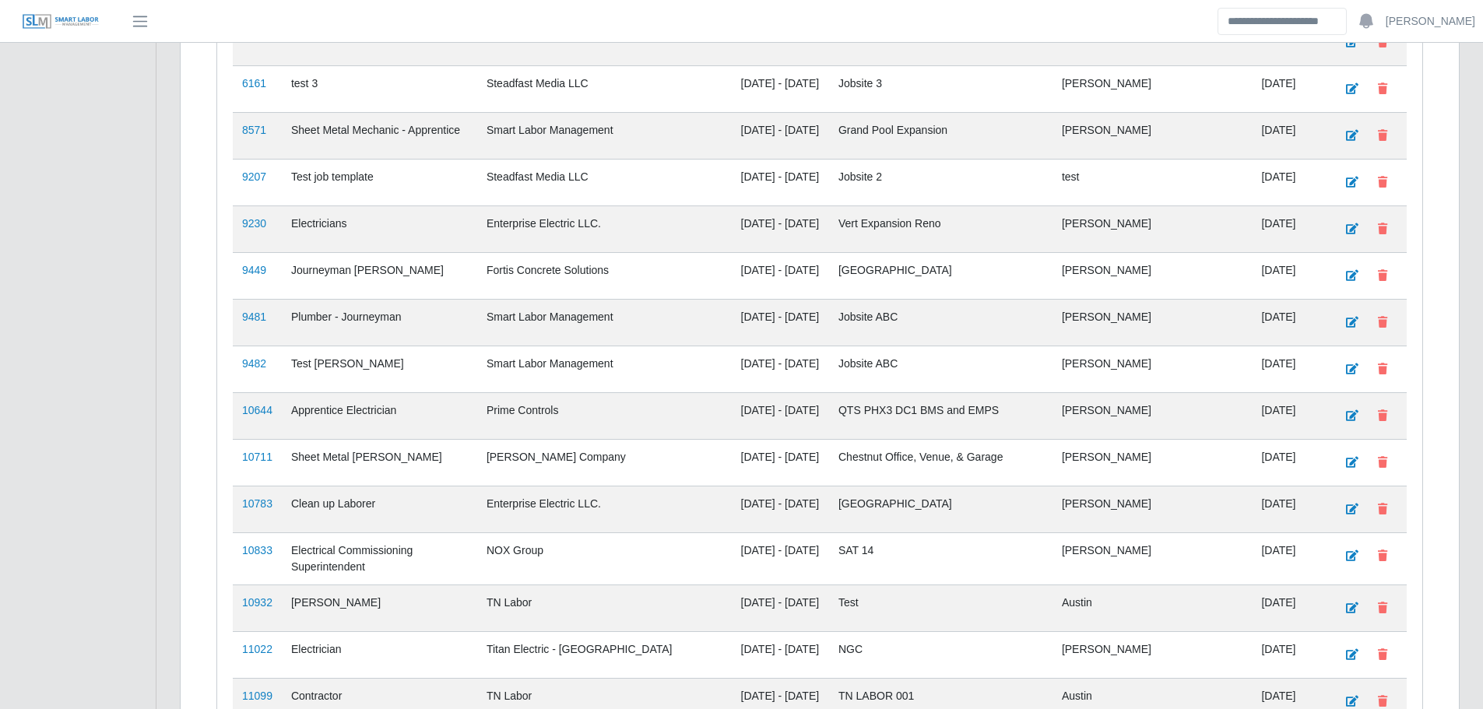
scroll to position [2237, 0]
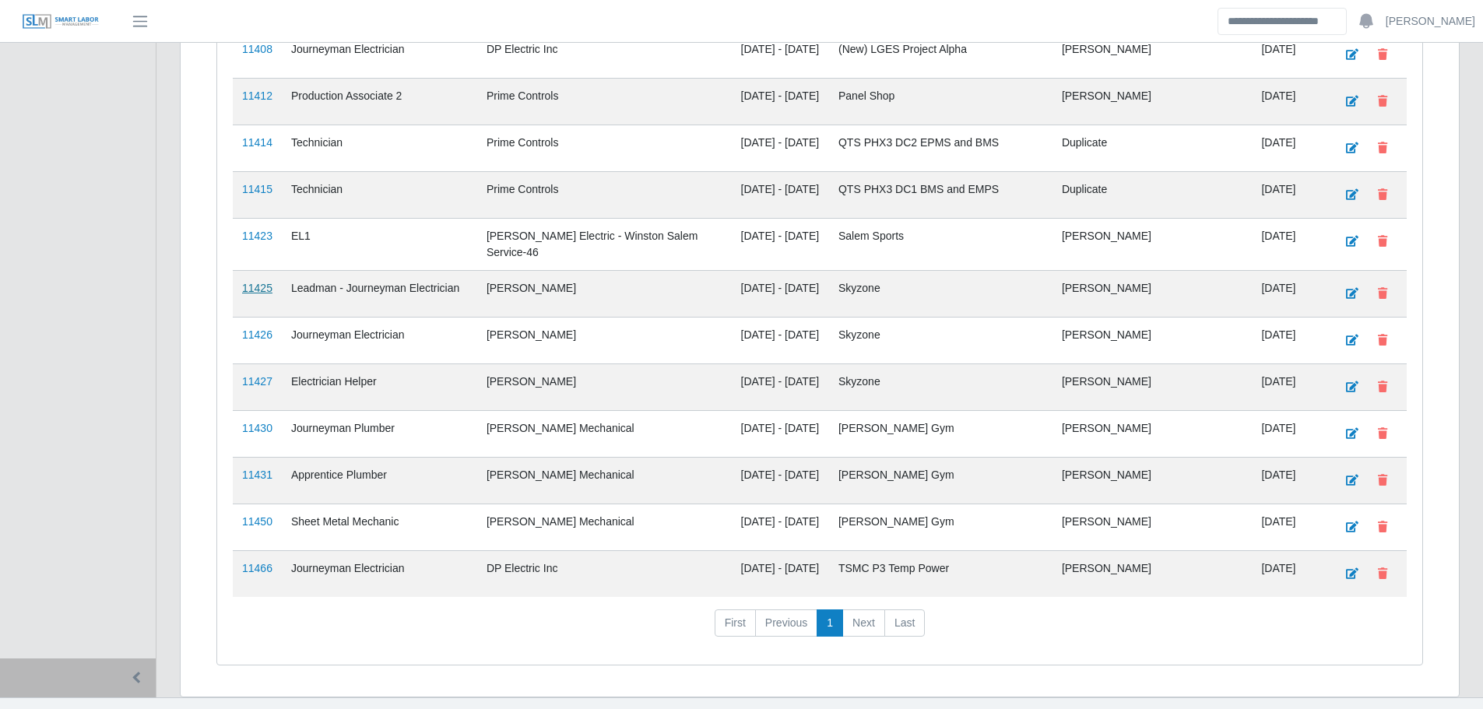
click at [247, 282] on link "11425" at bounding box center [257, 288] width 30 height 12
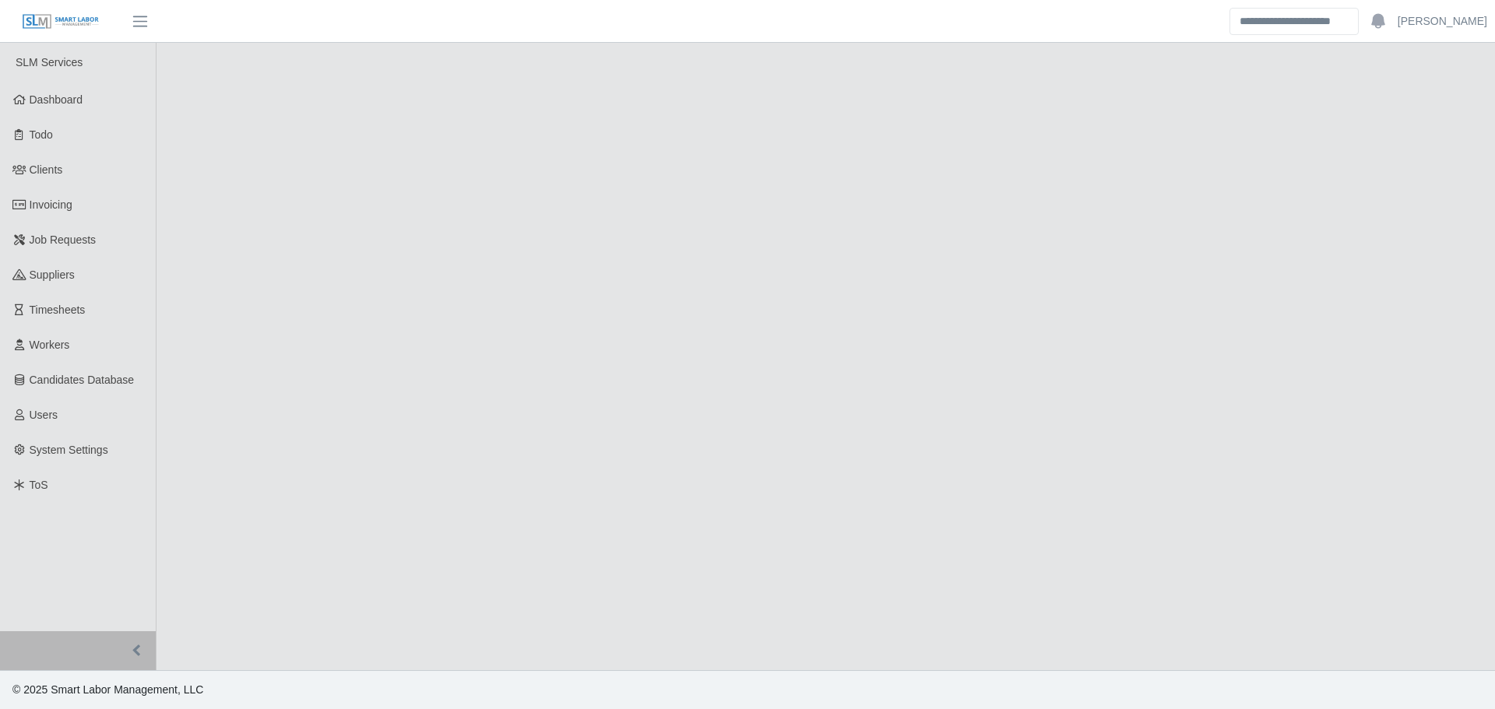
select select "****"
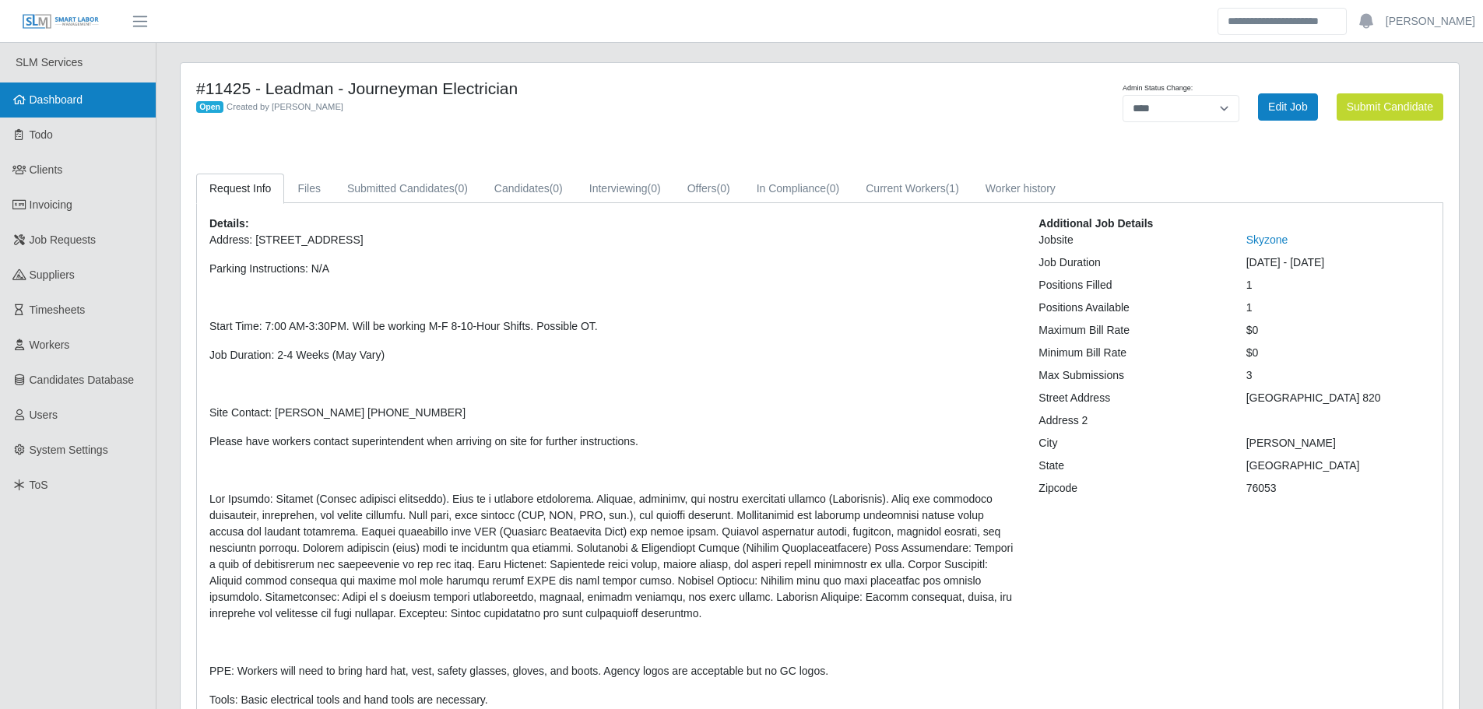
click at [105, 95] on link "Dashboard" at bounding box center [78, 100] width 156 height 35
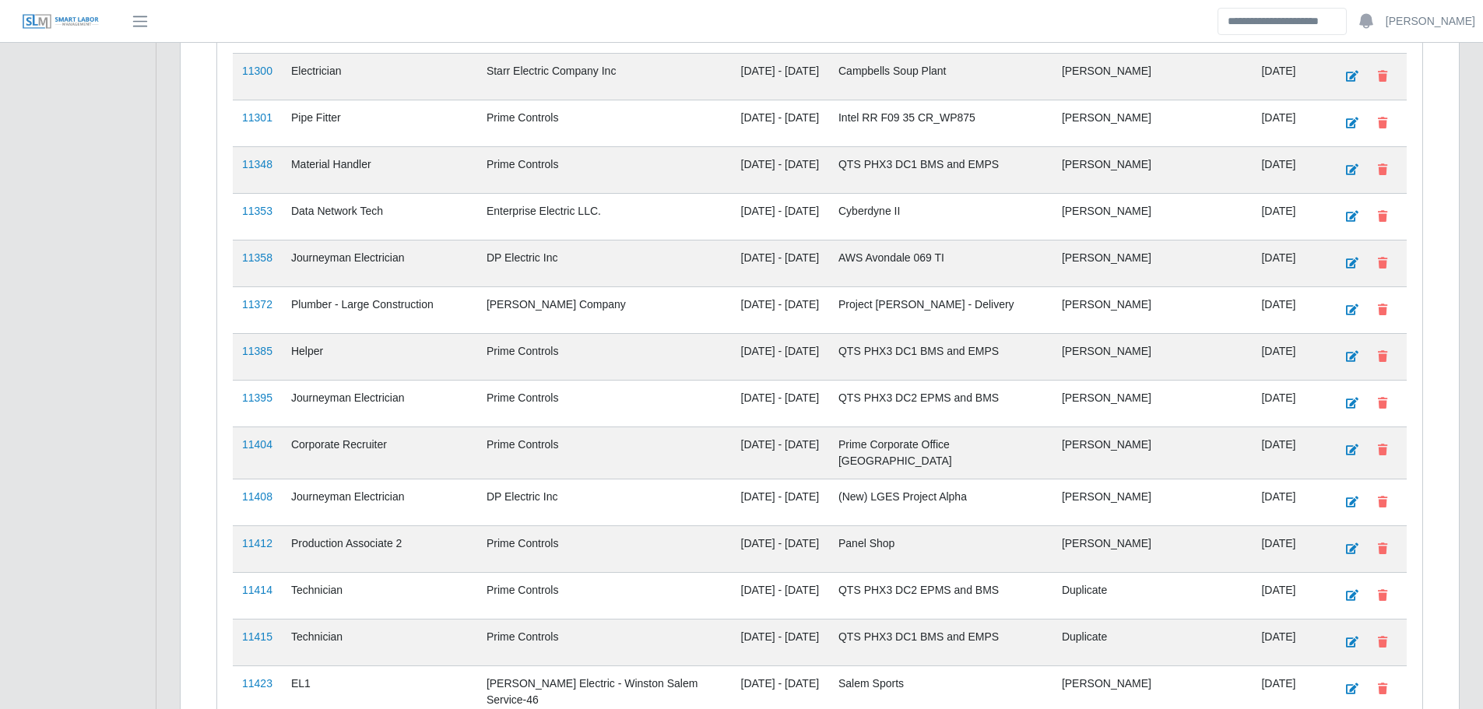
scroll to position [2237, 0]
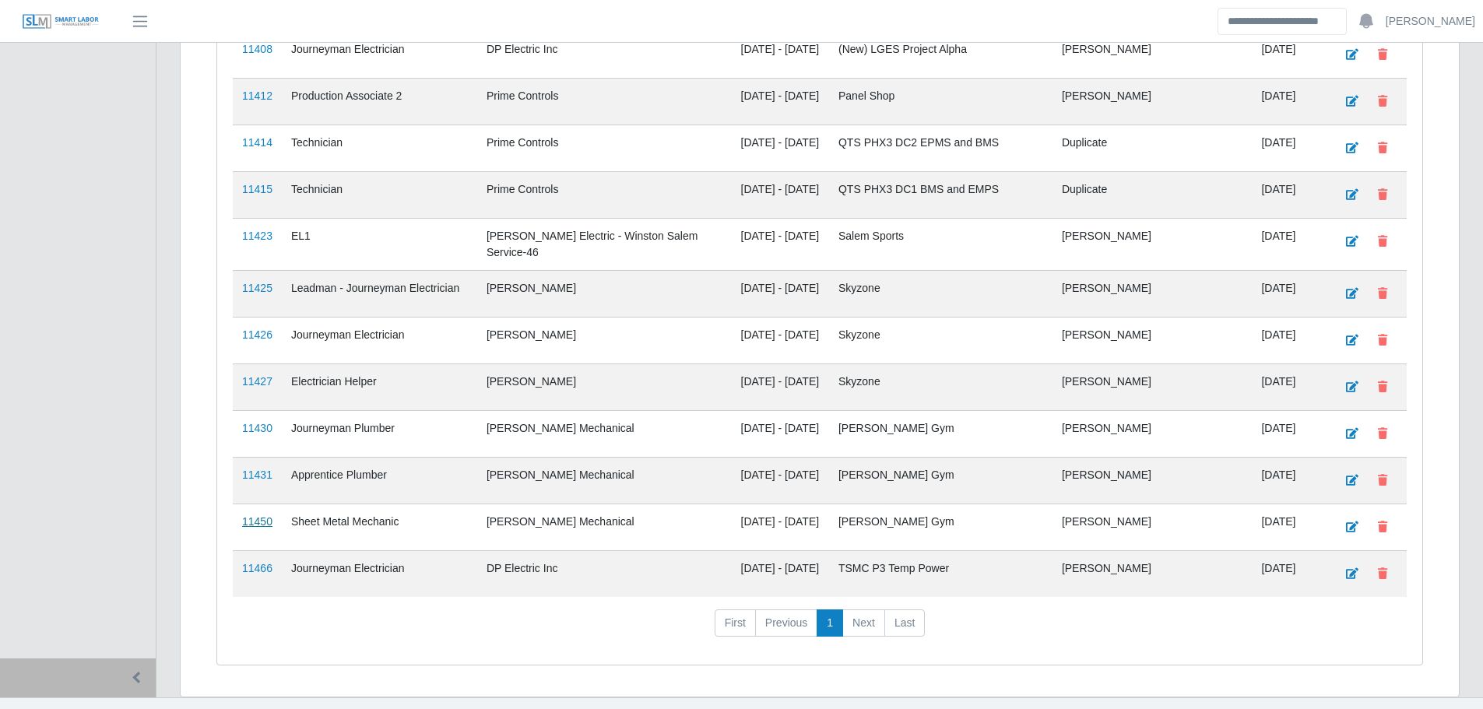
click at [261, 515] on link "11450" at bounding box center [257, 521] width 30 height 12
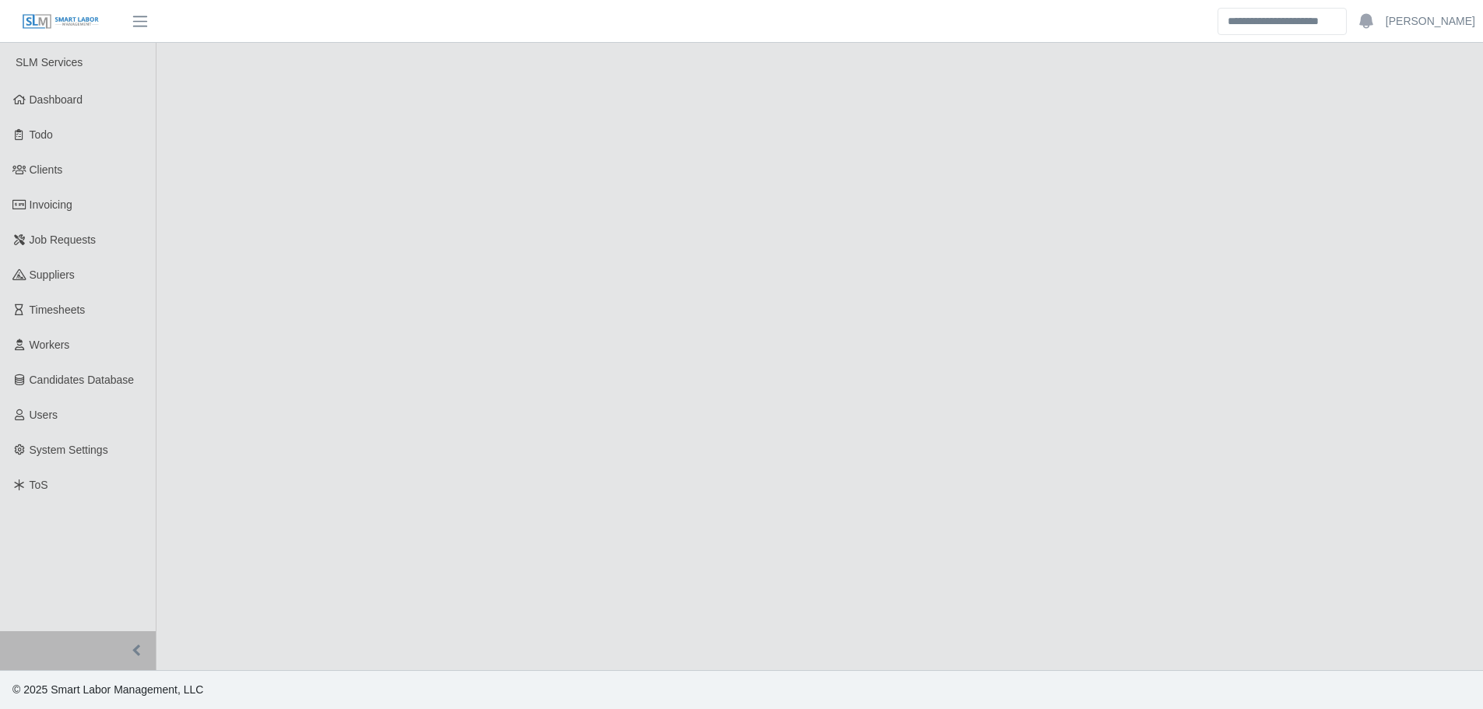
select select "****"
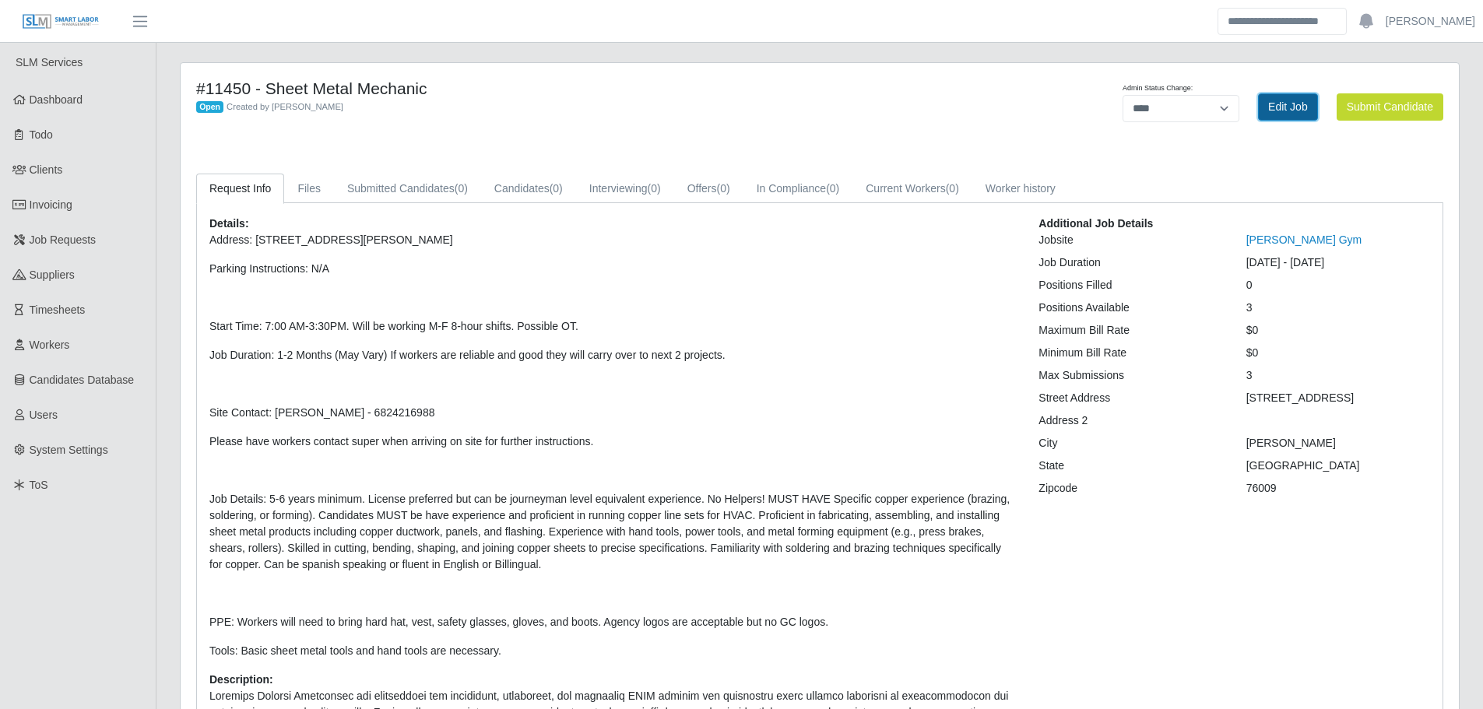
click at [1285, 111] on link "Edit Job" at bounding box center [1288, 106] width 60 height 27
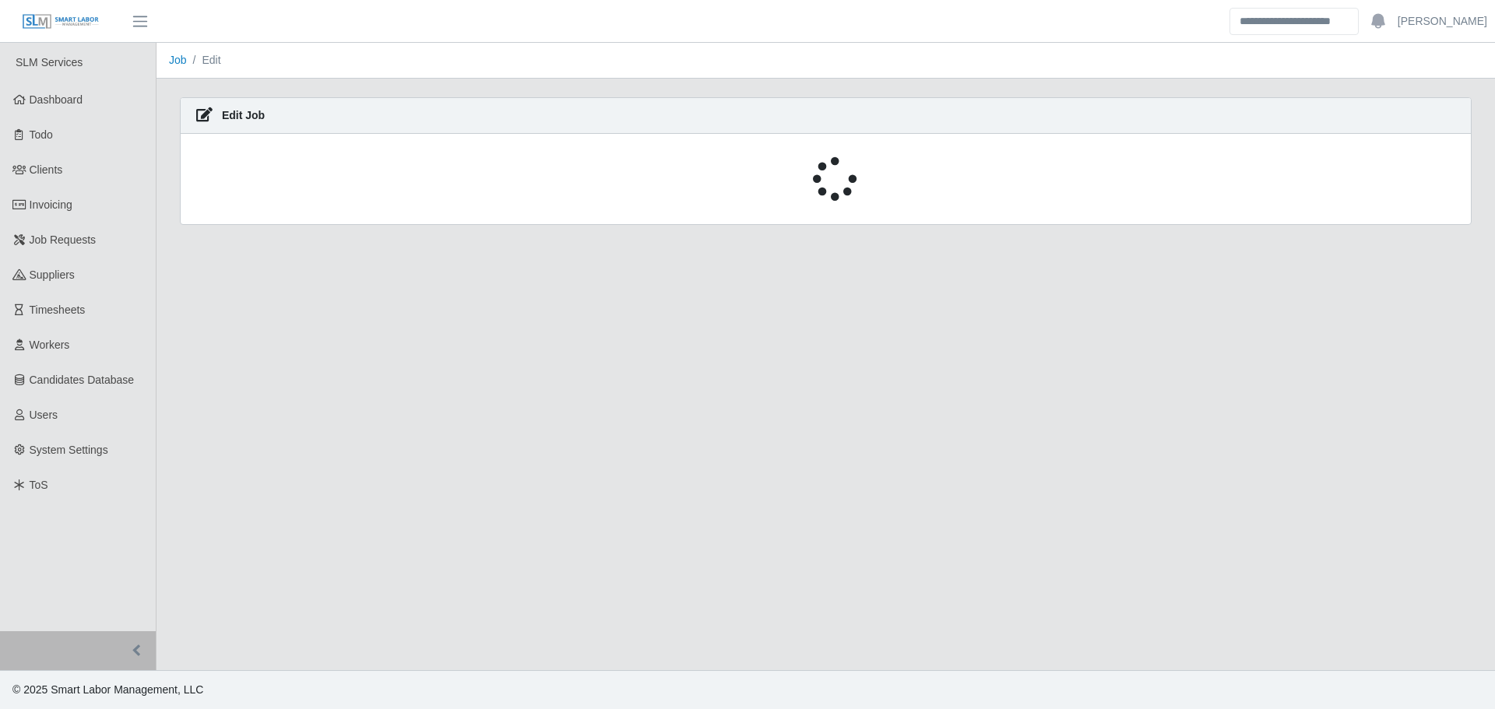
select select "****"
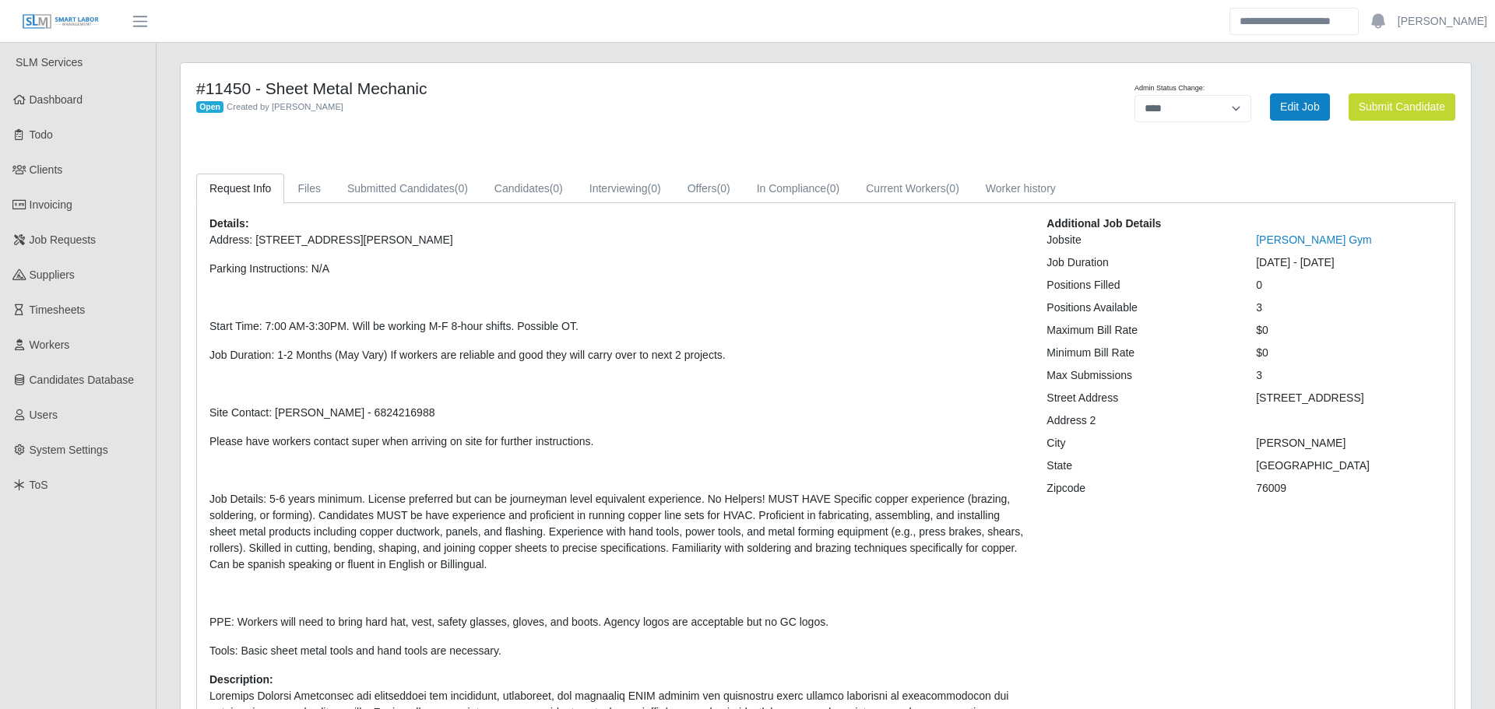
select select "****"
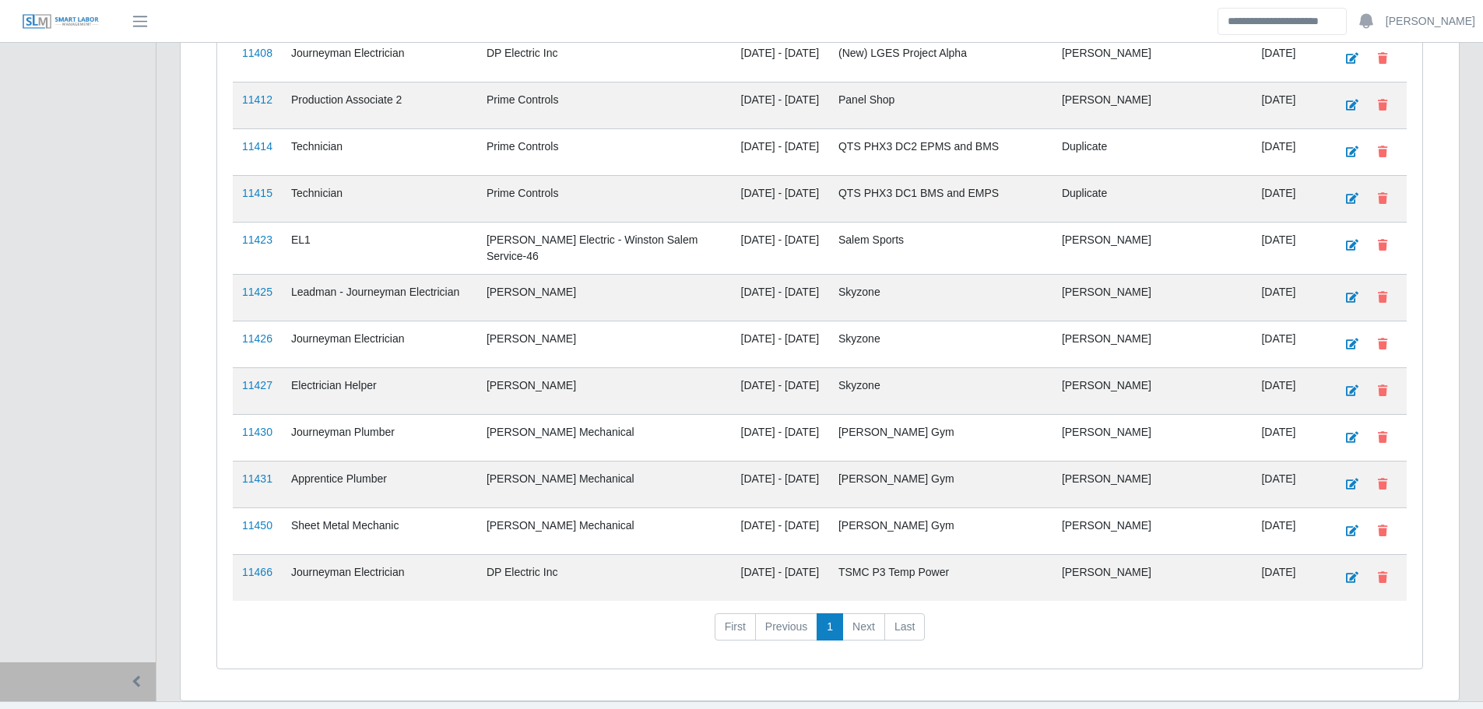
scroll to position [2237, 0]
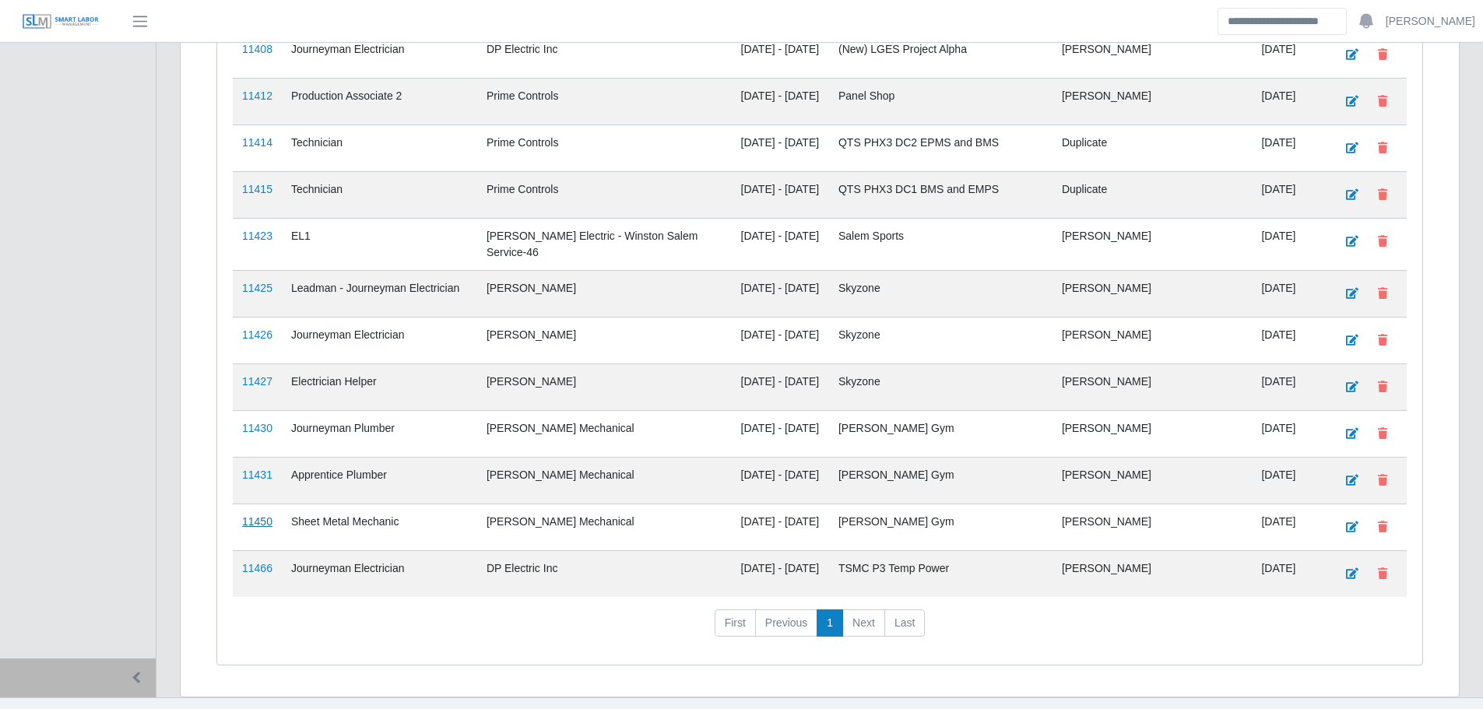
click at [258, 515] on link "11450" at bounding box center [257, 521] width 30 height 12
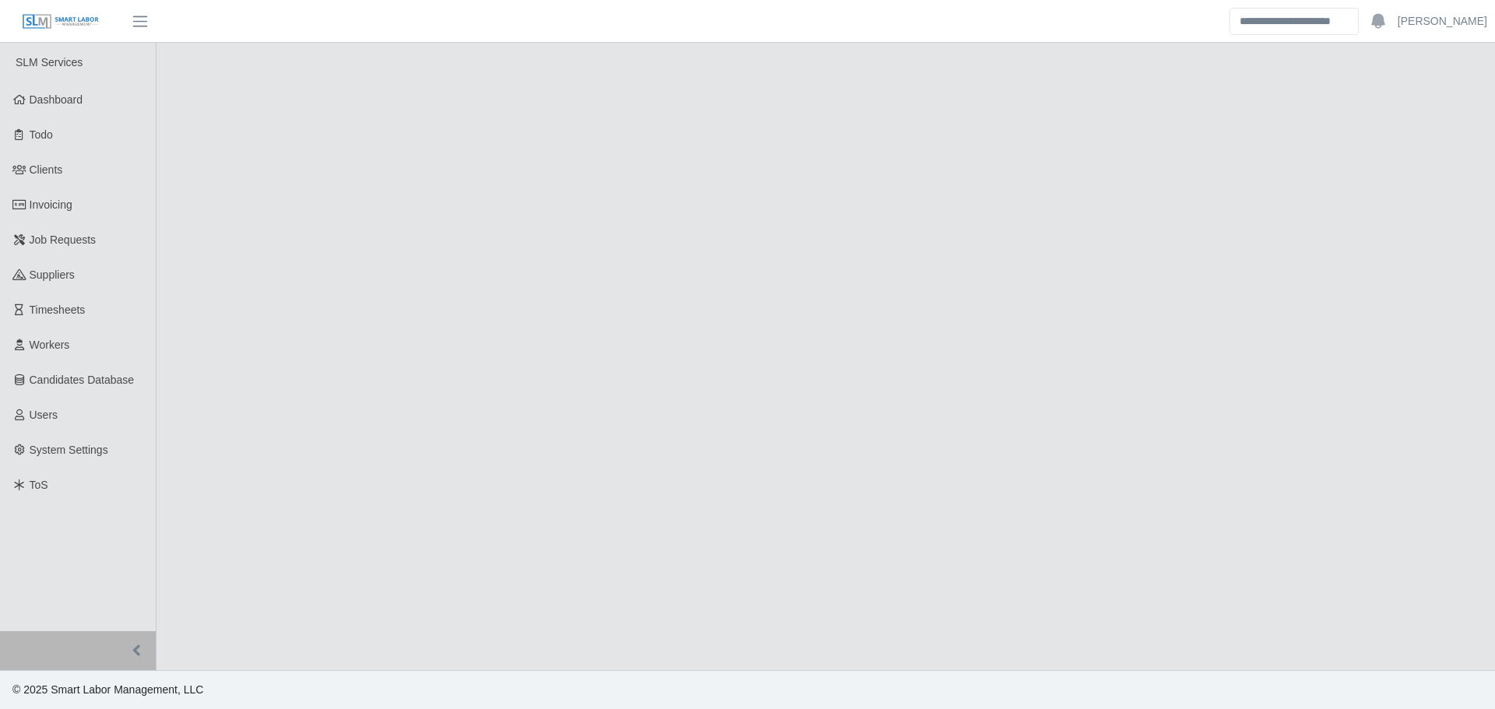
select select "****"
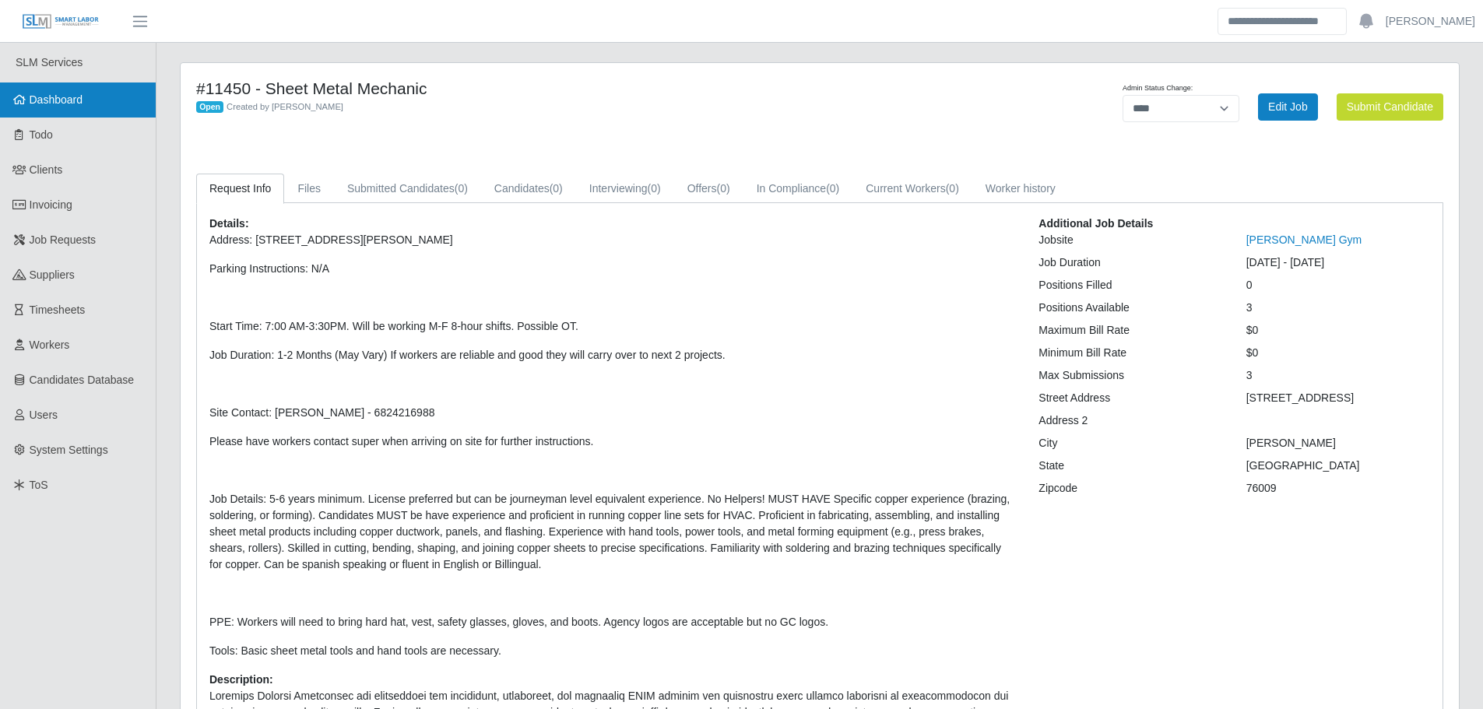
click at [98, 95] on link "Dashboard" at bounding box center [78, 100] width 156 height 35
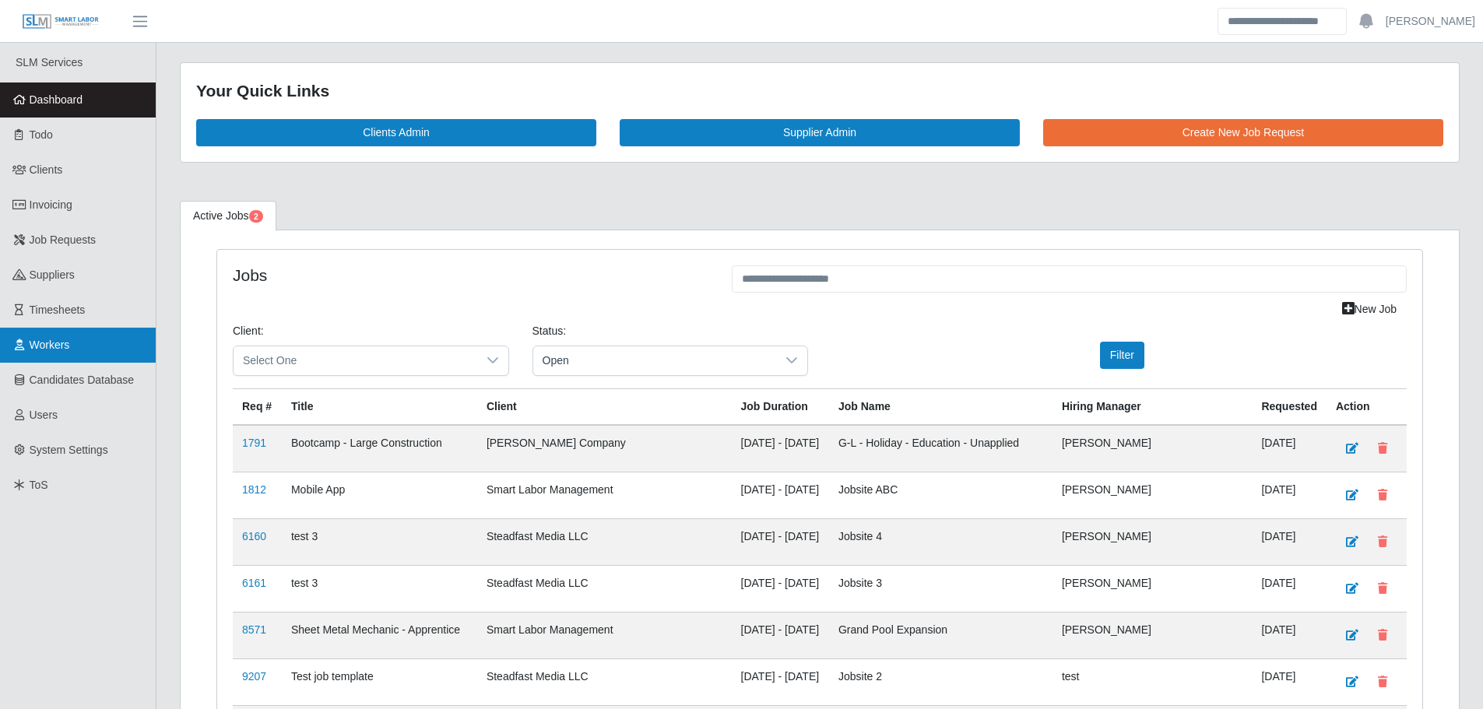
click at [51, 350] on span "Workers" at bounding box center [50, 345] width 40 height 12
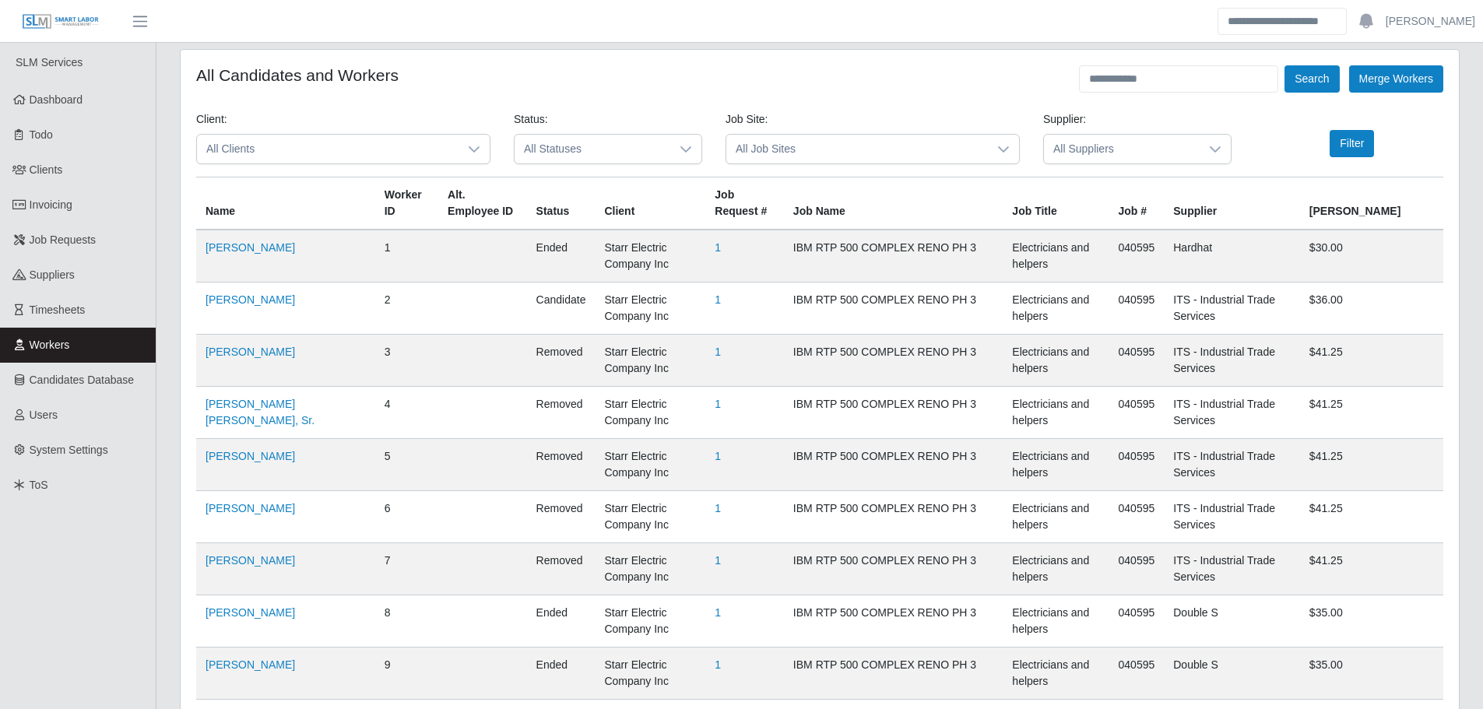
click at [425, 154] on span "All Clients" at bounding box center [328, 149] width 262 height 29
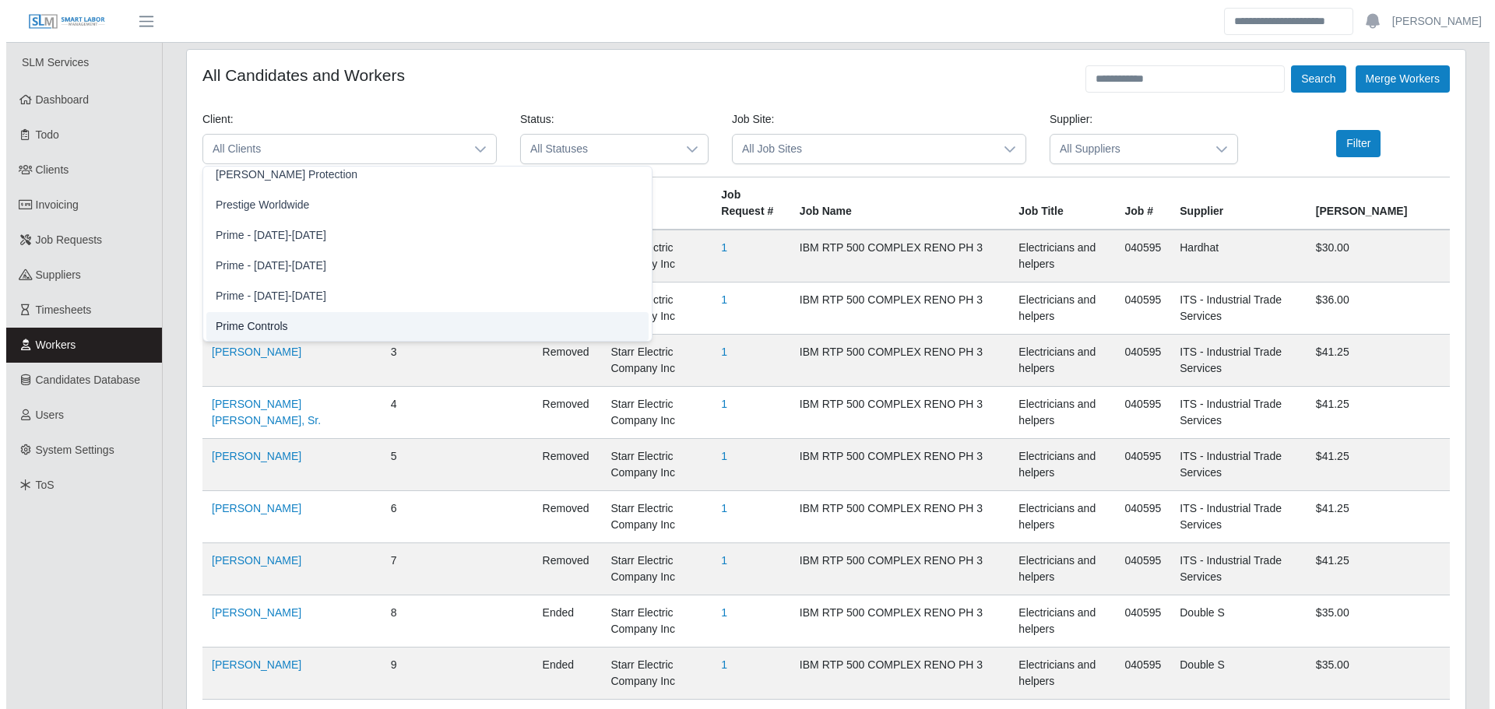
scroll to position [1376, 0]
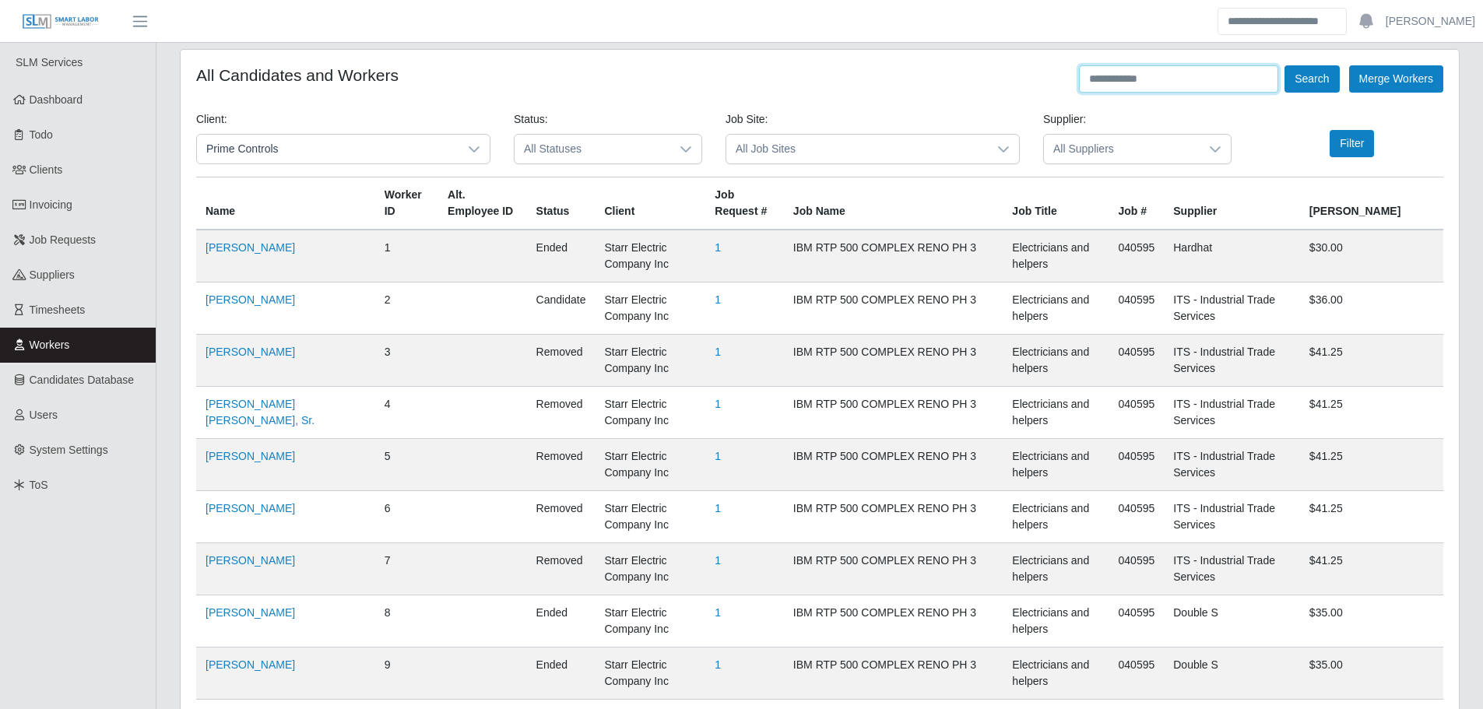
click at [1213, 76] on input "text" at bounding box center [1178, 78] width 199 height 27
type input "*****"
click at [1285, 65] on button "Search" at bounding box center [1312, 78] width 54 height 27
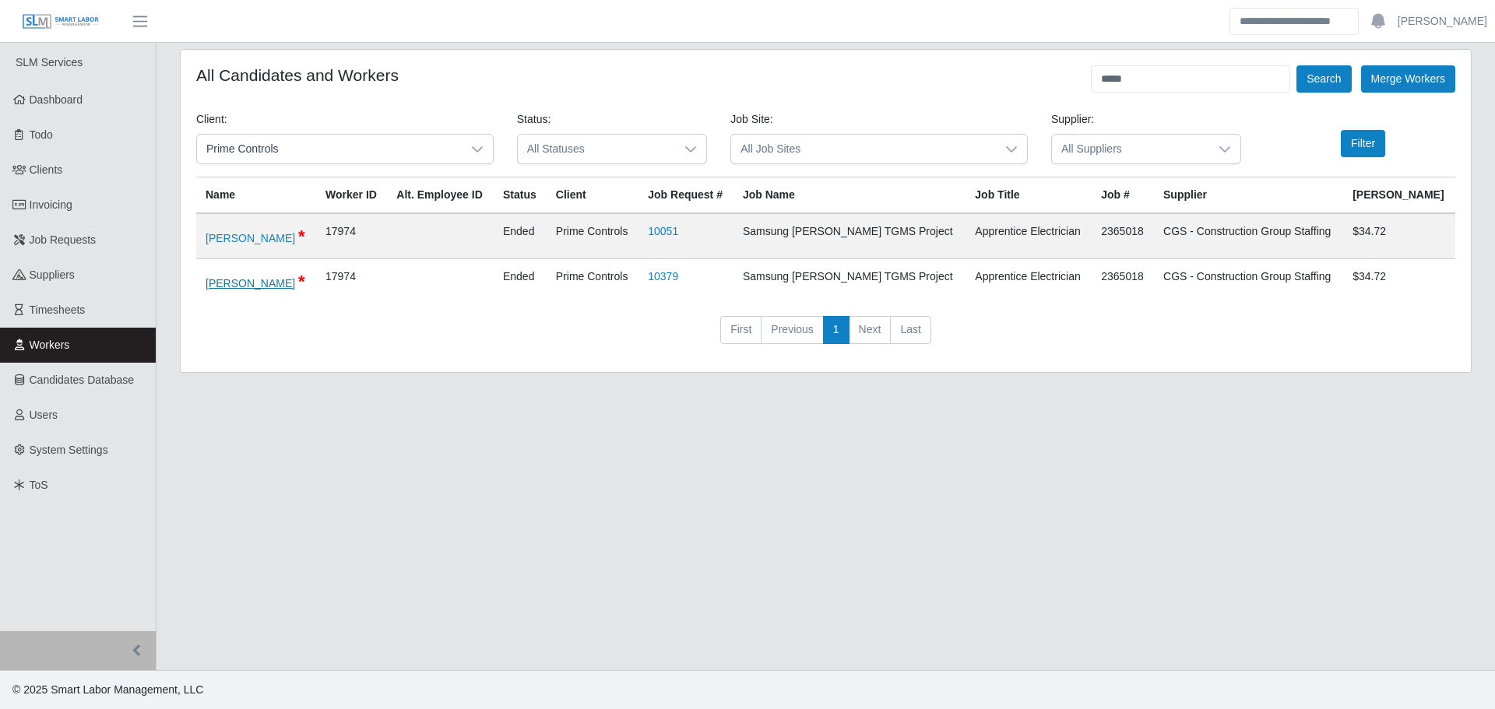
click at [269, 290] on link "[PERSON_NAME]" at bounding box center [251, 283] width 90 height 12
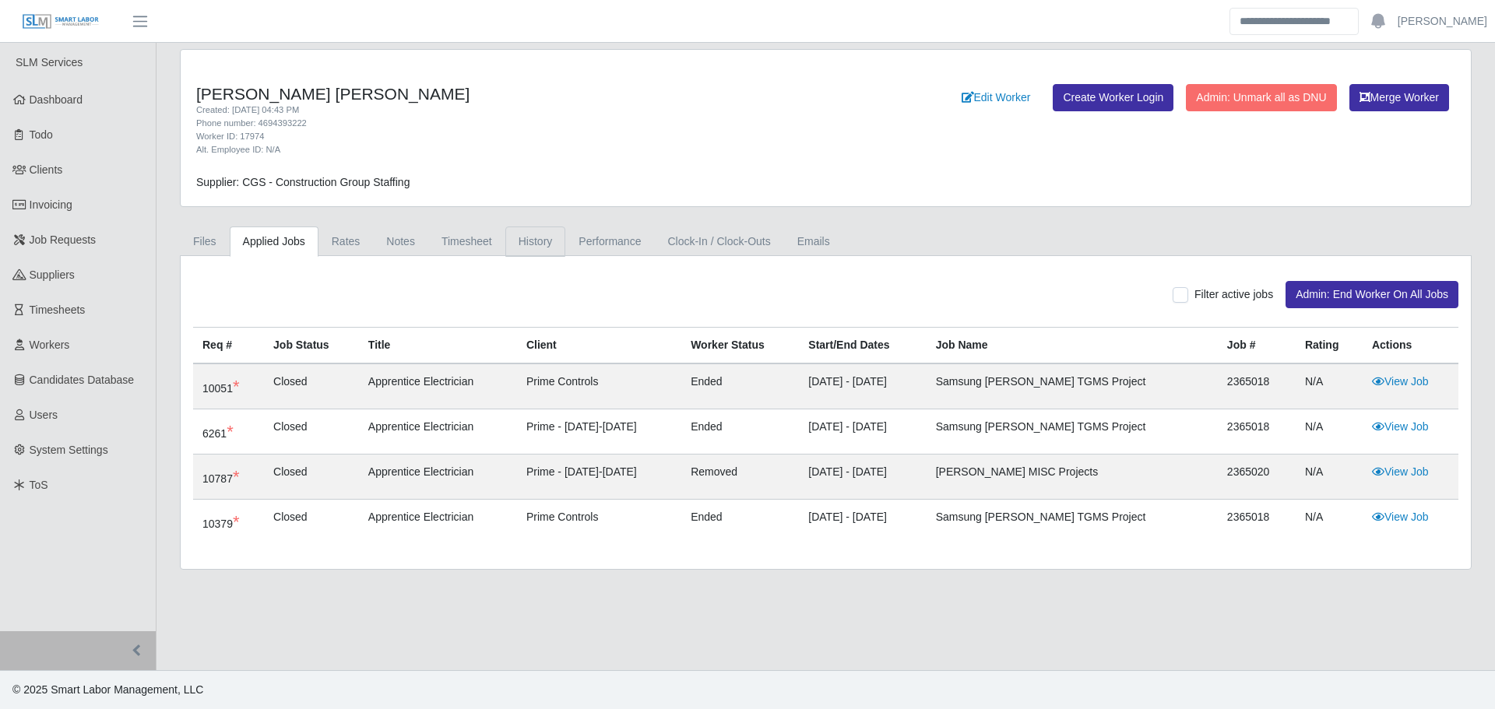
click at [543, 257] on link "History" at bounding box center [535, 242] width 61 height 30
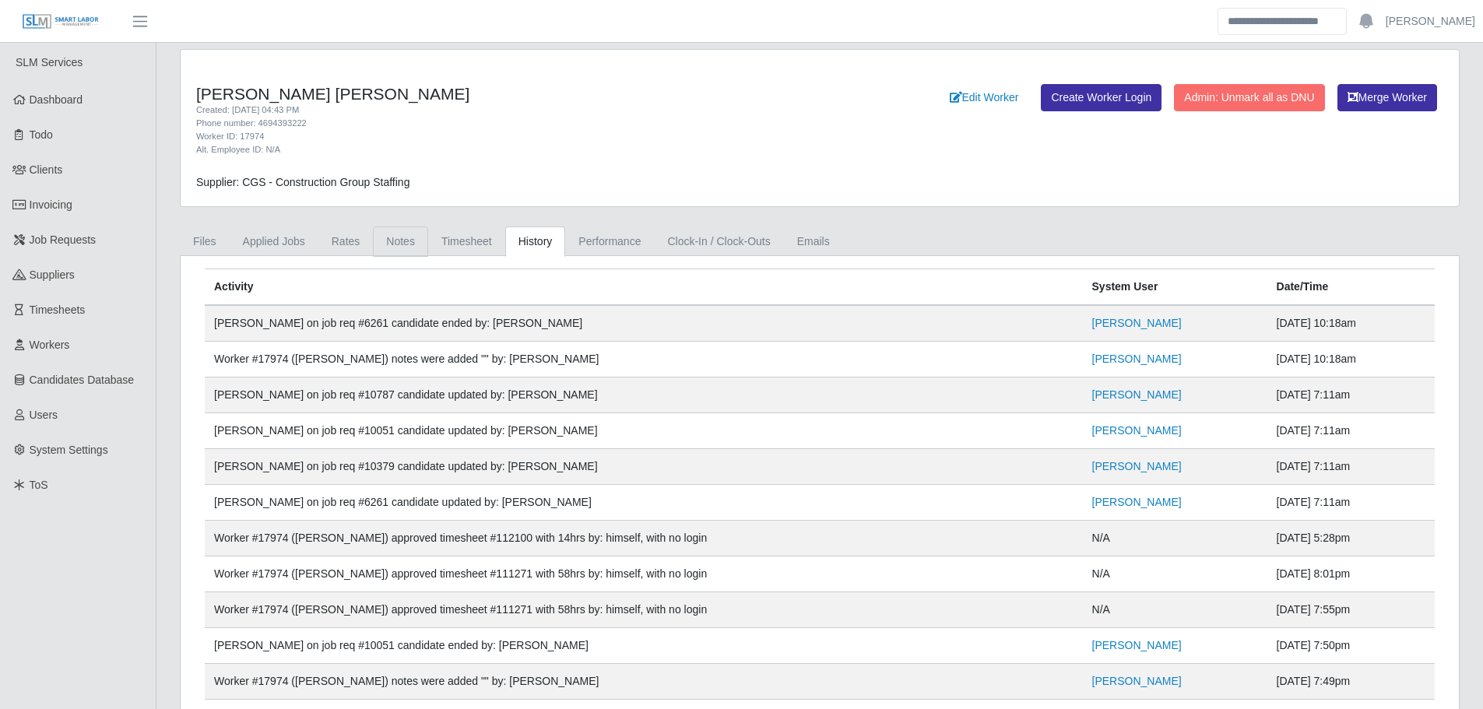
click at [400, 245] on link "Notes" at bounding box center [400, 242] width 55 height 30
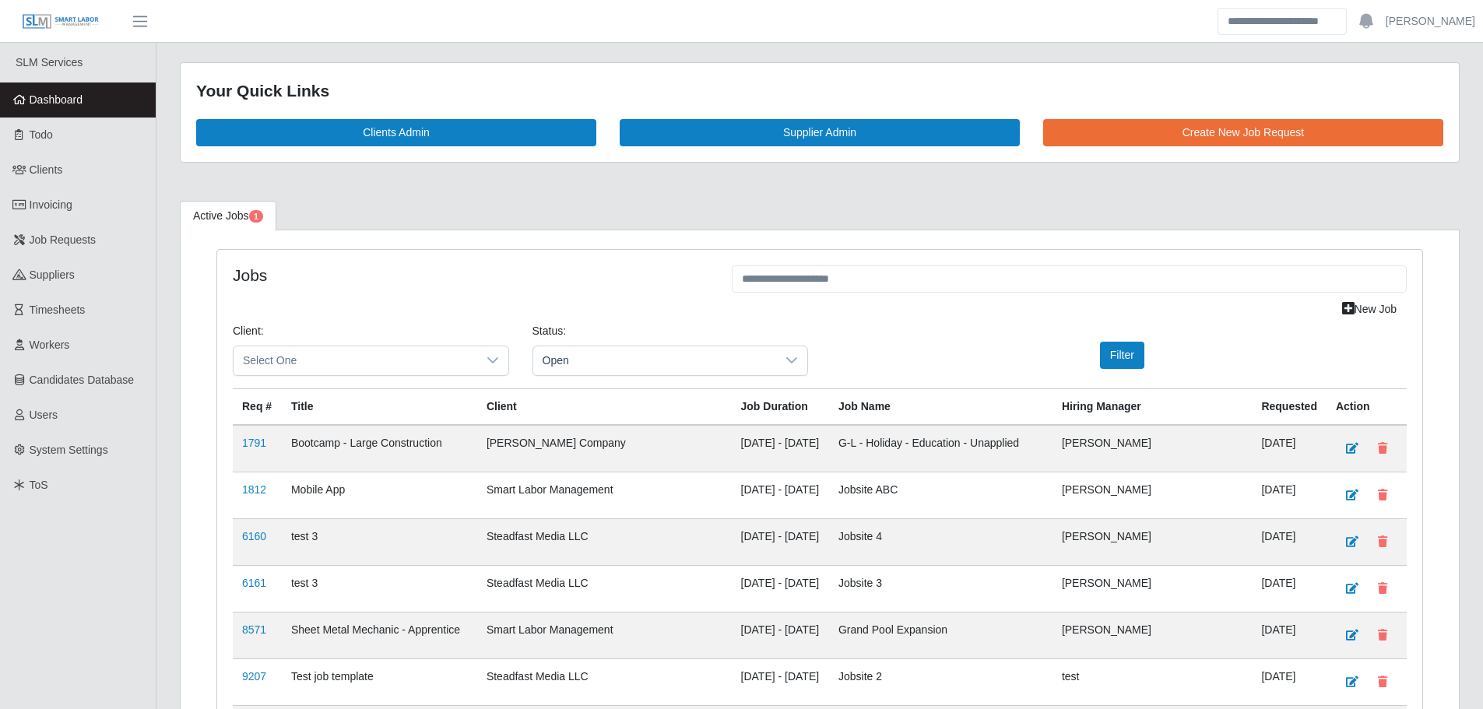
click at [79, 106] on span "Dashboard" at bounding box center [57, 99] width 54 height 12
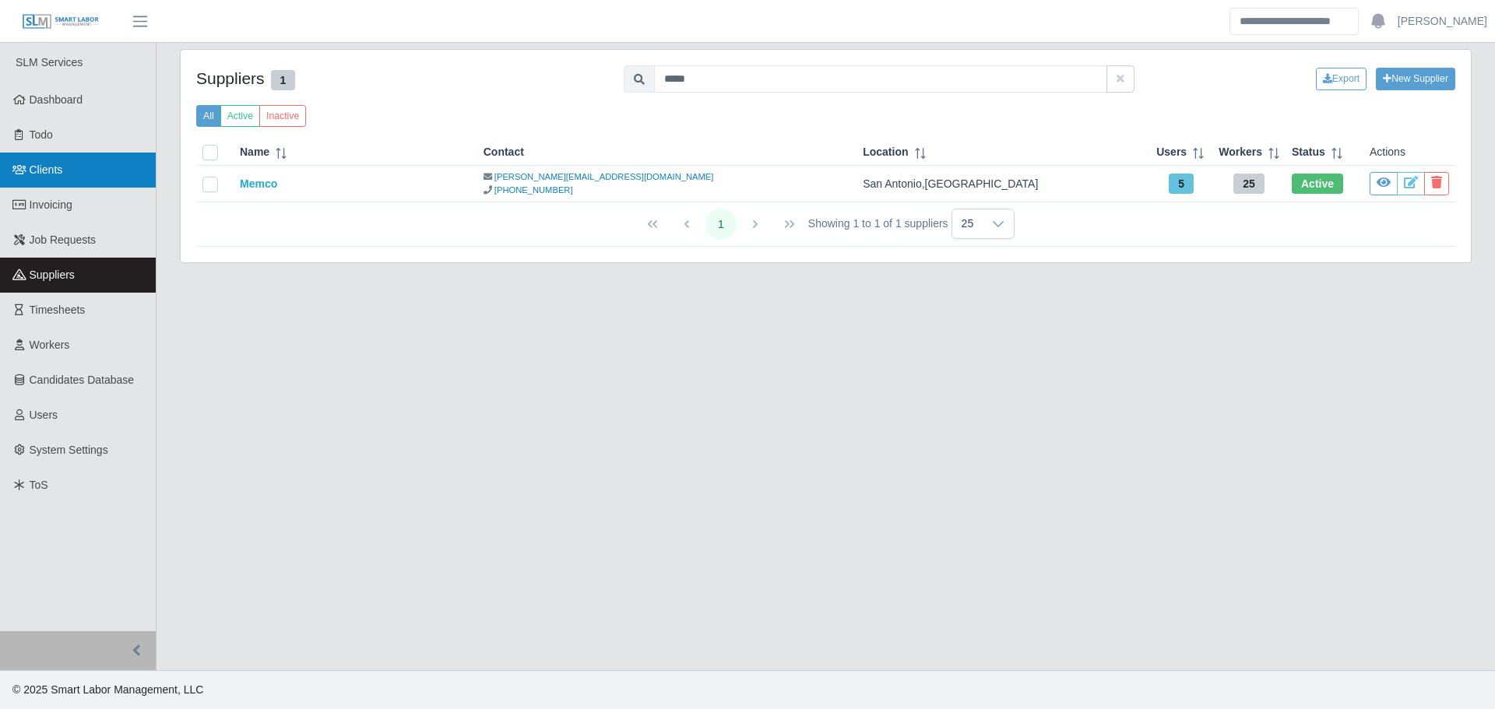
click at [67, 178] on link "Clients" at bounding box center [78, 170] width 156 height 35
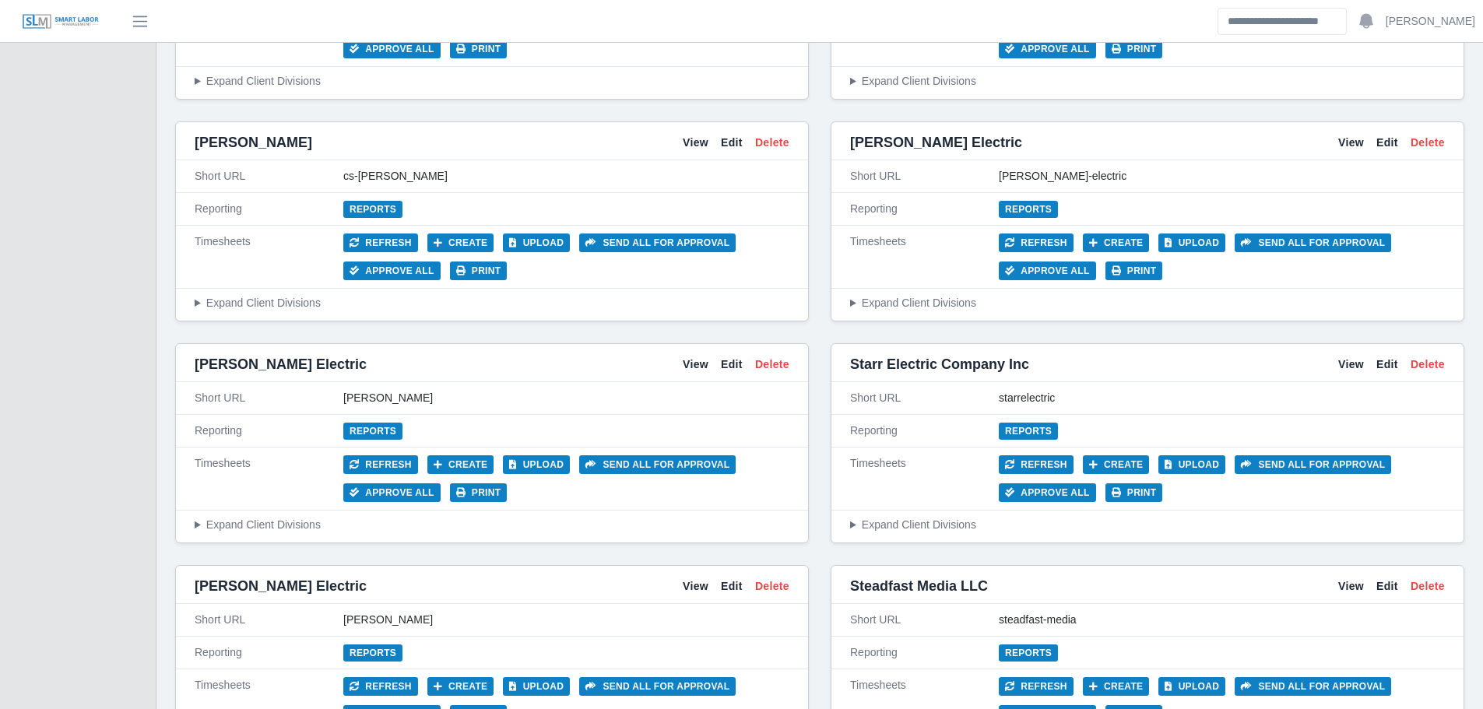
scroll to position [2958, 0]
click at [1341, 371] on link "View" at bounding box center [1351, 365] width 26 height 16
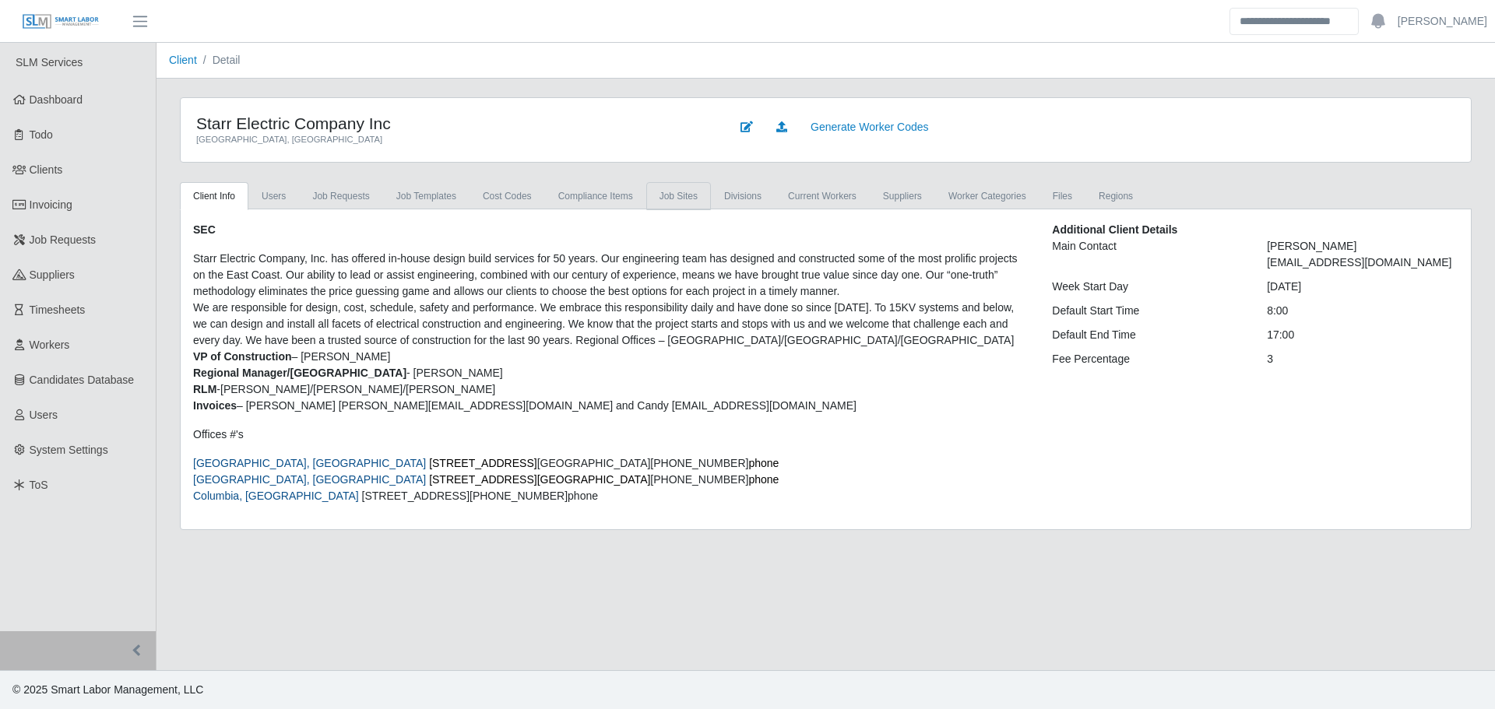
click at [682, 192] on link "job sites" at bounding box center [678, 196] width 65 height 28
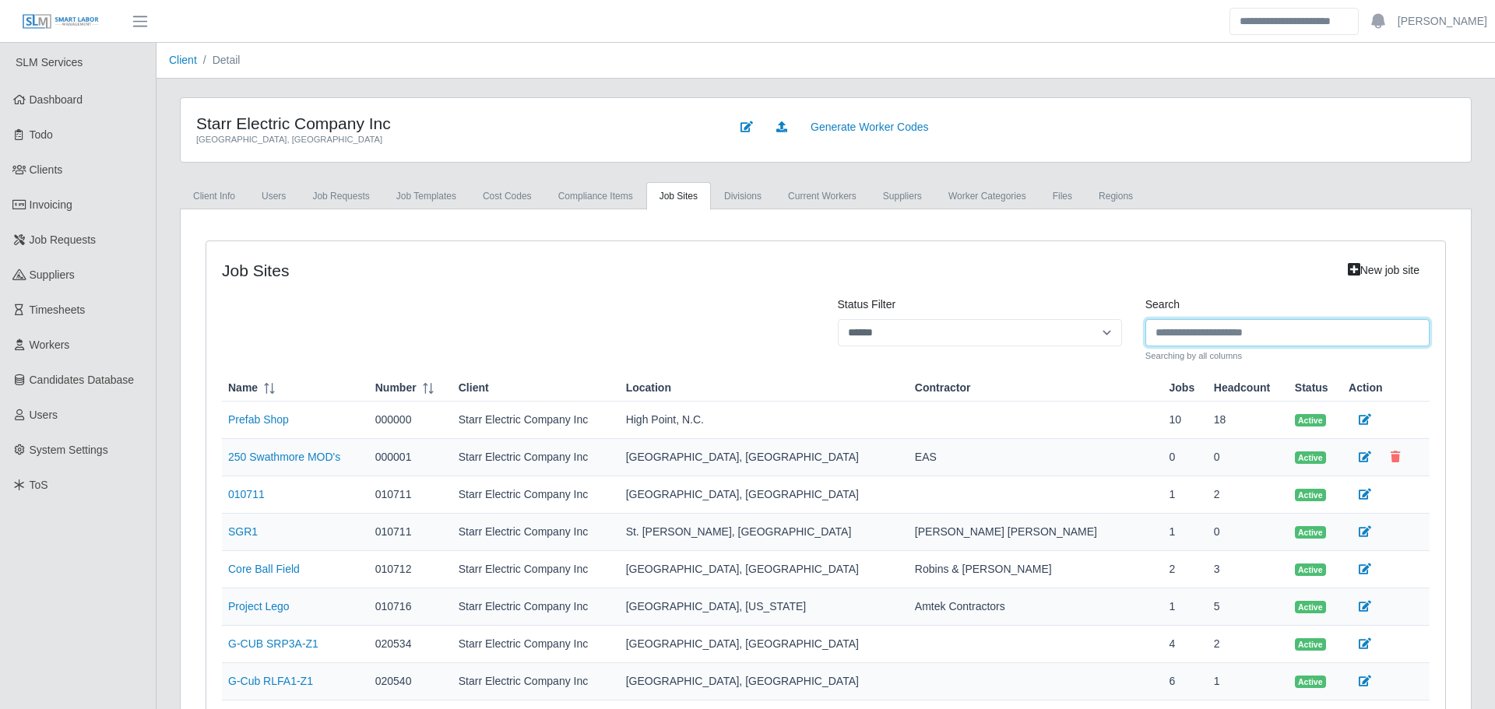
click at [1224, 331] on input "Search" at bounding box center [1287, 332] width 284 height 27
type input "***"
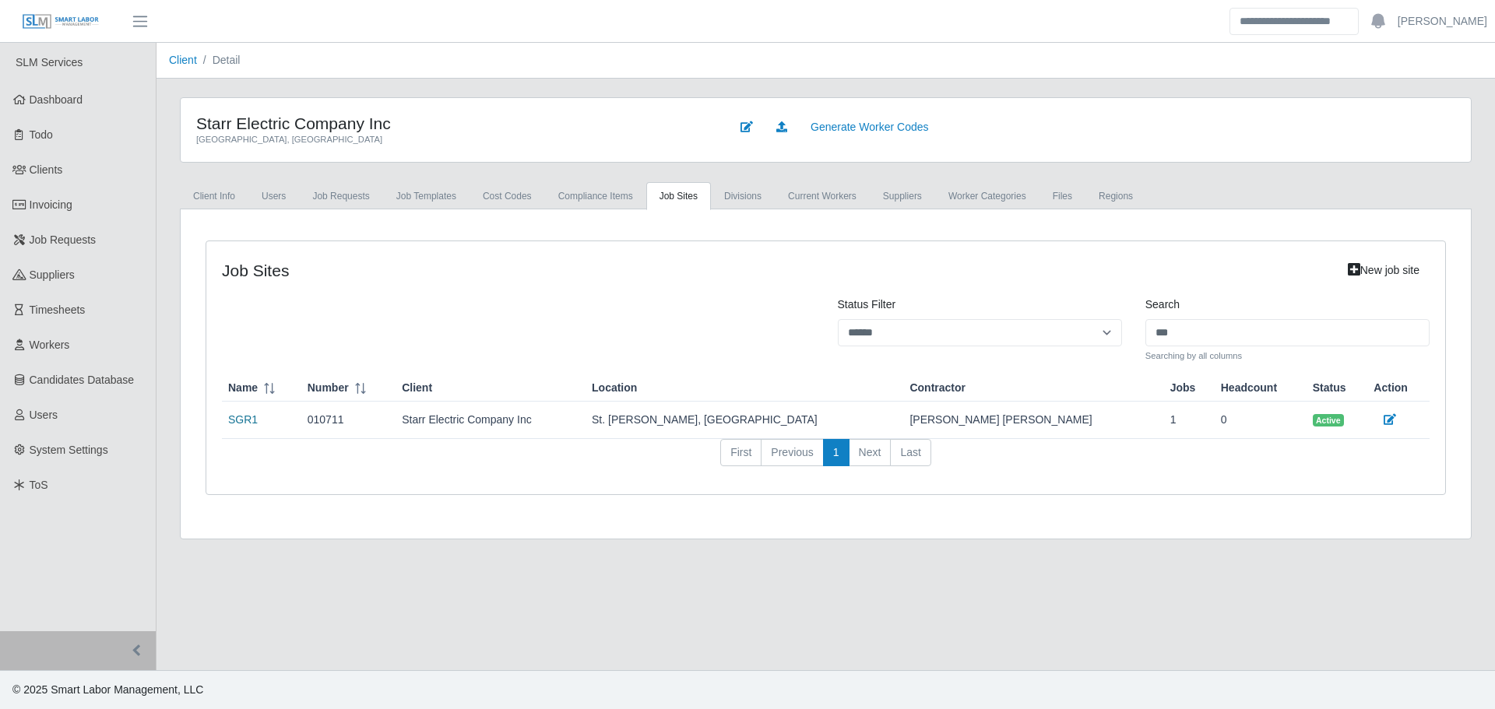
click at [246, 424] on link "SGR1" at bounding box center [243, 419] width 30 height 12
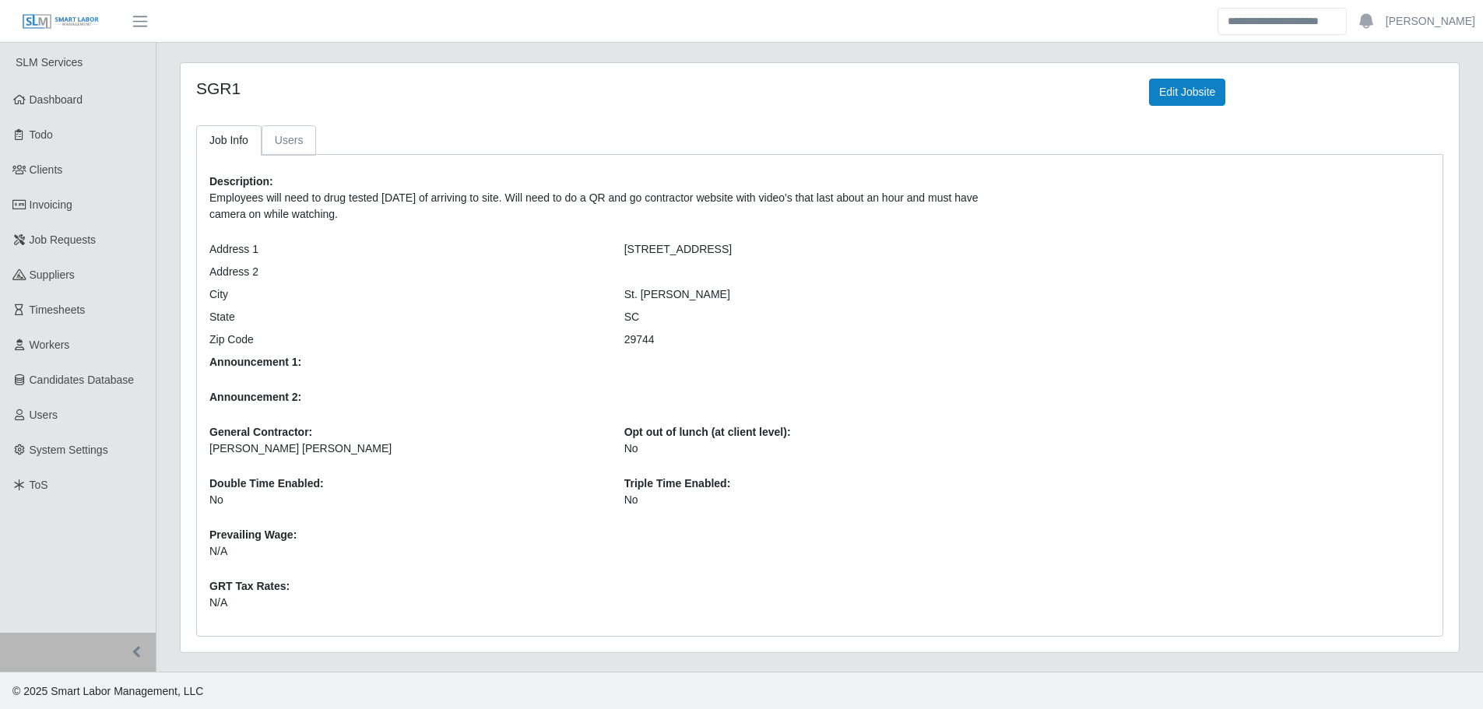
click at [308, 133] on link "Users" at bounding box center [289, 140] width 55 height 30
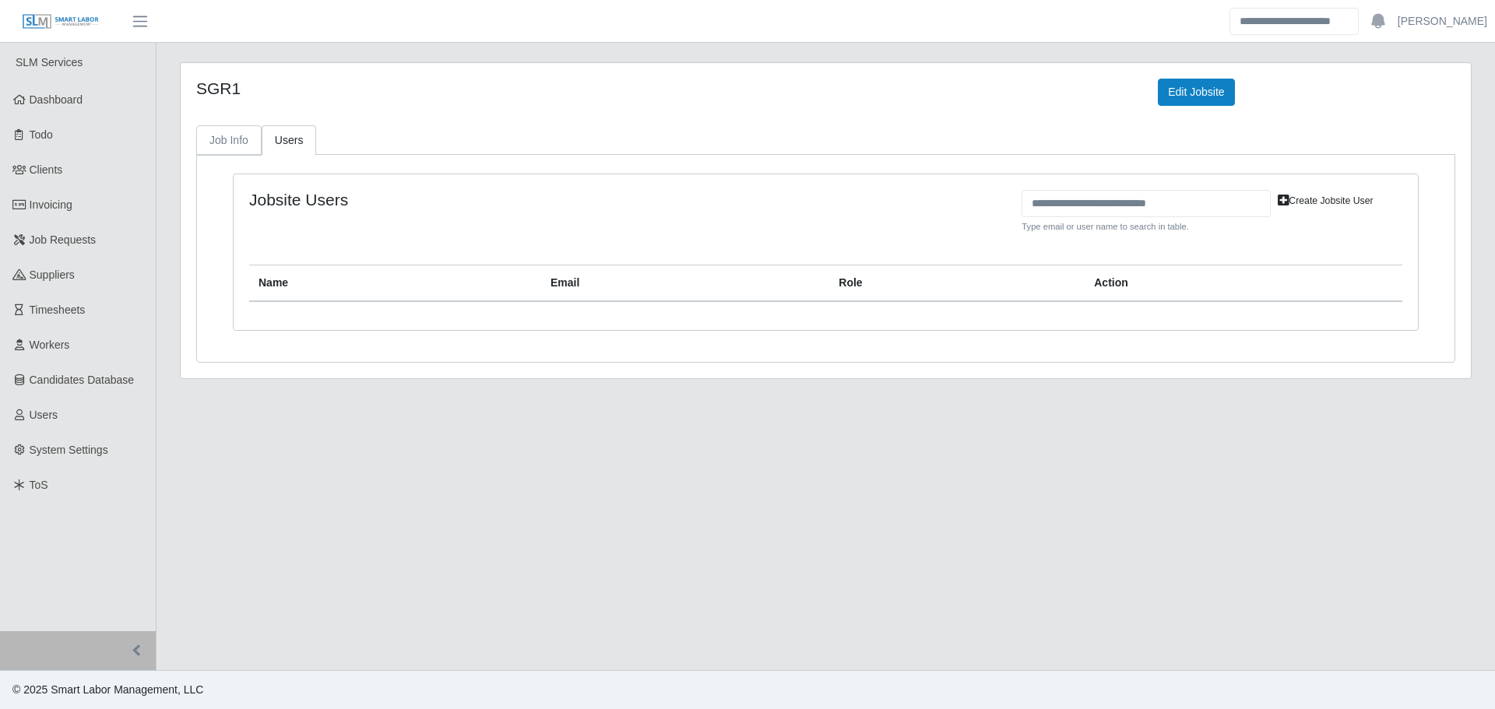
click at [232, 142] on link "Job Info" at bounding box center [228, 140] width 65 height 30
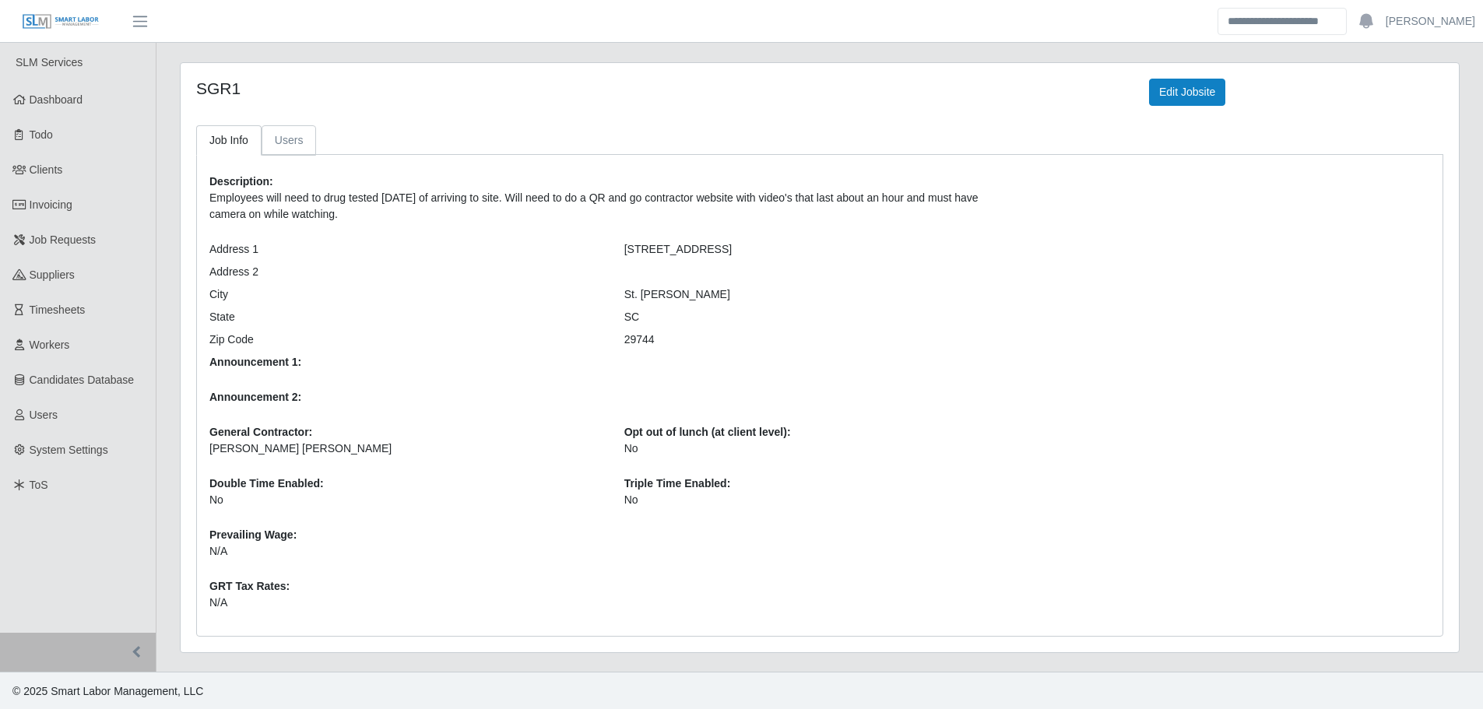
click at [285, 139] on link "Users" at bounding box center [289, 140] width 55 height 30
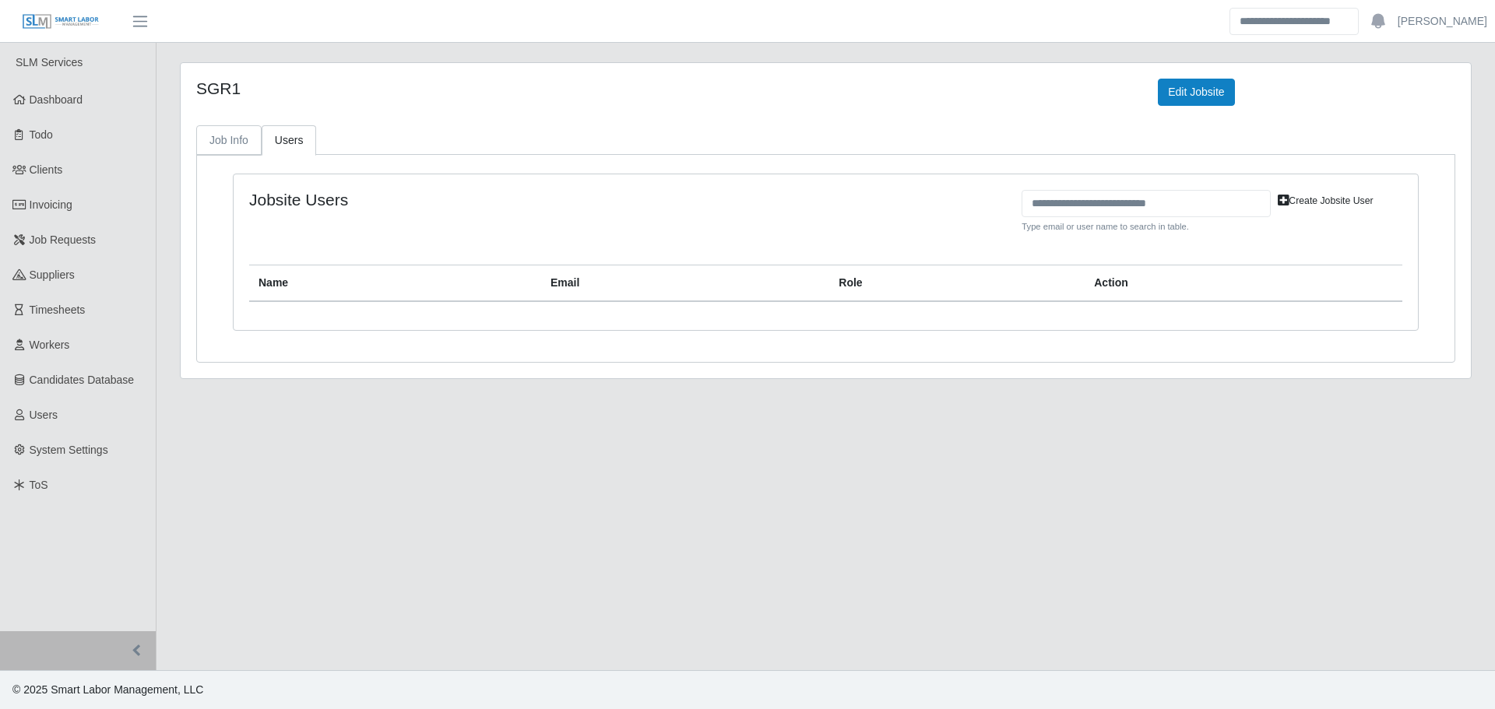
click at [240, 142] on link "Job Info" at bounding box center [228, 140] width 65 height 30
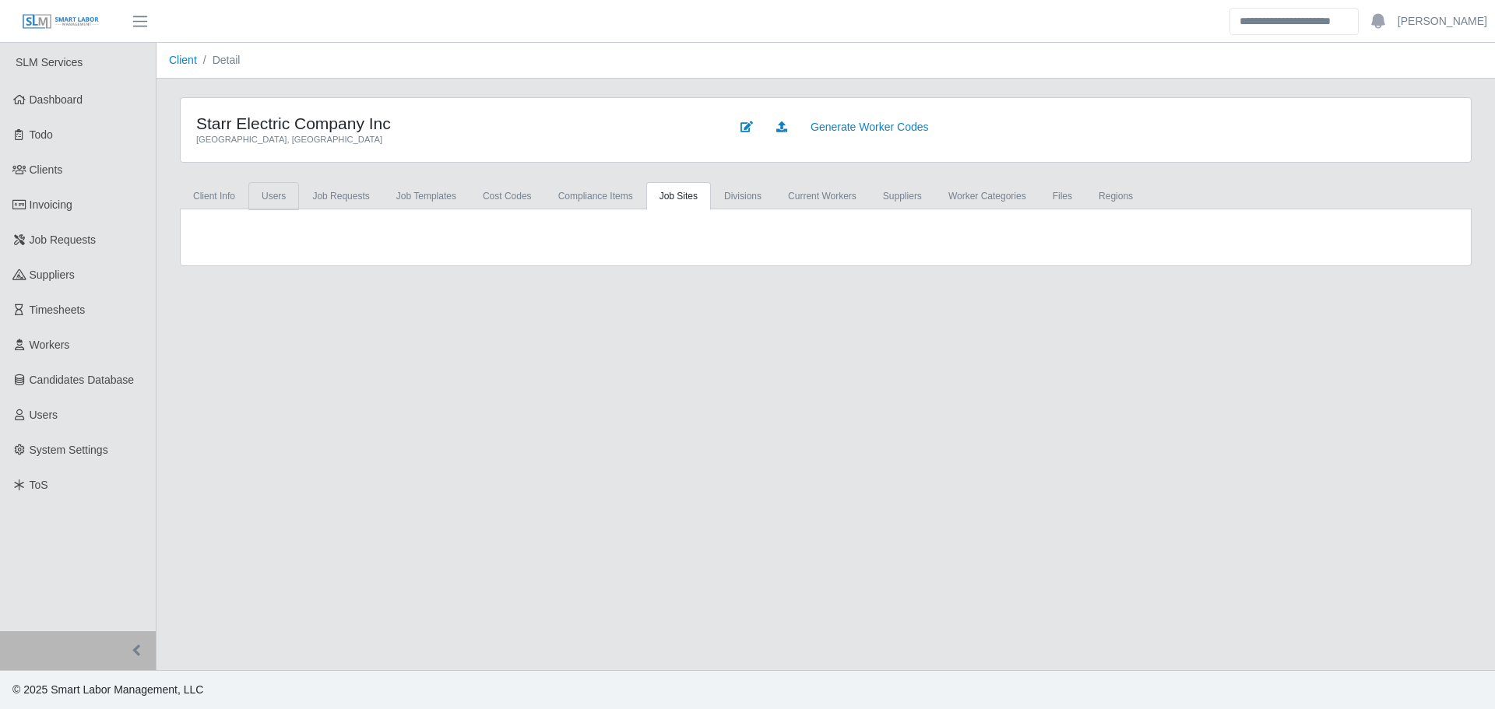
click at [279, 196] on link "Users" at bounding box center [273, 196] width 51 height 28
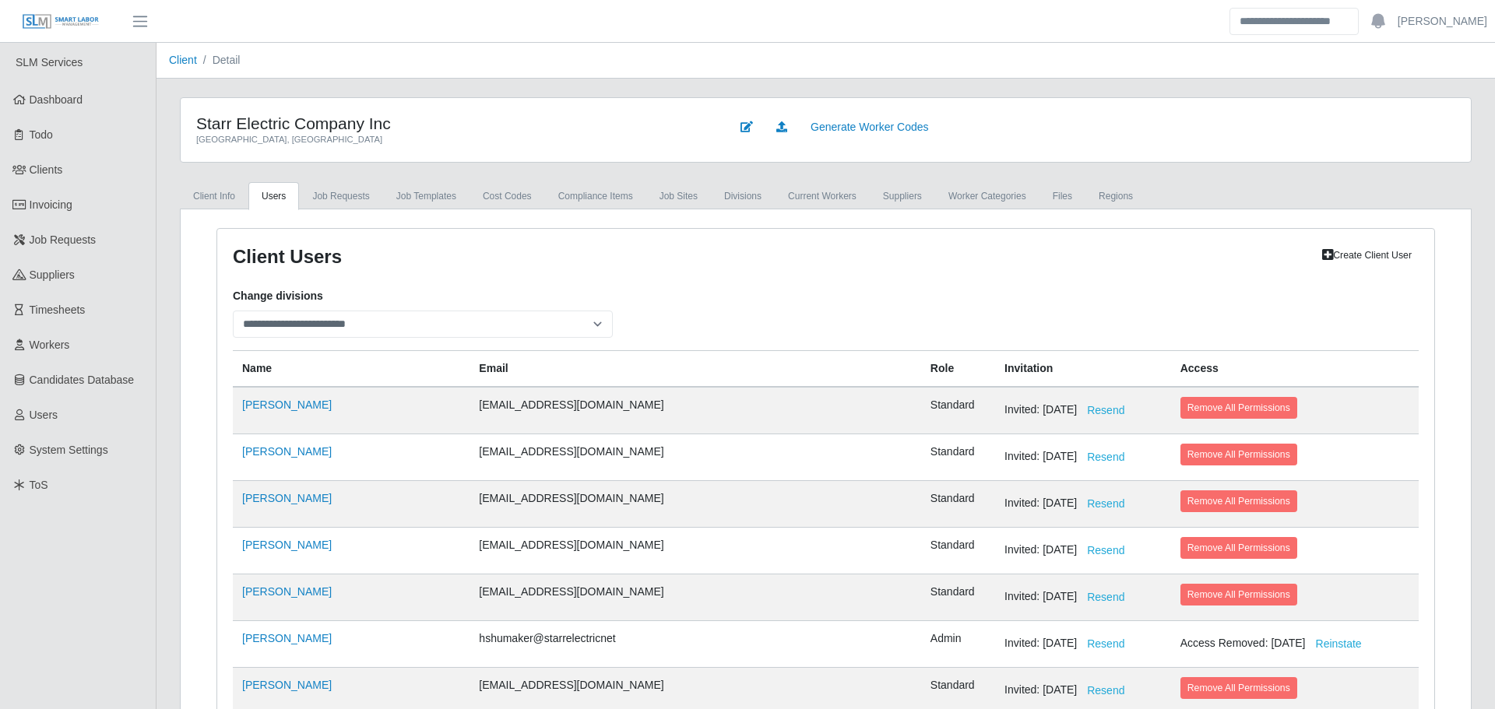
select select
click at [691, 190] on link "job sites" at bounding box center [678, 196] width 65 height 28
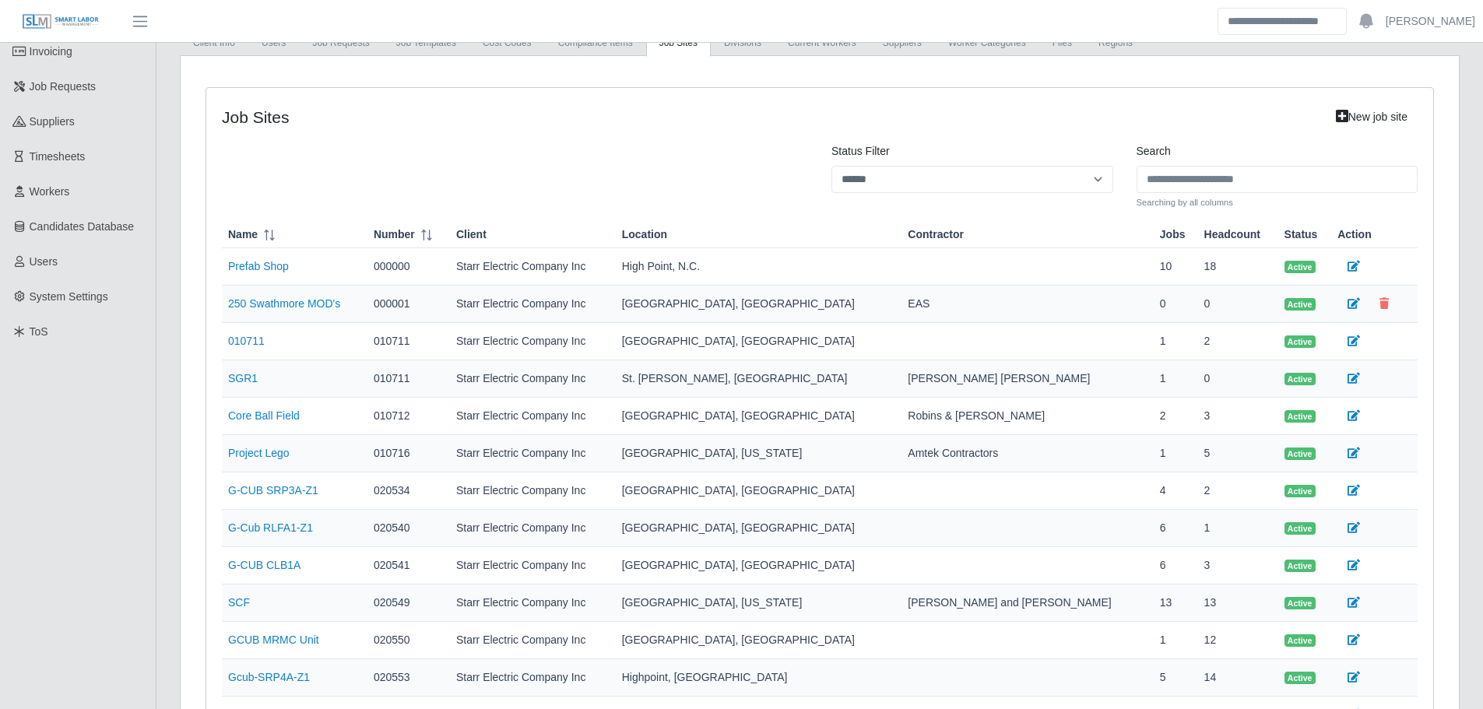
scroll to position [78, 0]
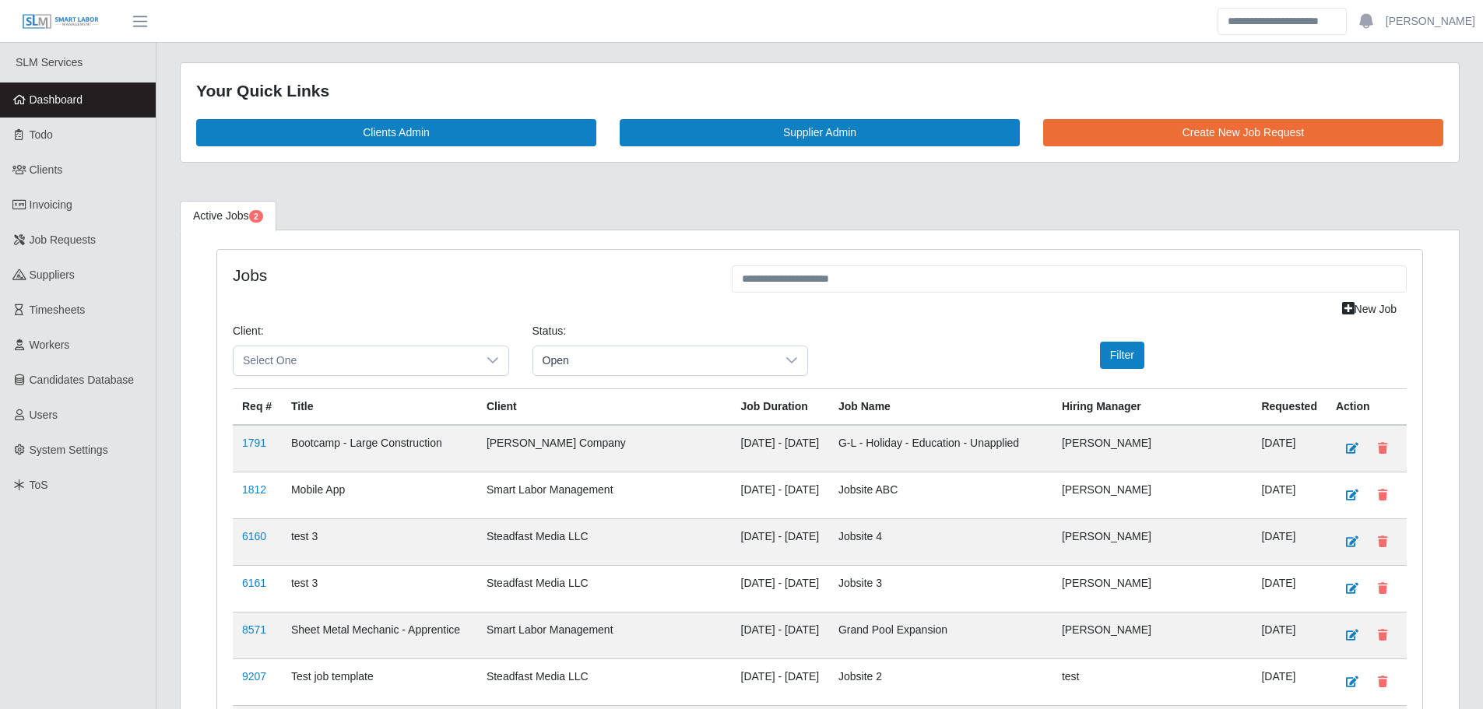
click at [96, 92] on link "Dashboard" at bounding box center [78, 100] width 156 height 35
click at [142, 93] on link "Dashboard" at bounding box center [78, 100] width 156 height 35
